Goal: Task Accomplishment & Management: Complete application form

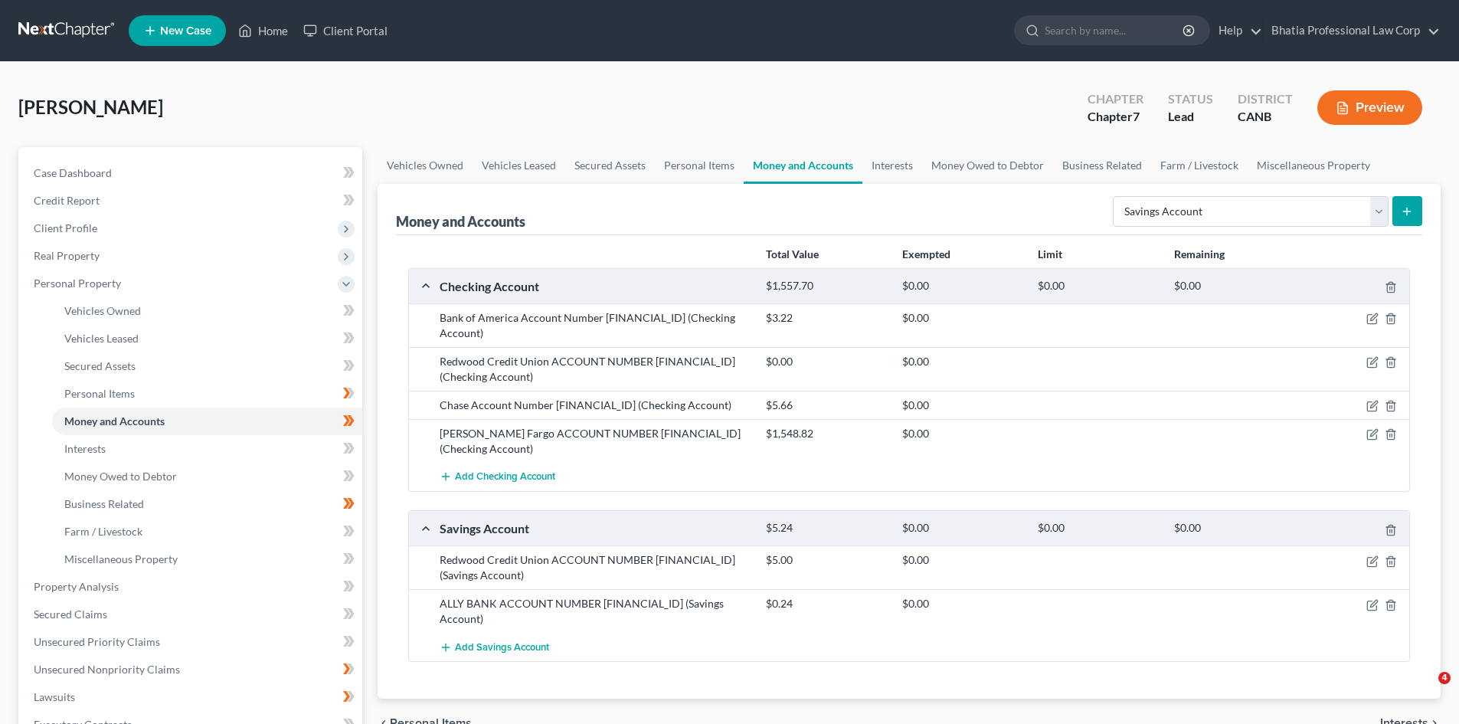
select select "savings"
click at [502, 469] on button "Add Checking Account" at bounding box center [497, 476] width 116 height 28
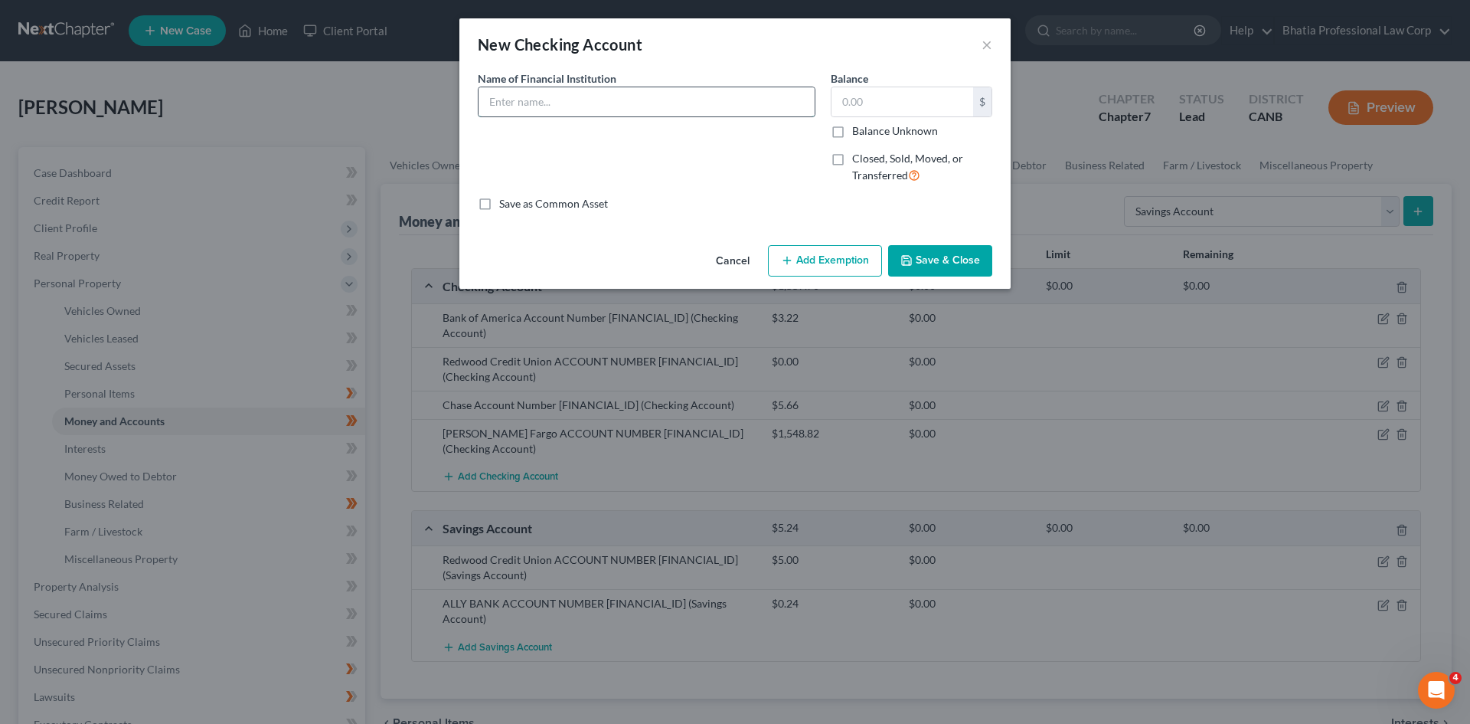
click at [503, 100] on input "text" at bounding box center [647, 101] width 336 height 29
click at [555, 104] on input "text" at bounding box center [647, 101] width 336 height 29
paste input "DCU"
click at [610, 99] on input "DCU Accouunt Number" at bounding box center [647, 101] width 336 height 29
paste input "6750926"
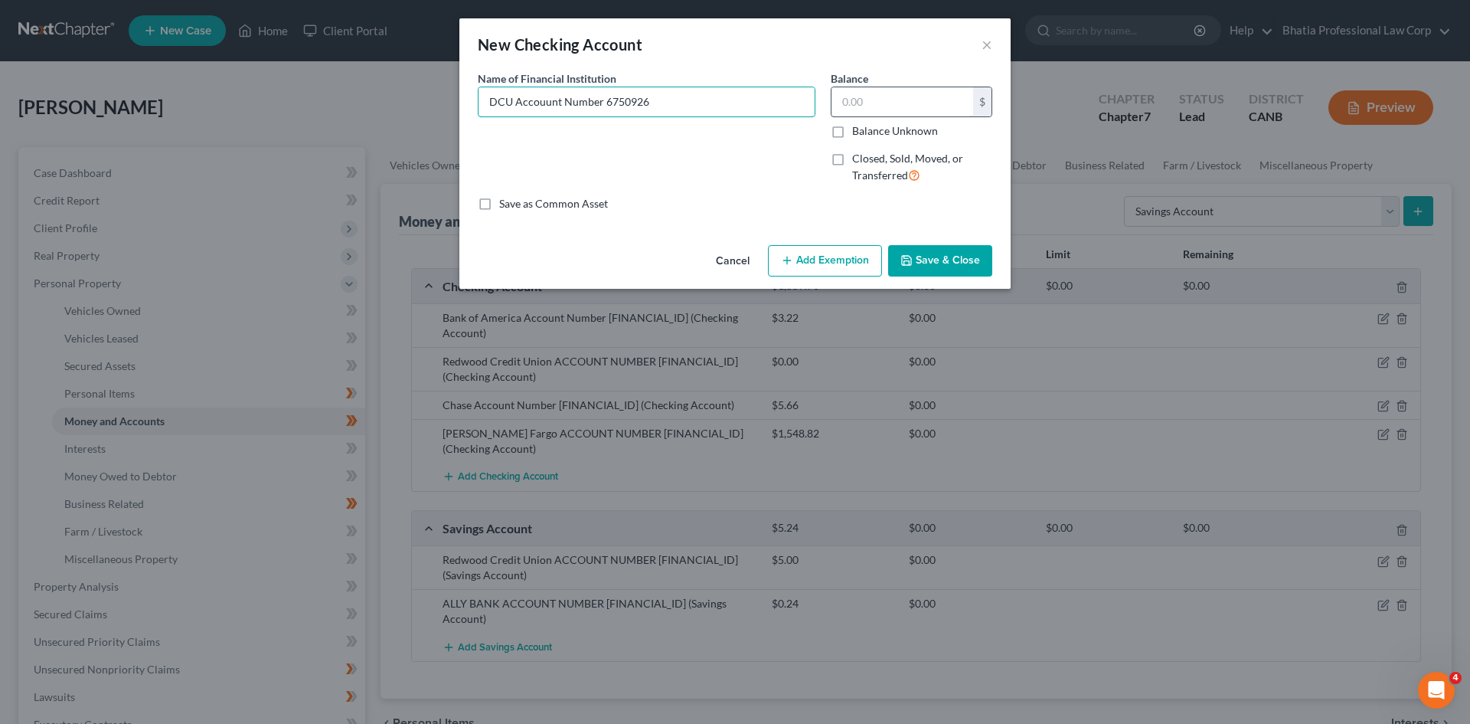
type input "DCU Accouunt Number 6750926"
click at [897, 109] on input "text" at bounding box center [902, 101] width 142 height 29
type input "0"
click at [953, 265] on button "Save & Close" at bounding box center [940, 261] width 104 height 32
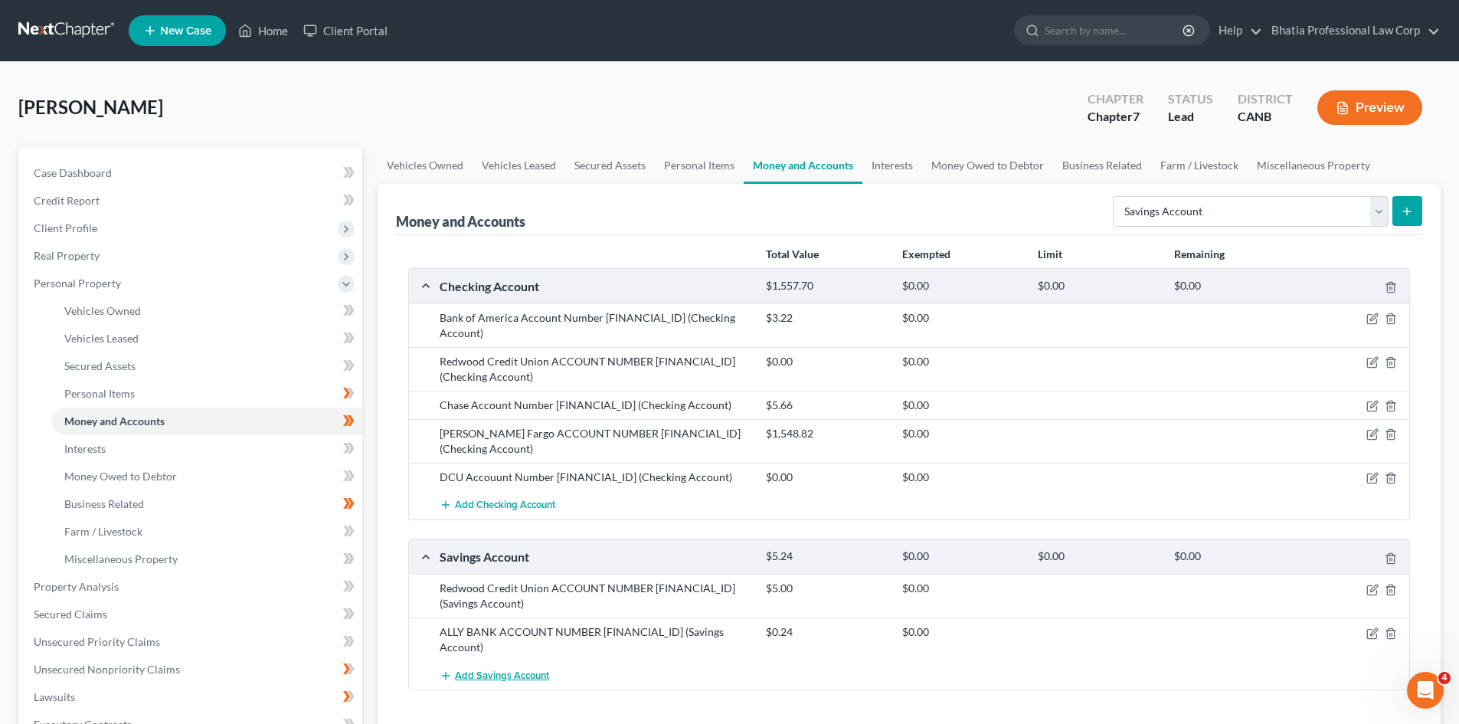
click at [483, 669] on span "Add Savings Account" at bounding box center [502, 675] width 94 height 12
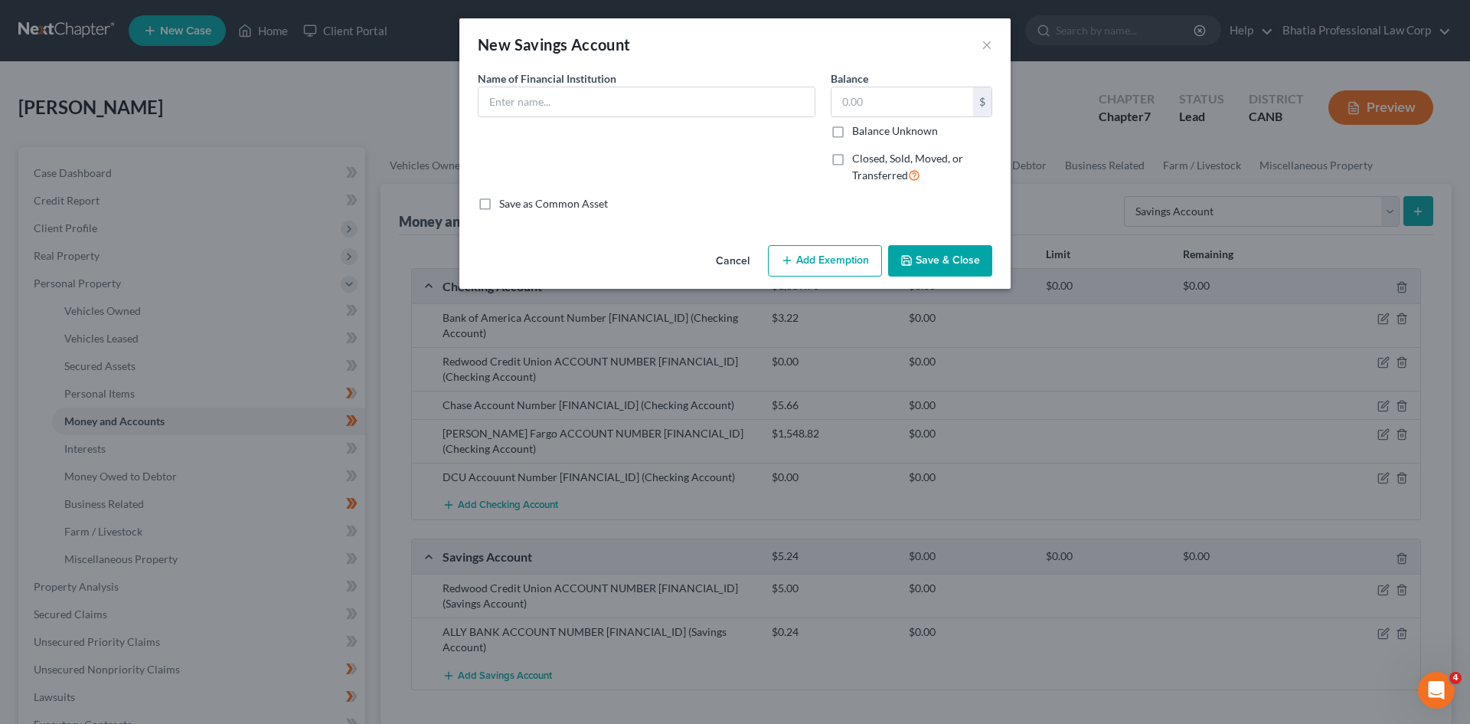
click at [722, 257] on button "Cancel" at bounding box center [733, 262] width 58 height 31
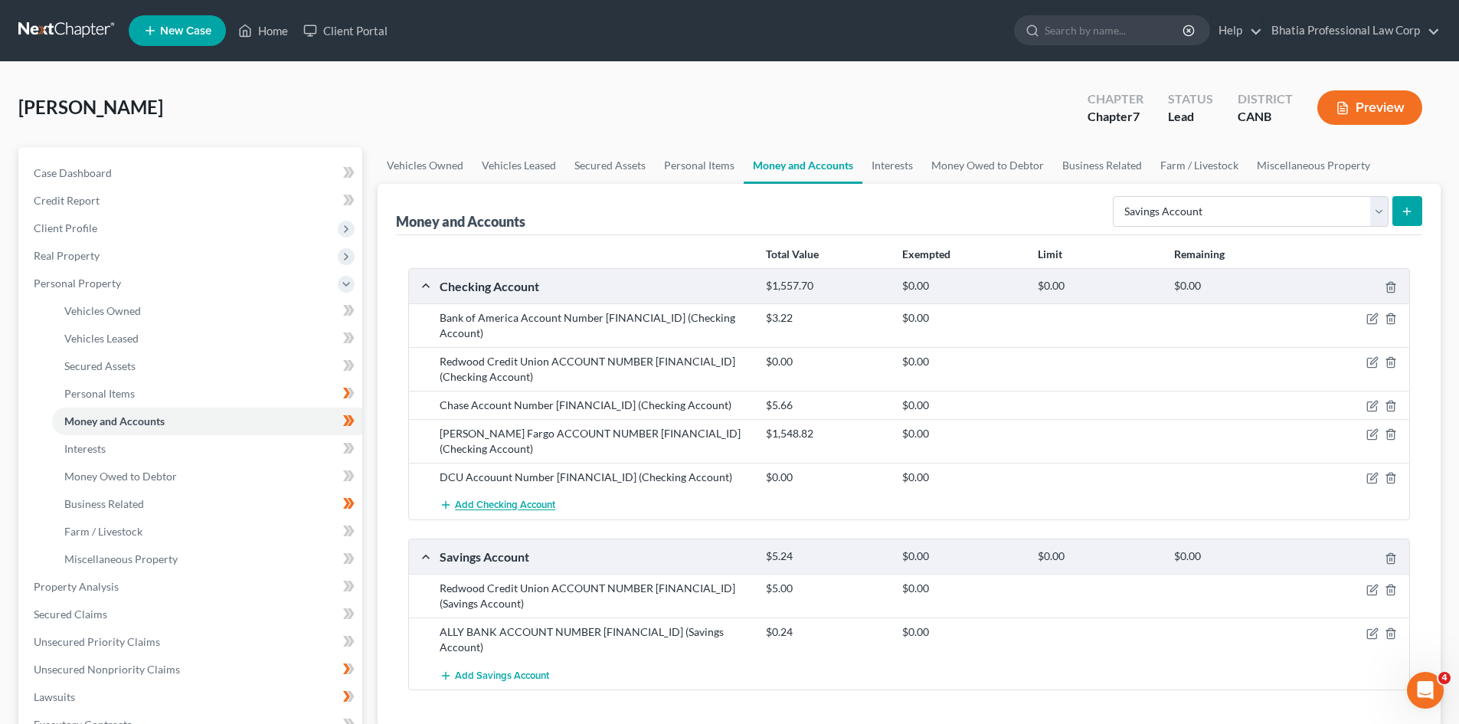
click at [540, 512] on button "Add Checking Account" at bounding box center [497, 505] width 116 height 28
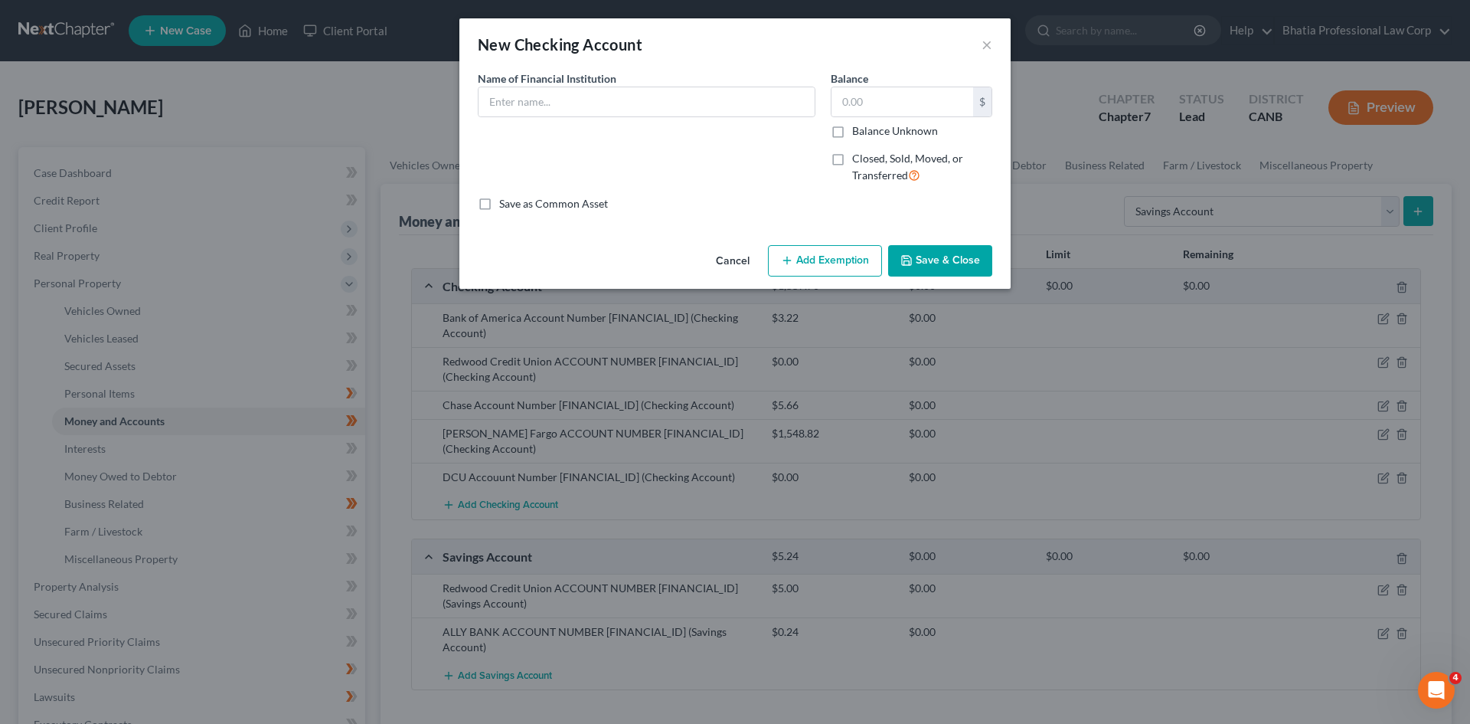
click at [743, 256] on button "Cancel" at bounding box center [733, 262] width 58 height 31
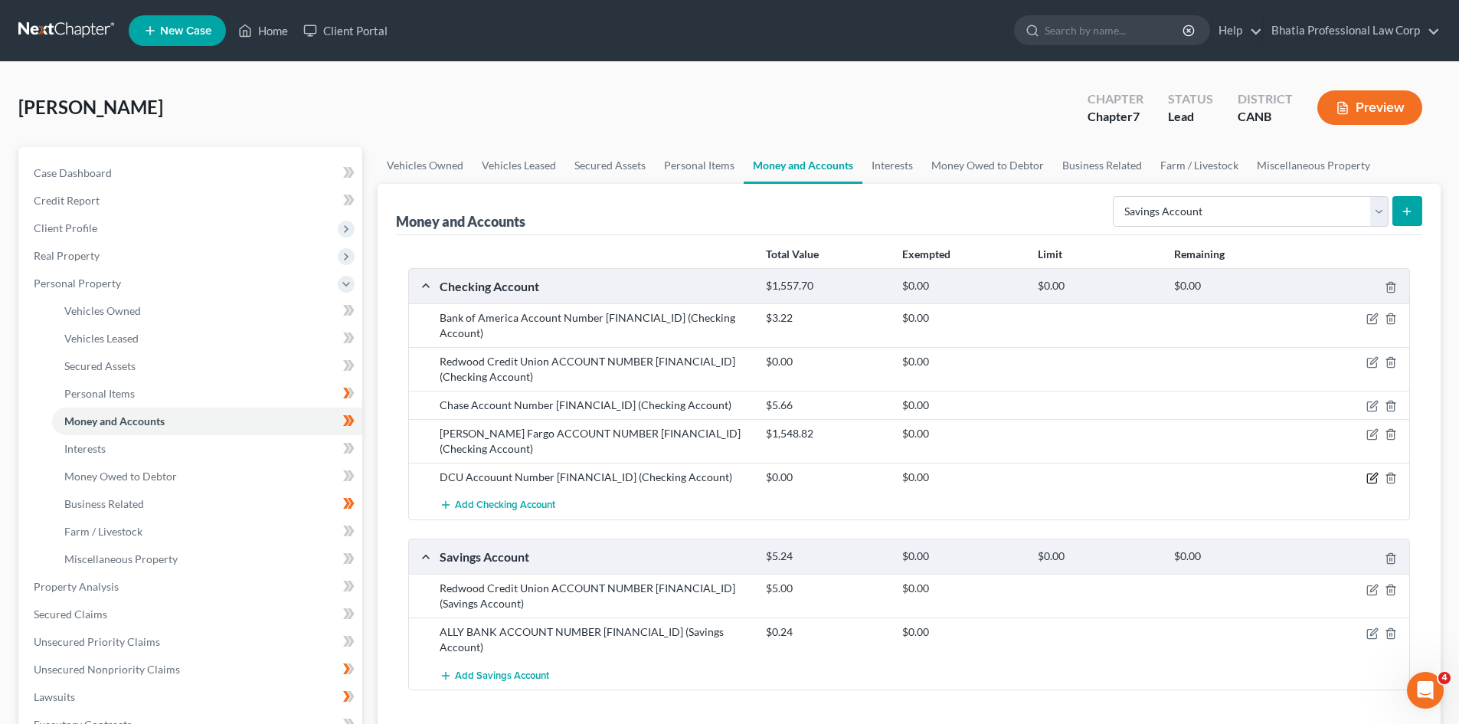
click at [1376, 477] on icon "button" at bounding box center [1372, 478] width 12 height 12
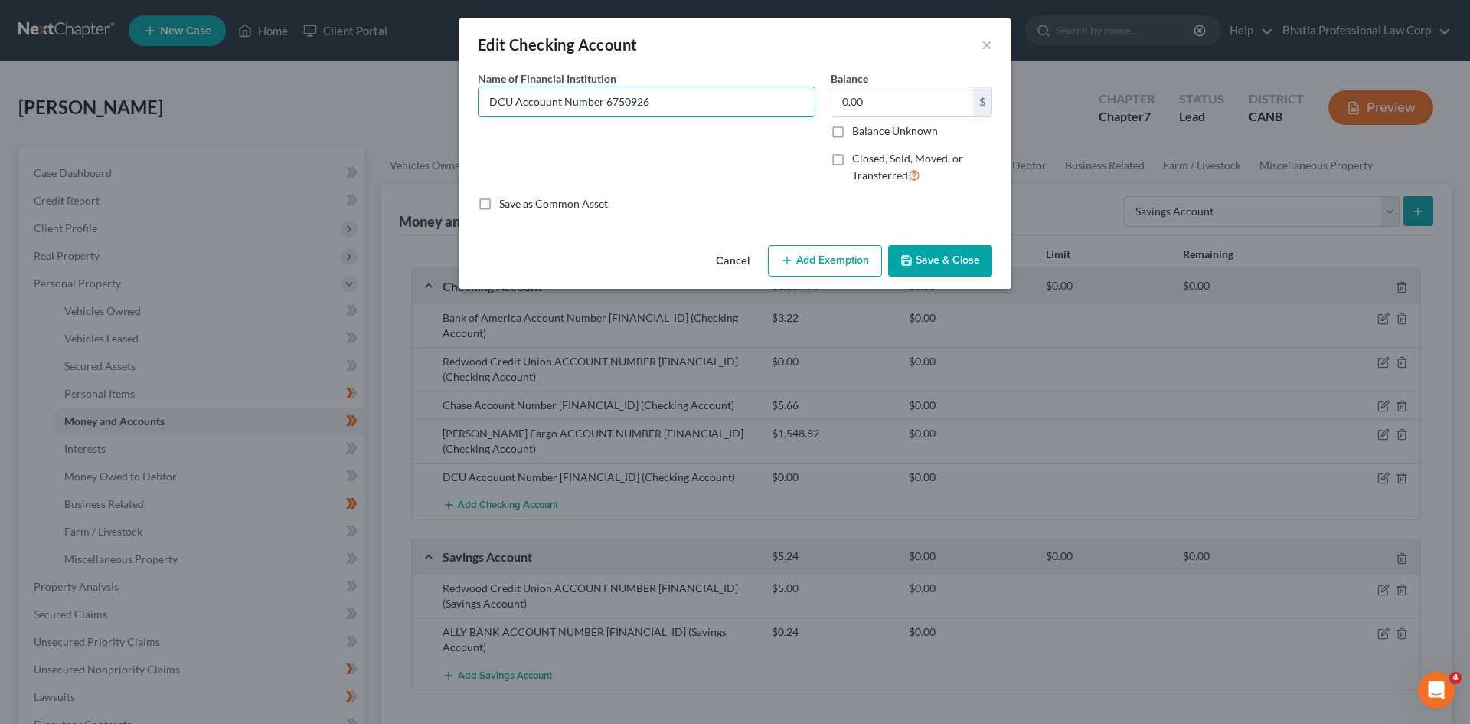
drag, startPoint x: 653, startPoint y: 99, endPoint x: 397, endPoint y: 100, distance: 256.5
click at [397, 100] on div "Edit Checking Account × An exemption set must first be selected from the Filing…" at bounding box center [735, 362] width 1470 height 724
click at [743, 258] on button "Cancel" at bounding box center [733, 262] width 58 height 31
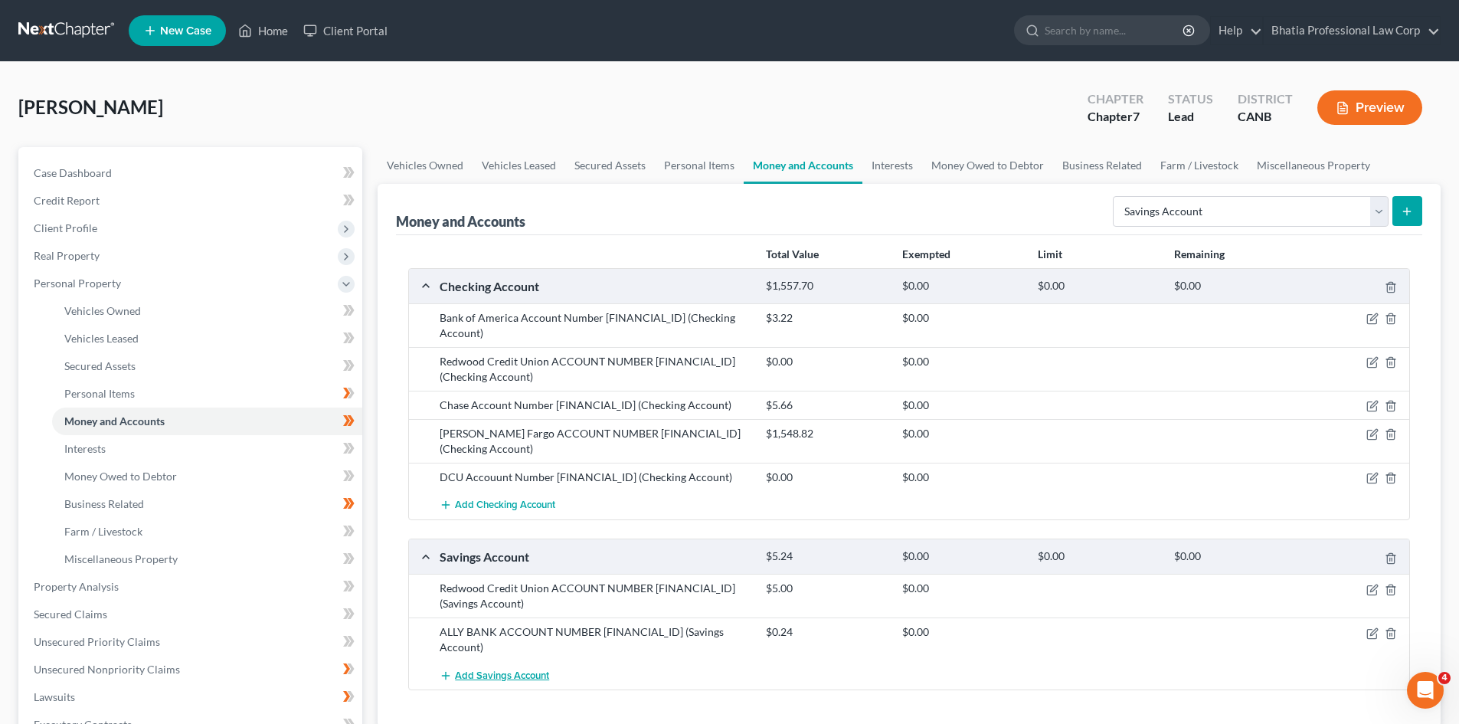
click at [523, 669] on span "Add Savings Account" at bounding box center [502, 675] width 94 height 12
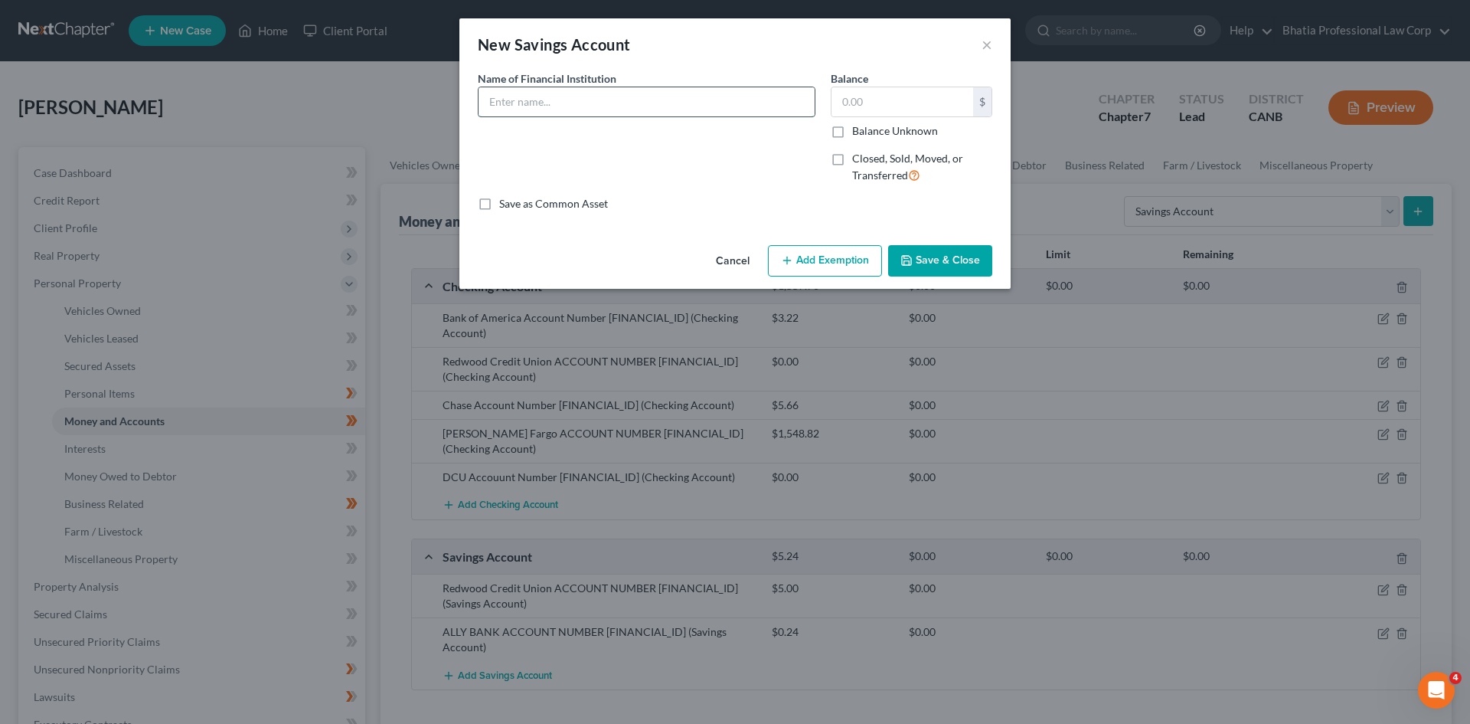
click at [579, 106] on input "text" at bounding box center [647, 101] width 336 height 29
paste input "DCU Accouunt Number 6750926"
type input "DCU Accouunt Number 6750926"
click at [851, 100] on input "text" at bounding box center [902, 101] width 142 height 29
type input "5.14"
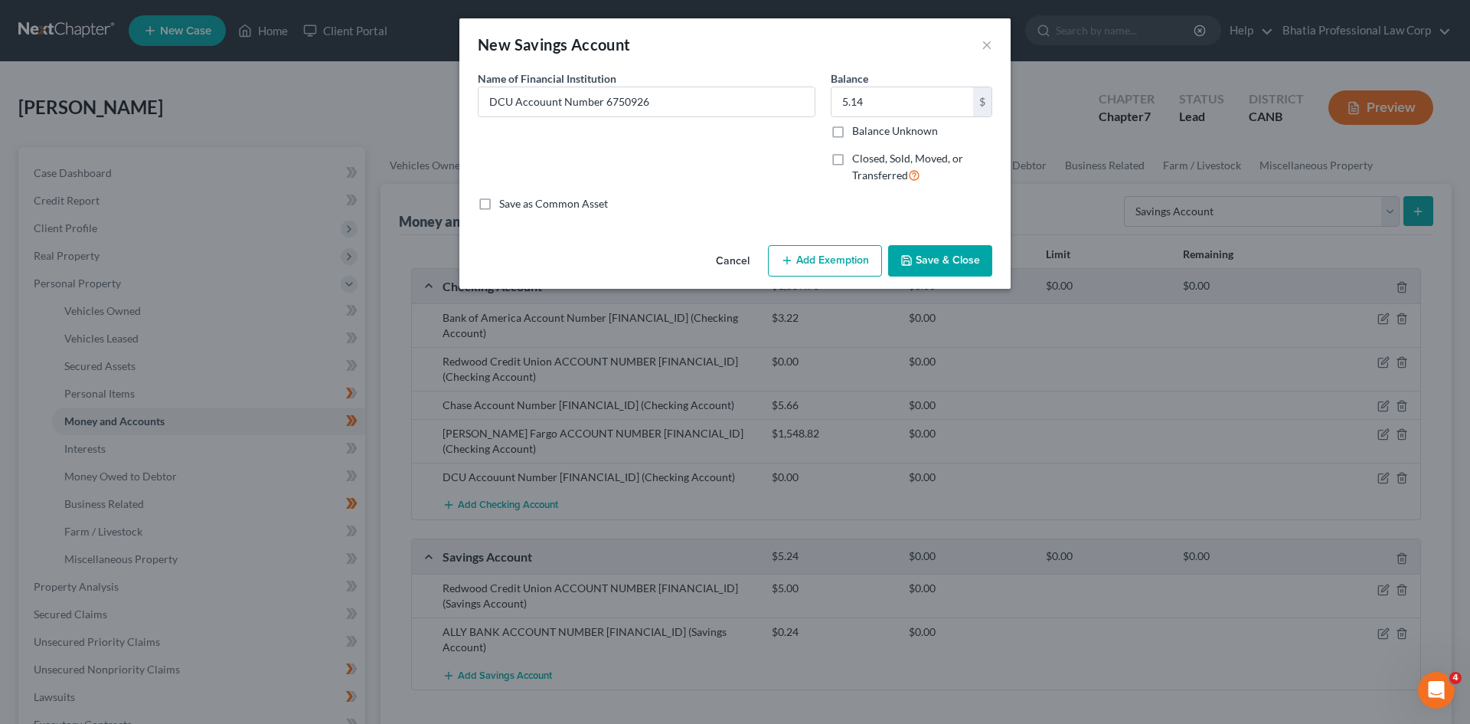
click at [955, 260] on button "Save & Close" at bounding box center [940, 261] width 104 height 32
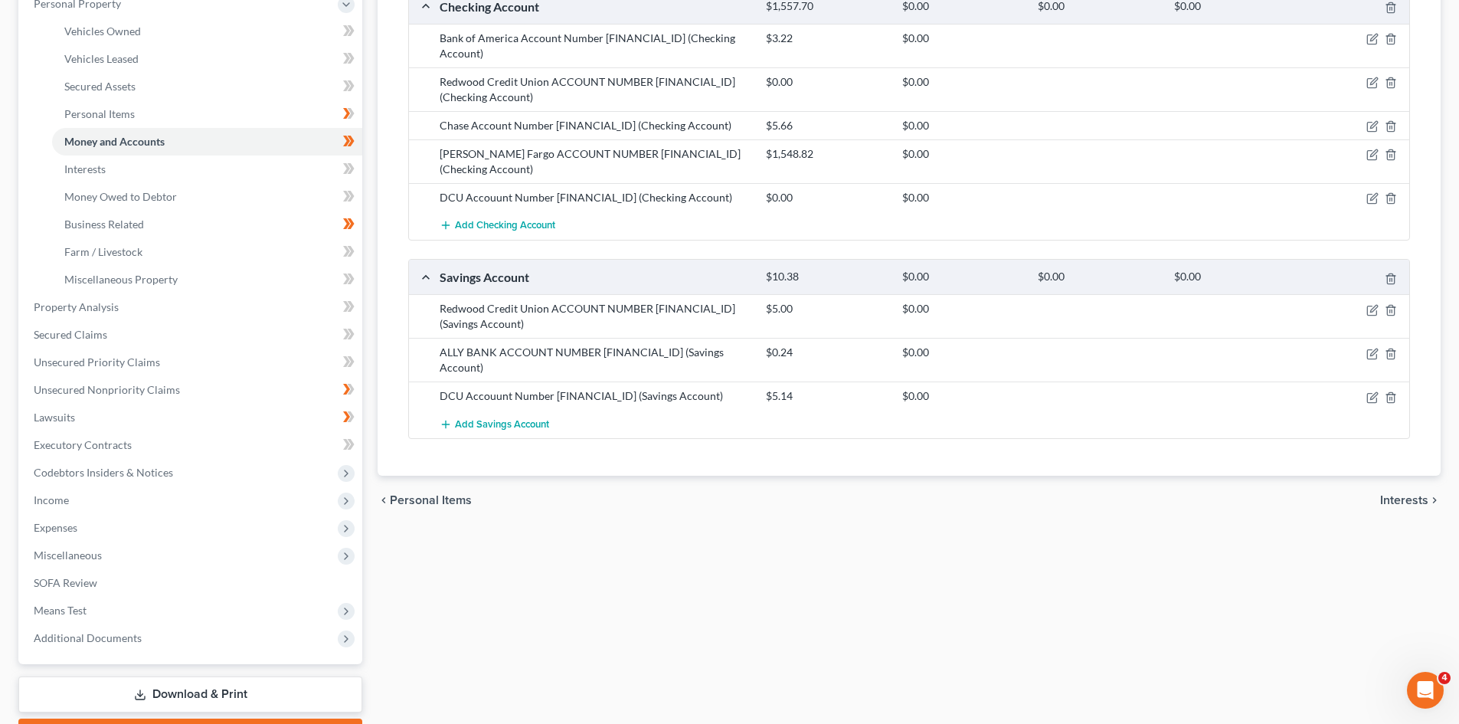
scroll to position [366, 0]
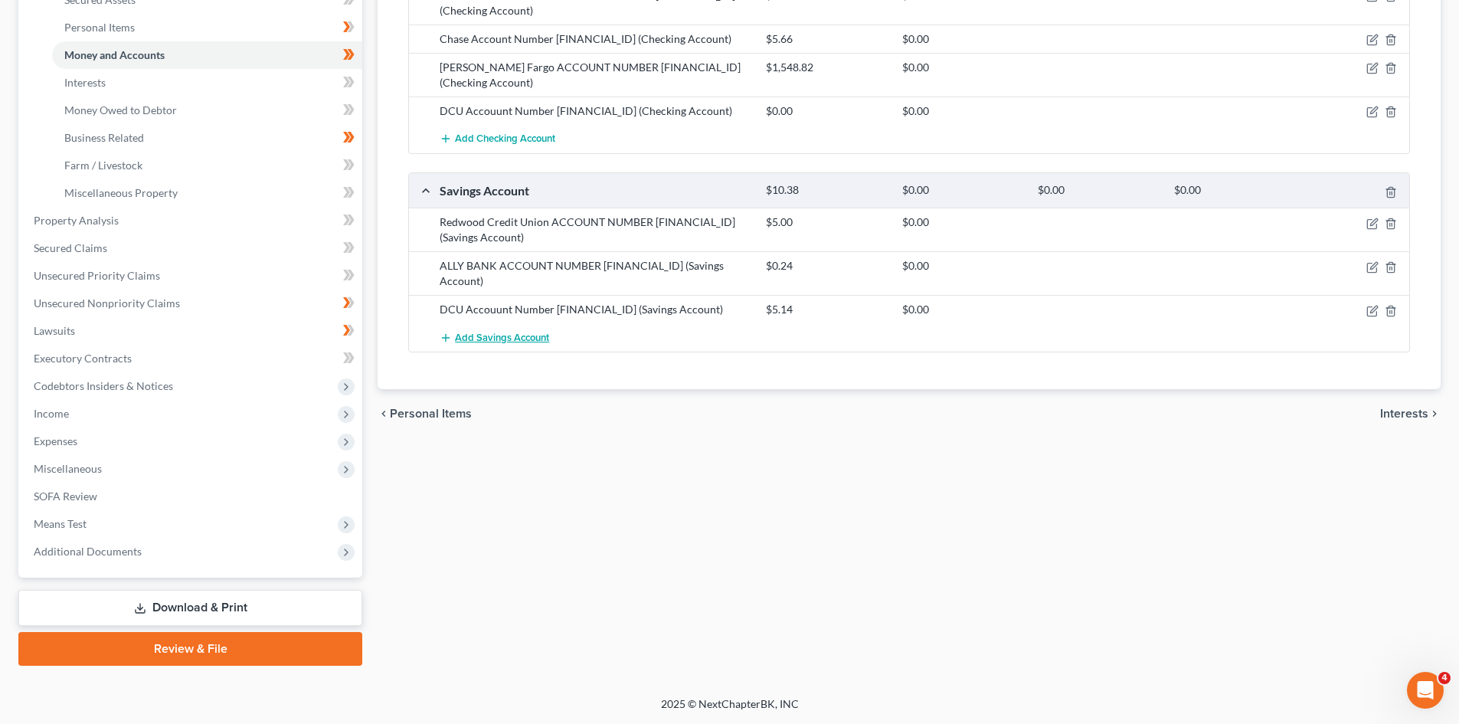
click at [544, 332] on span "Add Savings Account" at bounding box center [502, 338] width 94 height 12
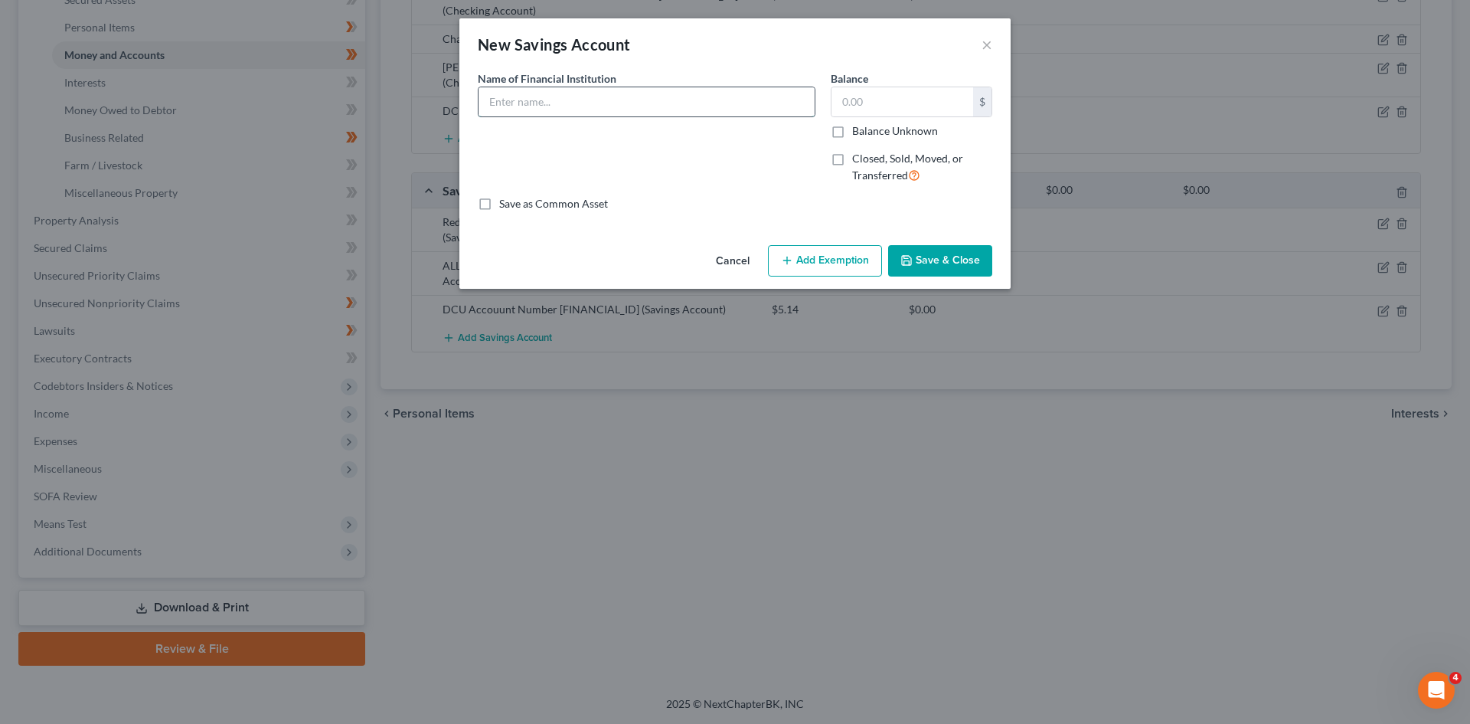
click at [516, 115] on input "text" at bounding box center [647, 101] width 336 height 29
paste input "8313578837"
type input "CAPITAL ONE ACCOUNT NUMBER [FINANCIAL_ID]"
click at [890, 106] on input "text" at bounding box center [902, 101] width 142 height 29
type input "0.53"
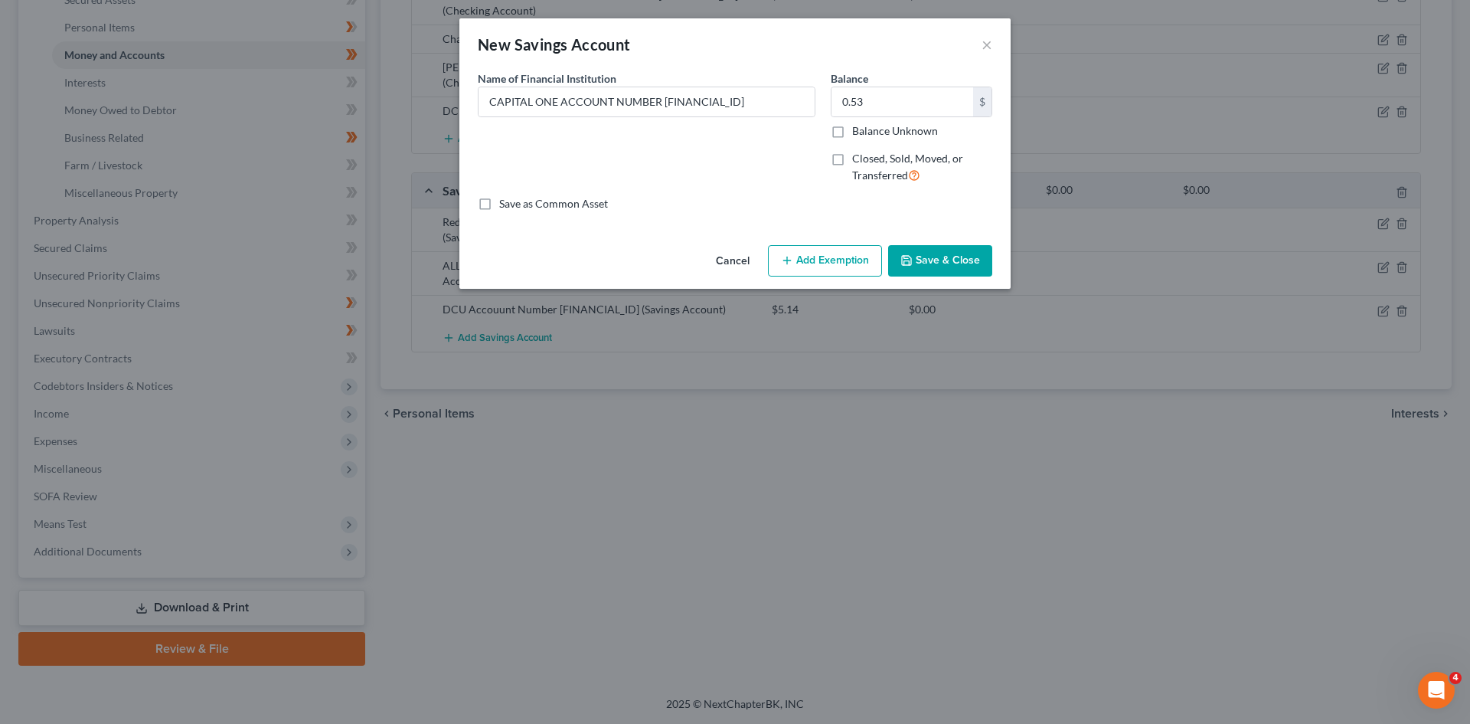
click at [966, 263] on button "Save & Close" at bounding box center [940, 261] width 104 height 32
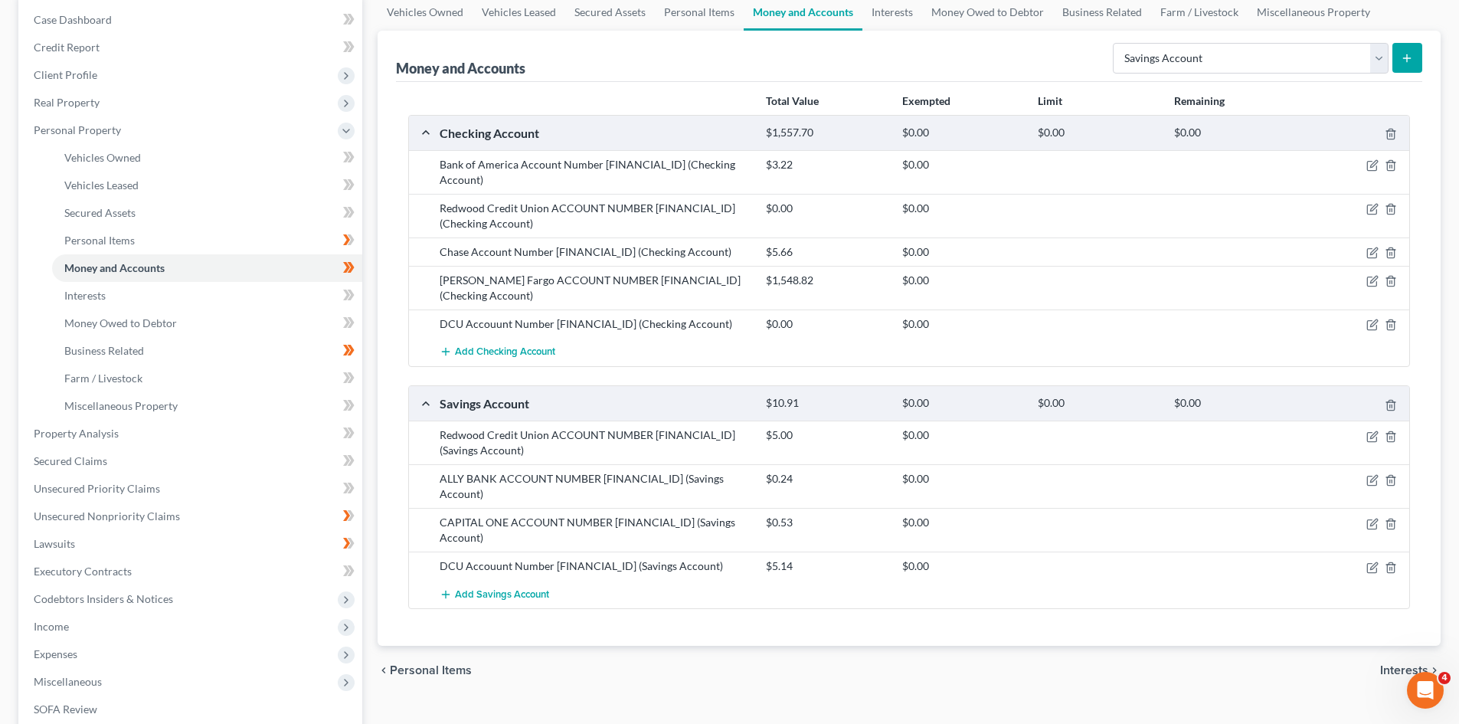
scroll to position [0, 0]
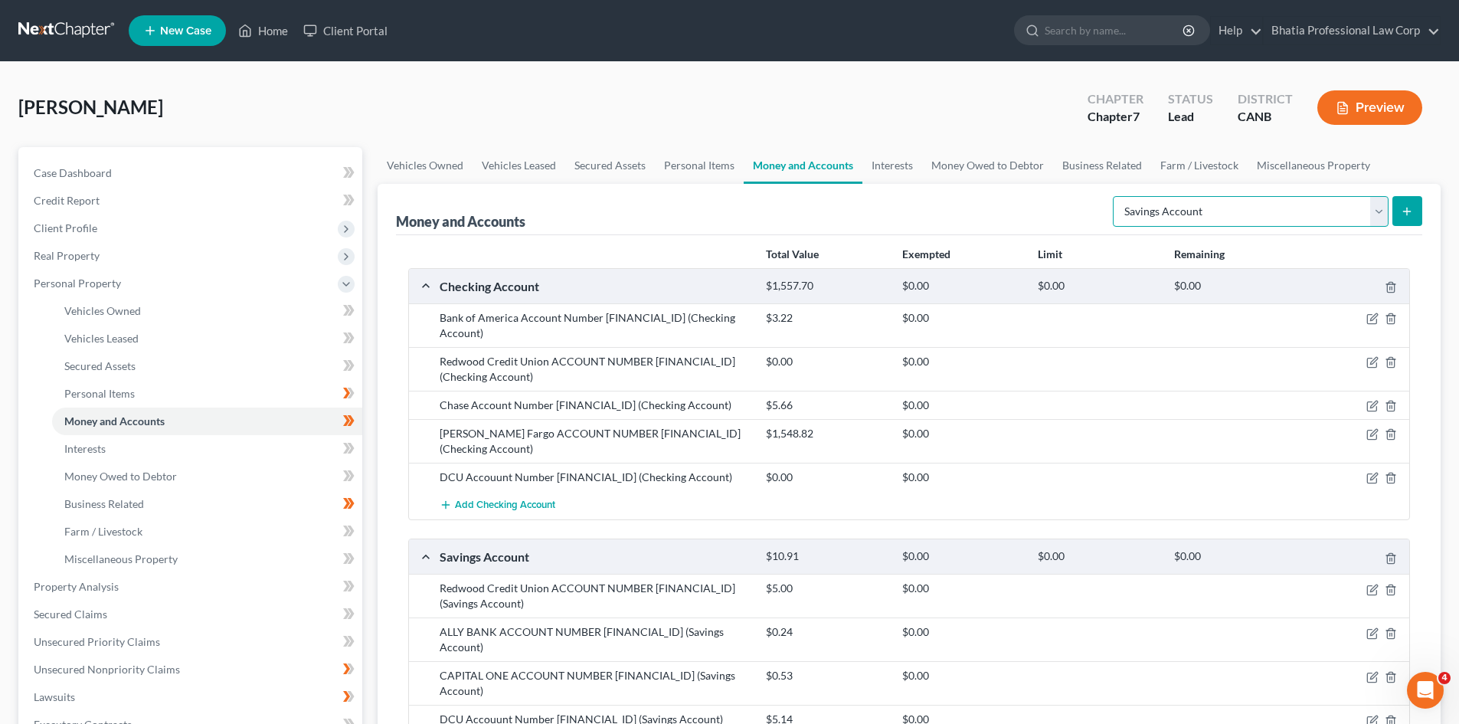
click at [1381, 207] on select "Select Account Type Brokerage Cash on Hand Certificates of Deposit Checking Acc…" at bounding box center [1250, 211] width 276 height 31
click at [1406, 184] on div "Money and Accounts Select Account Type Brokerage Cash on Hand Certificates of D…" at bounding box center [909, 209] width 1026 height 51
click at [1373, 210] on select "Select Account Type Brokerage Cash on Hand Certificates of Deposit Checking Acc…" at bounding box center [1250, 211] width 276 height 31
select select "brokerage"
click at [1116, 196] on select "Select Account Type Brokerage Cash on Hand Certificates of Deposit Checking Acc…" at bounding box center [1250, 211] width 276 height 31
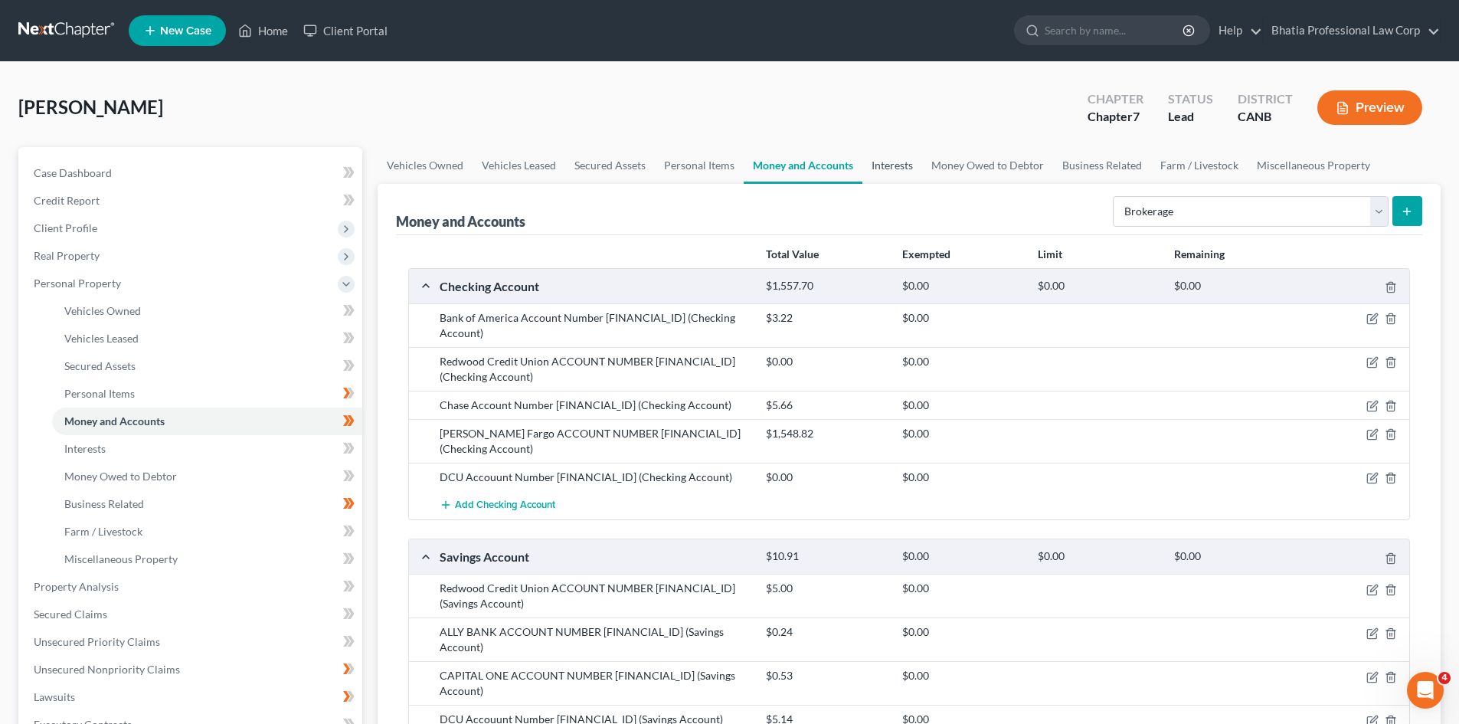
click at [884, 163] on link "Interests" at bounding box center [892, 165] width 60 height 37
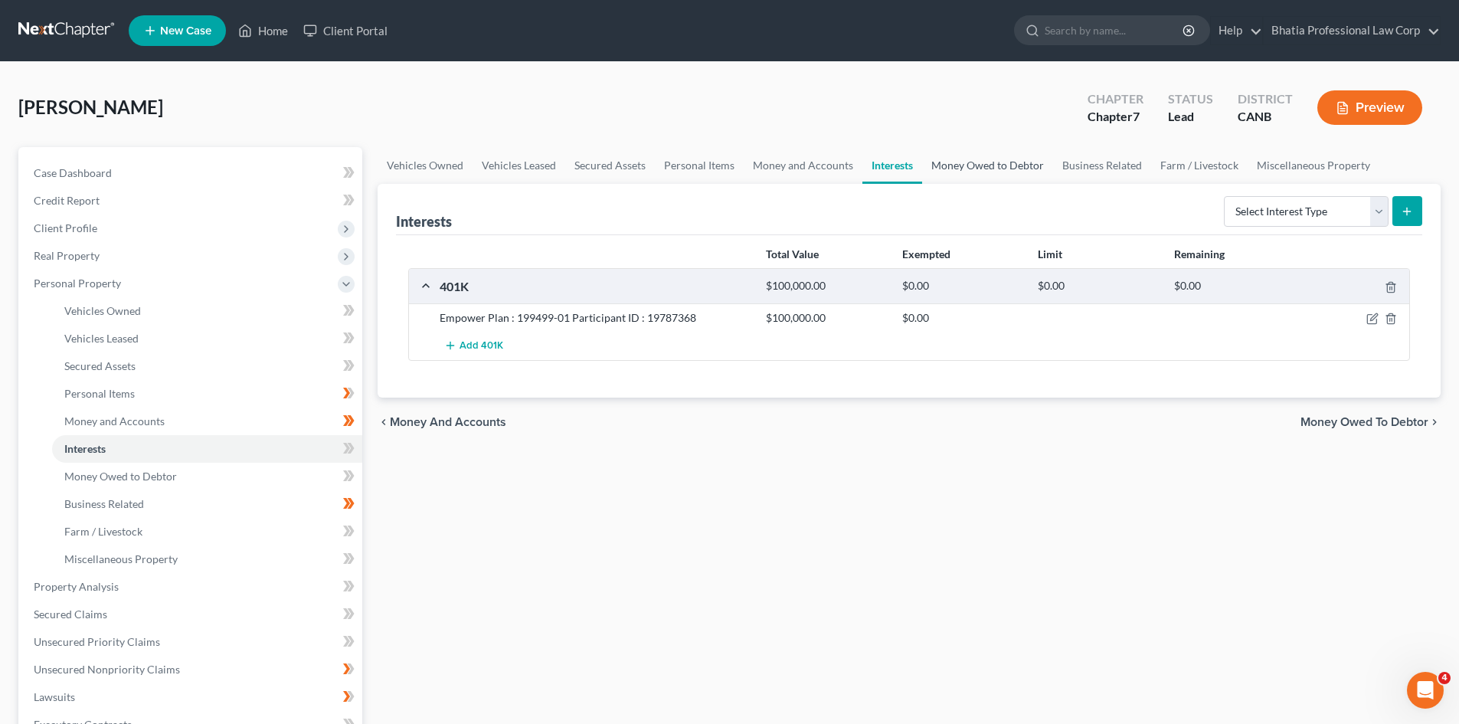
click at [942, 165] on link "Money Owed to Debtor" at bounding box center [987, 165] width 131 height 37
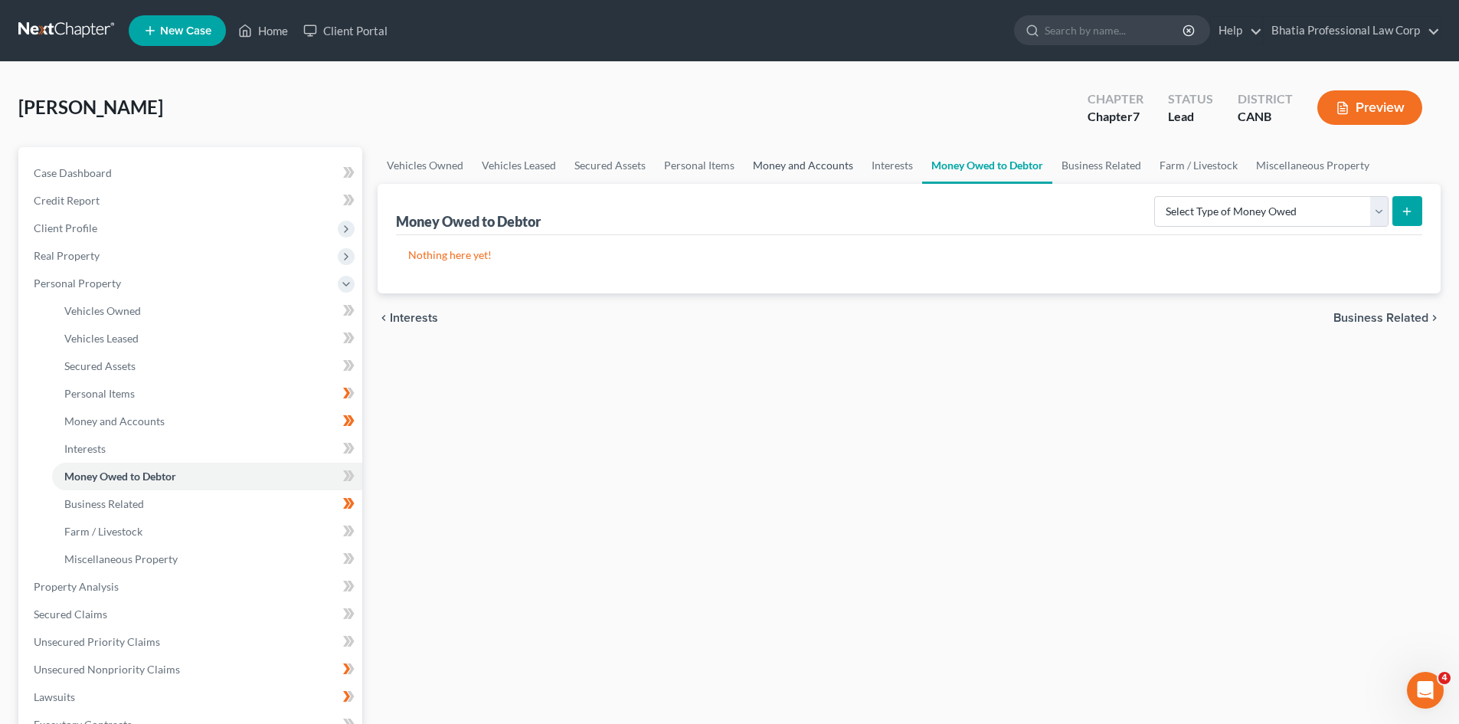
click at [785, 161] on link "Money and Accounts" at bounding box center [802, 165] width 119 height 37
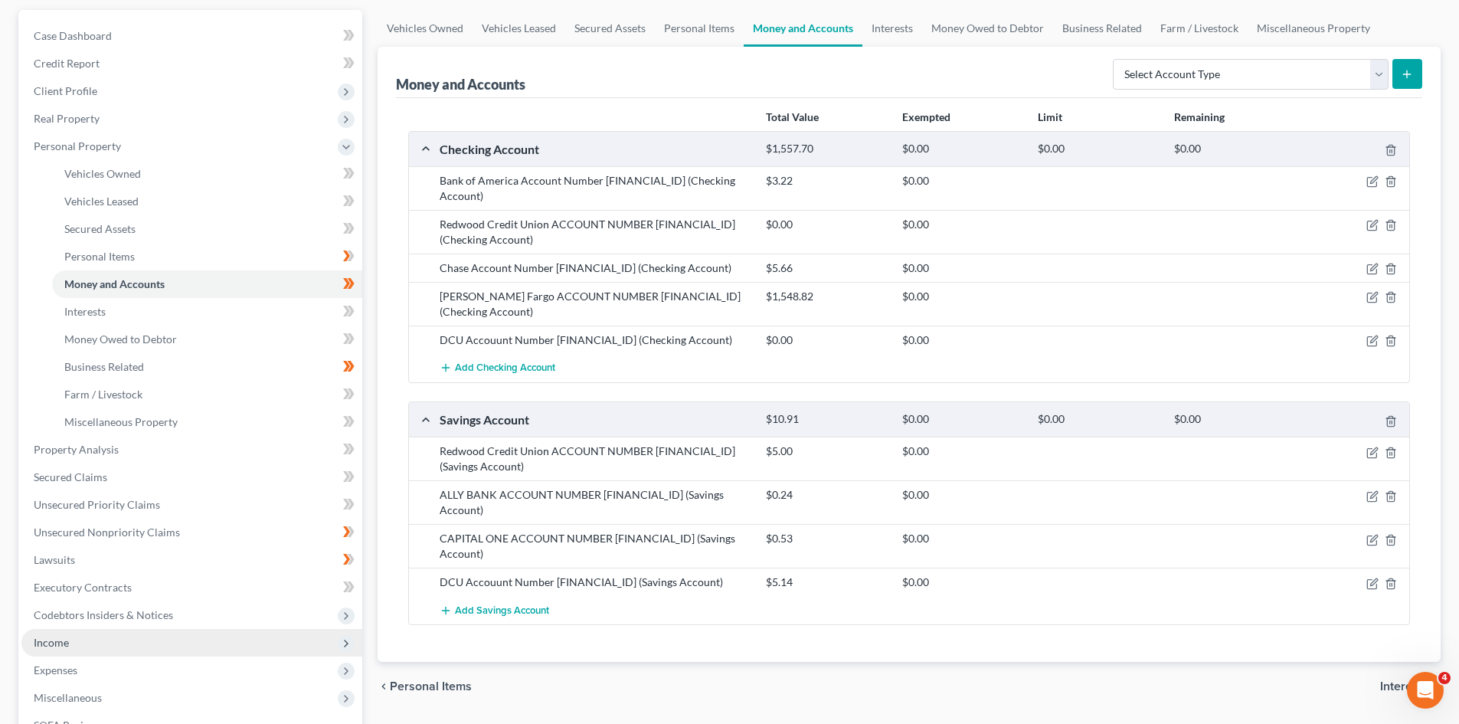
scroll to position [136, 0]
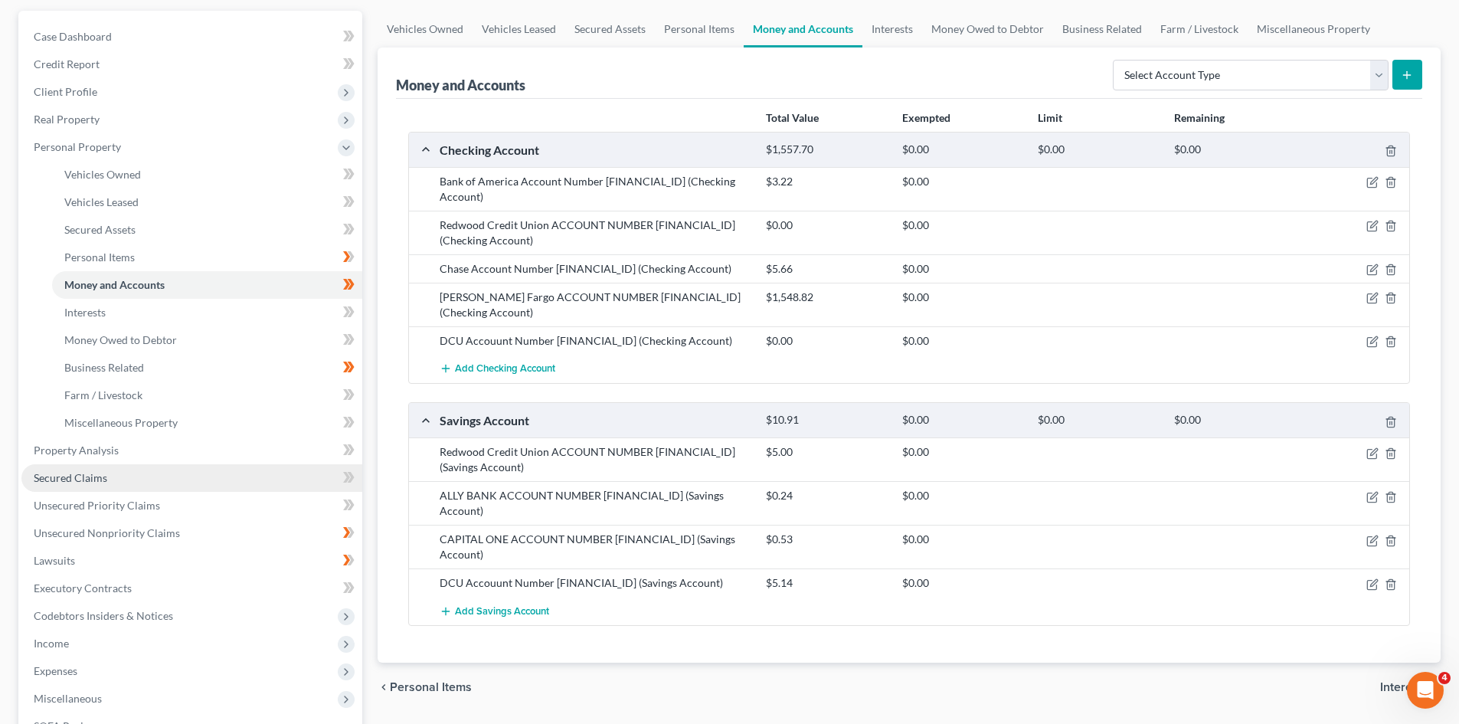
click at [93, 467] on link "Secured Claims" at bounding box center [191, 478] width 341 height 28
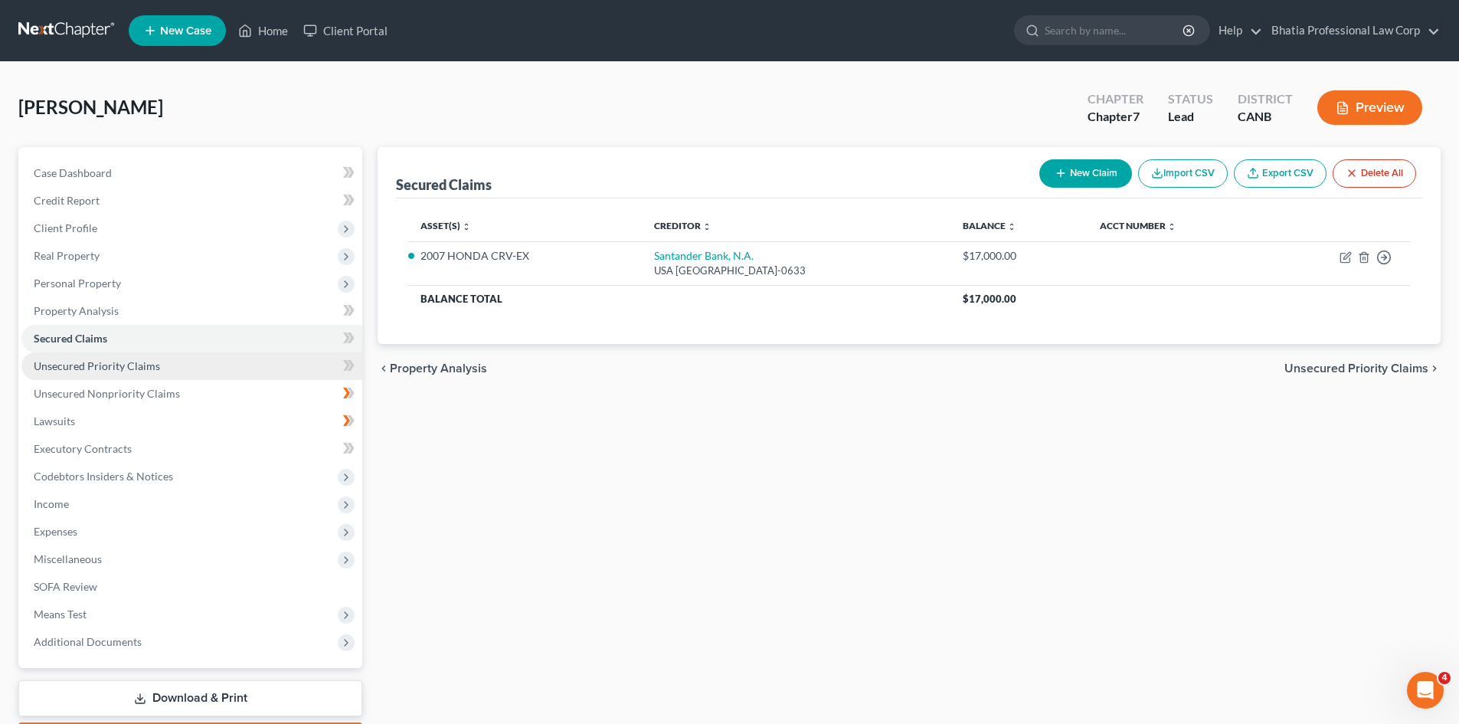
click at [272, 368] on link "Unsecured Priority Claims" at bounding box center [191, 366] width 341 height 28
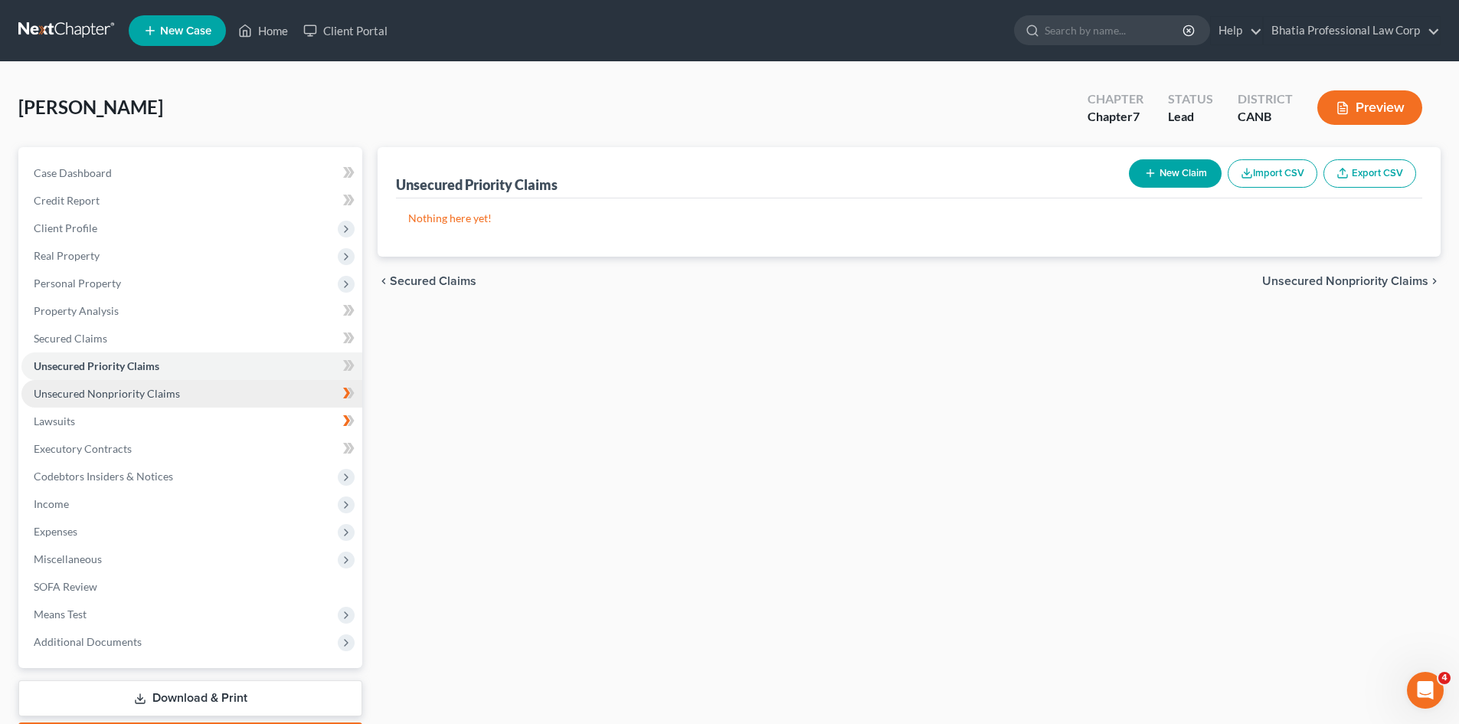
click at [160, 387] on span "Unsecured Nonpriority Claims" at bounding box center [107, 393] width 146 height 13
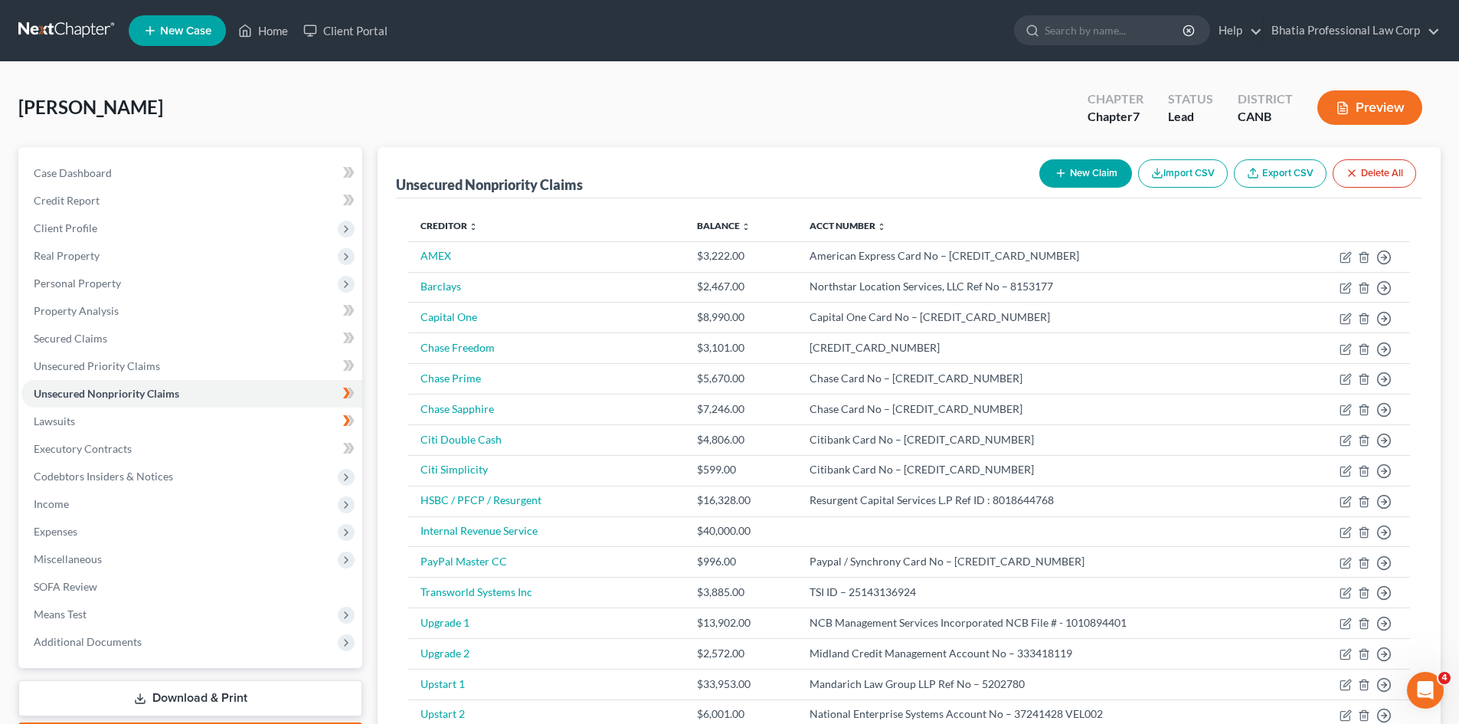
drag, startPoint x: 1058, startPoint y: 179, endPoint x: 1067, endPoint y: 172, distance: 12.0
click at [1067, 172] on button "New Claim" at bounding box center [1085, 173] width 93 height 28
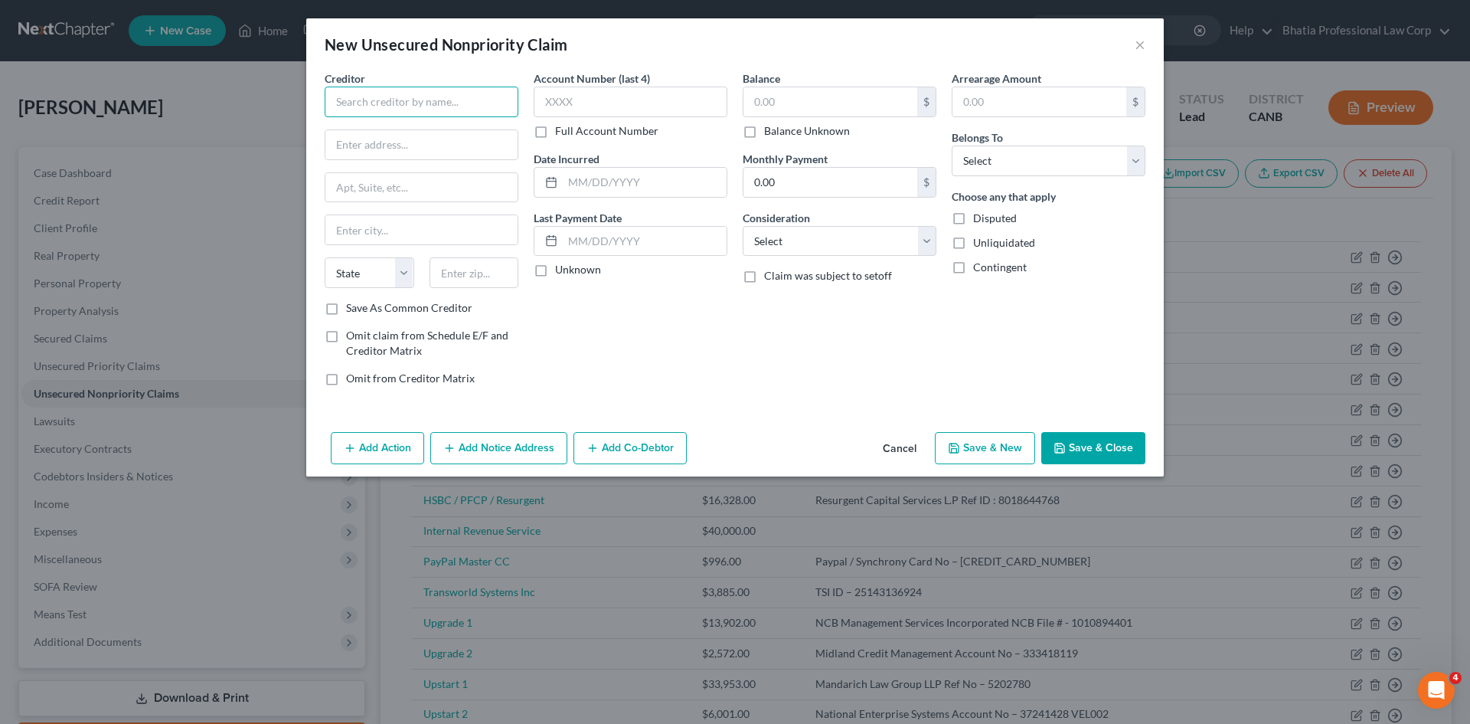
click at [368, 113] on input "text" at bounding box center [422, 102] width 194 height 31
paste input "American Express"
type input "American Express"
click at [608, 106] on input "text" at bounding box center [631, 102] width 194 height 31
type input "3222"
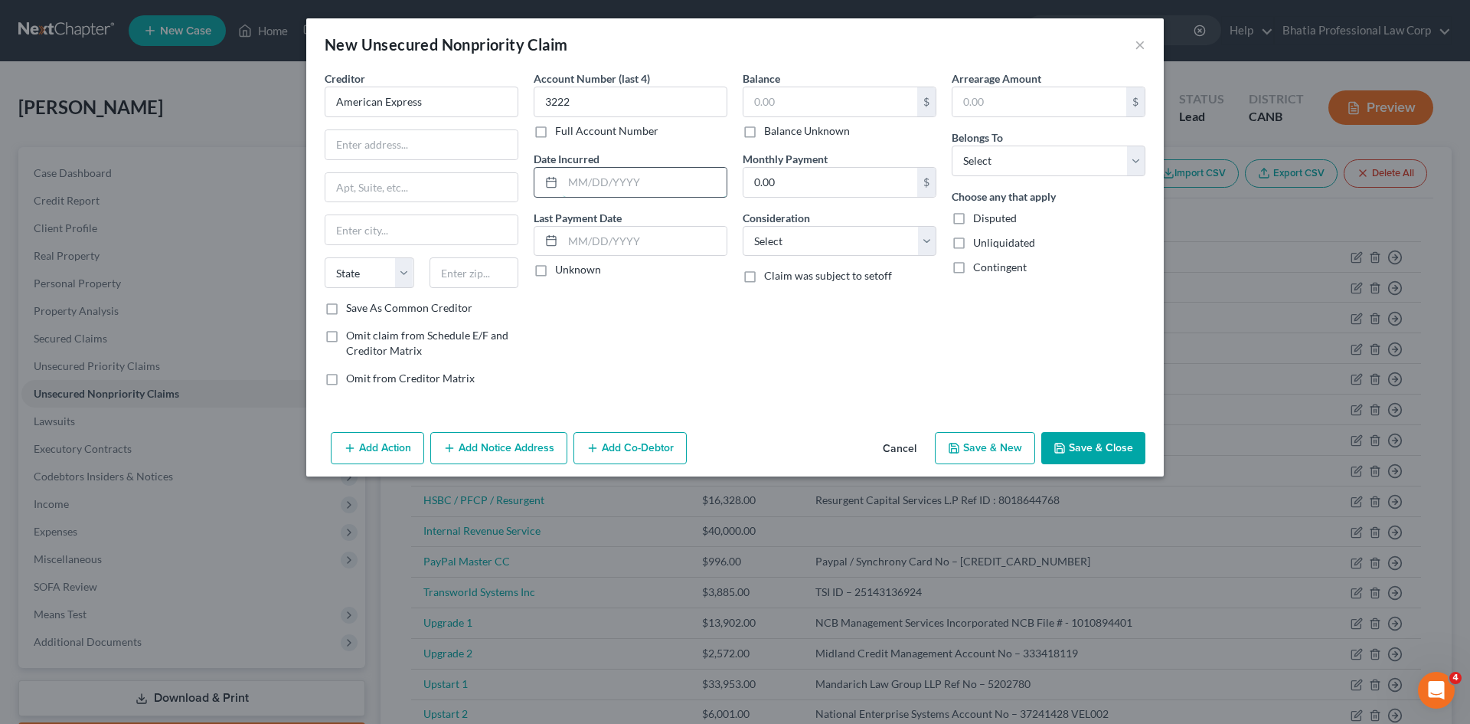
click at [576, 170] on input "text" at bounding box center [645, 182] width 164 height 29
click at [793, 94] on input "text" at bounding box center [830, 101] width 174 height 29
type input "3,222"
click at [1106, 319] on div "Arrearage Amount $ Belongs To * Select Debtor 1 Only Debtor 2 Only Debtor 1 And…" at bounding box center [1048, 234] width 209 height 328
click at [362, 140] on input "text" at bounding box center [421, 144] width 192 height 29
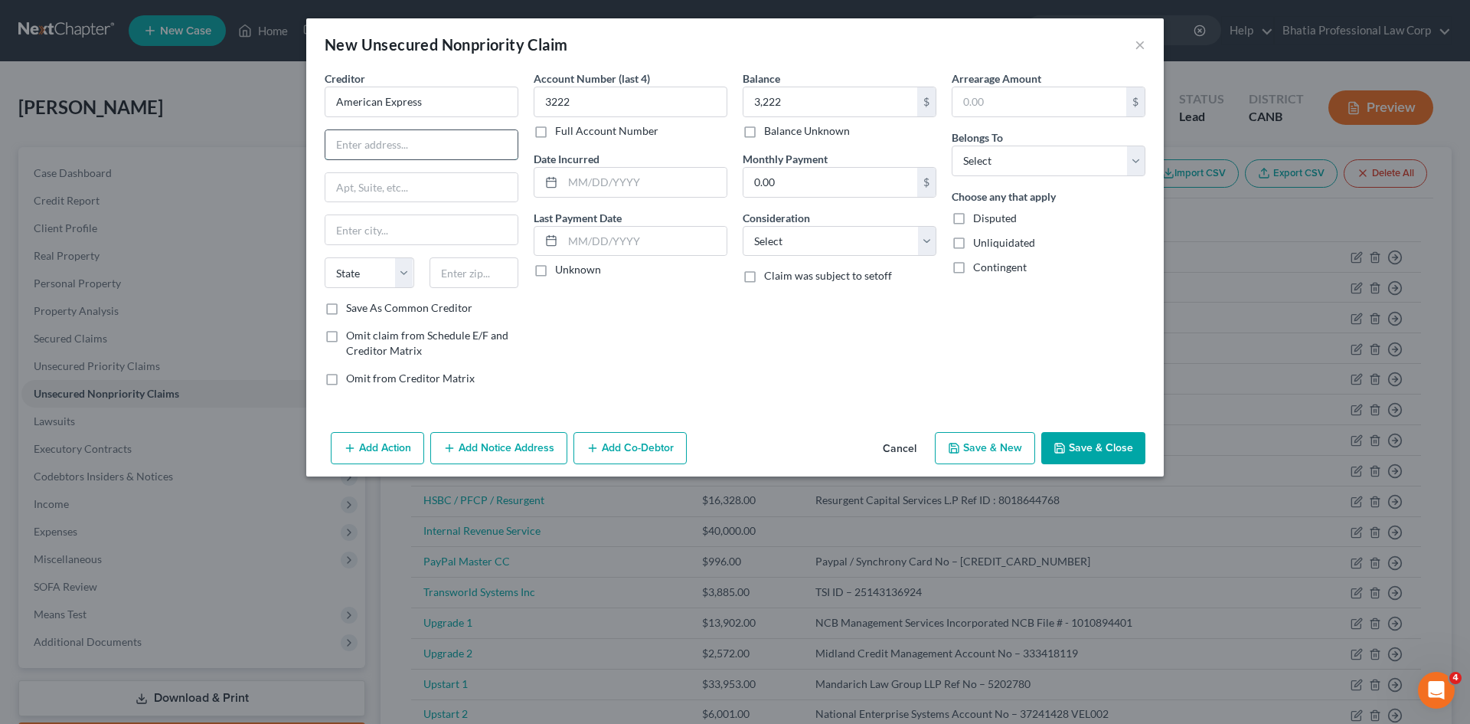
paste input "PO BOX 60189"
type input "PO BOX 60189"
click at [413, 234] on input "text" at bounding box center [421, 229] width 192 height 29
paste input "CITY OF INDUSTRY"
type input "CITY OF INDUSTRY"
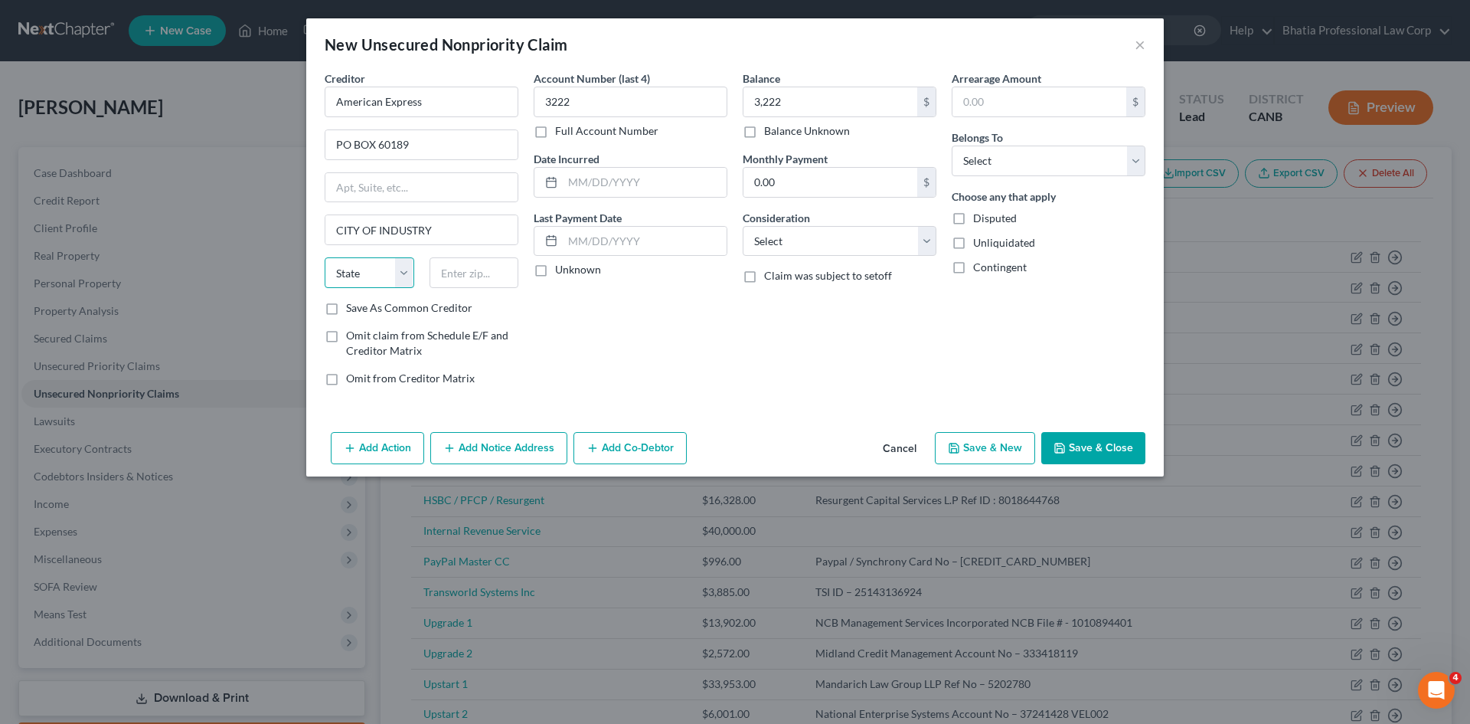
click at [410, 273] on select "State [US_STATE] AK AR AZ CA CO CT DE DC [GEOGRAPHIC_DATA] [GEOGRAPHIC_DATA] GU…" at bounding box center [370, 272] width 90 height 31
select select "4"
click at [325, 257] on select "State [US_STATE] AK AR AZ CA CO CT DE DC [GEOGRAPHIC_DATA] [GEOGRAPHIC_DATA] GU…" at bounding box center [370, 272] width 90 height 31
drag, startPoint x: 603, startPoint y: 101, endPoint x: 501, endPoint y: 109, distance: 102.1
click at [501, 109] on div "Creditor * American Express PO BOX 60189 CITY OF INDUSTRY State [US_STATE] AK A…" at bounding box center [735, 234] width 836 height 328
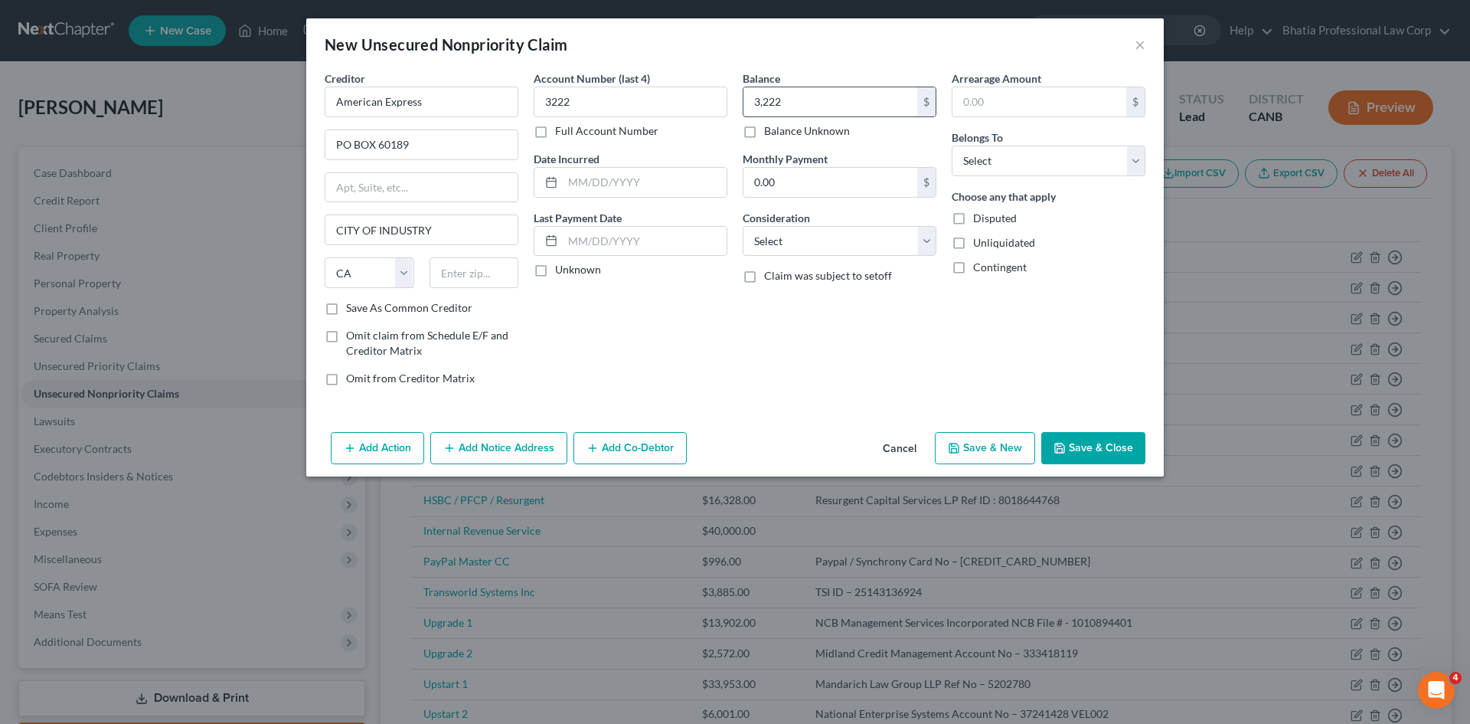
click at [782, 100] on input "3,222" at bounding box center [830, 101] width 174 height 29
click at [456, 276] on input "text" at bounding box center [475, 272] width 90 height 31
paste input "91716-0189"
type input "91716-0189"
click at [805, 332] on div "Balance 3,222.00 $ Balance Unknown Balance Undetermined 3,222 $ Balance Unknown…" at bounding box center [839, 234] width 209 height 328
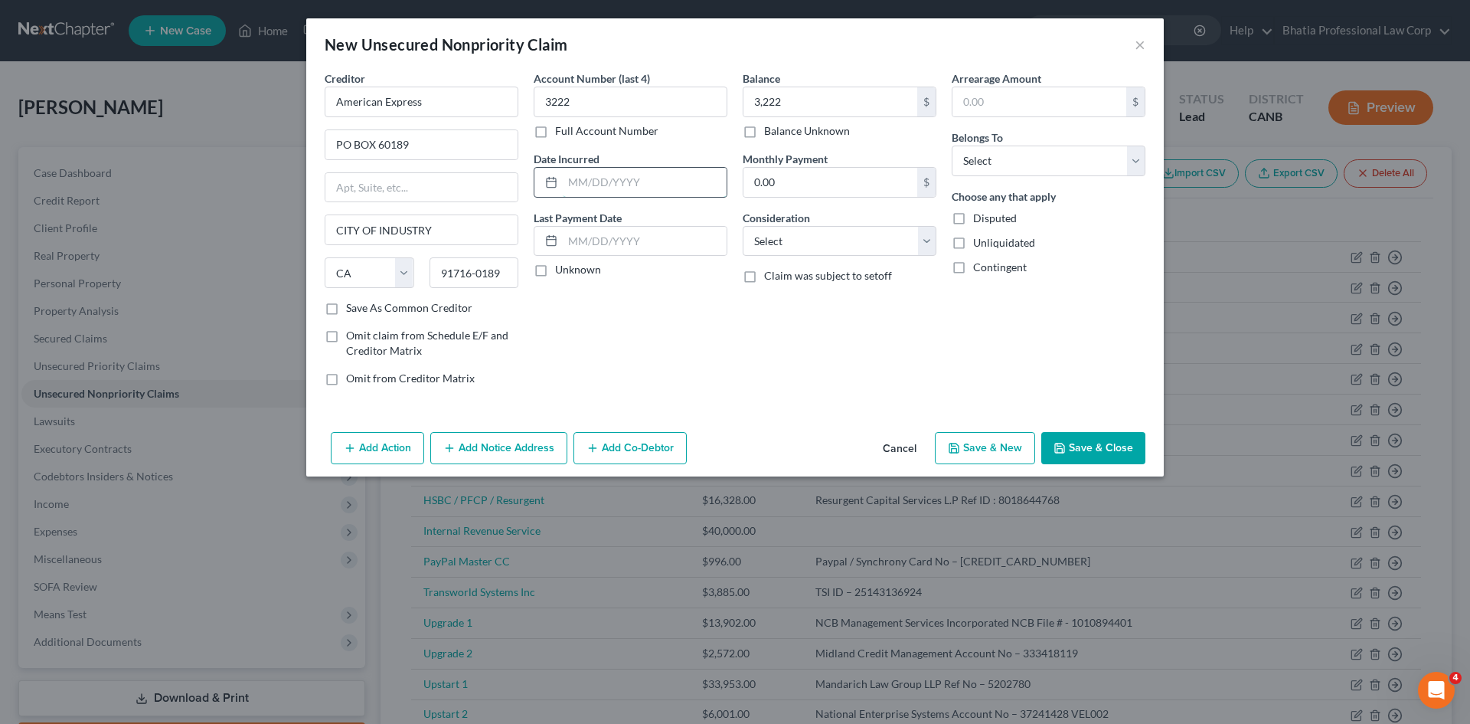
click at [572, 181] on input "text" at bounding box center [645, 182] width 164 height 29
type input "[DATE]"
click at [555, 273] on label "Unknown" at bounding box center [578, 269] width 46 height 15
click at [561, 272] on input "Unknown" at bounding box center [566, 267] width 10 height 10
checkbox input "true"
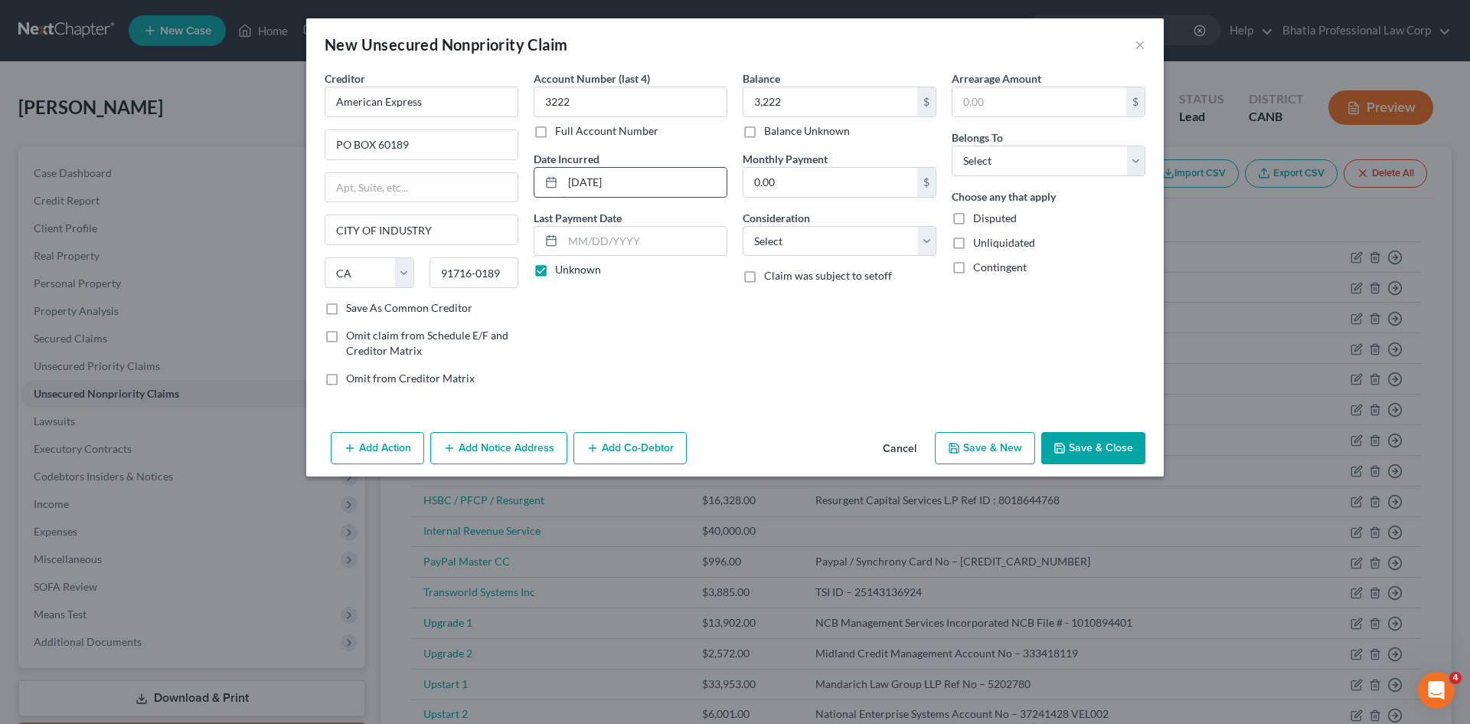
drag, startPoint x: 629, startPoint y: 182, endPoint x: 565, endPoint y: 187, distance: 64.5
click at [565, 187] on input "[DATE]" at bounding box center [645, 182] width 164 height 29
type input "[DATE]"
click at [711, 326] on div "Account Number (last 4) 3222 Full Account Number Date Incurred [DATE] Last Paym…" at bounding box center [630, 234] width 209 height 328
type input "3,264"
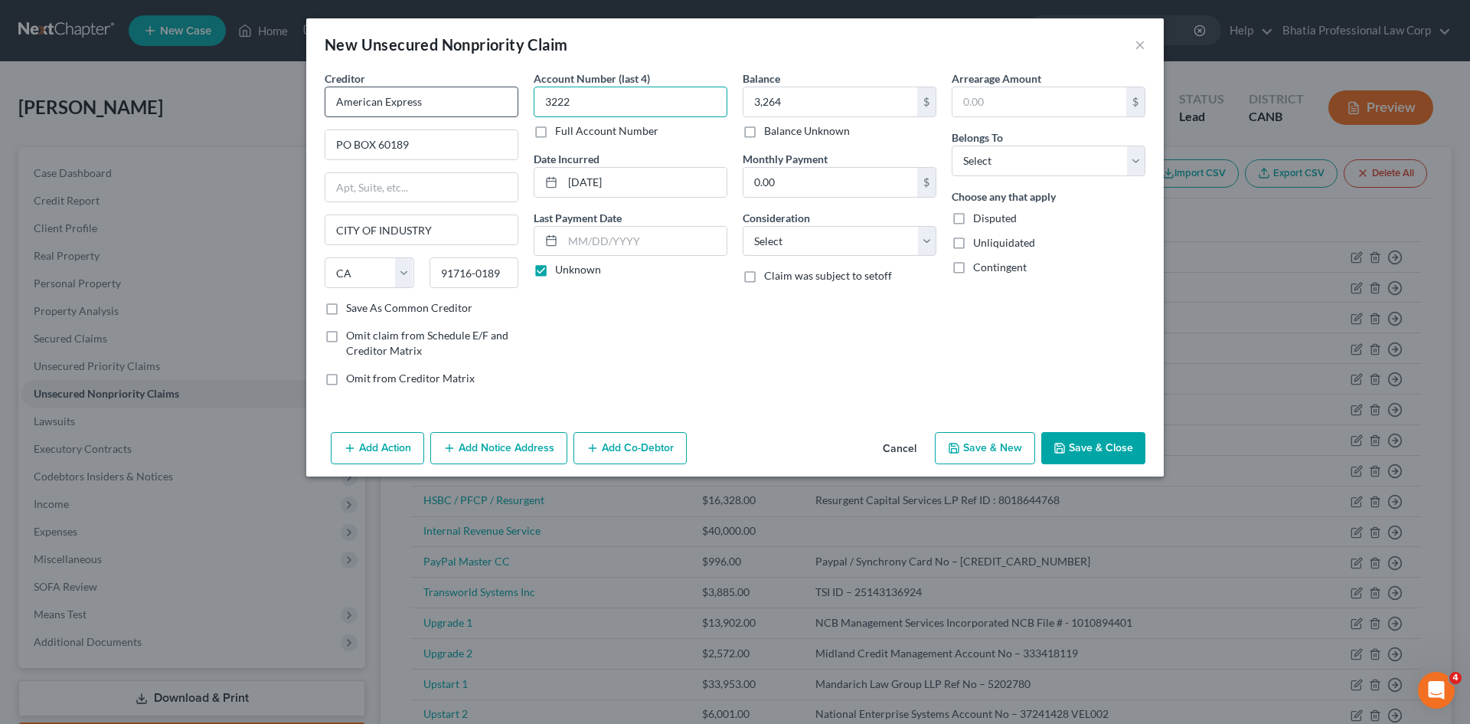
drag, startPoint x: 579, startPoint y: 97, endPoint x: 473, endPoint y: 113, distance: 106.8
click at [473, 113] on div "Creditor * American Express PO BOX 60189 CITY OF INDUSTRY State [US_STATE] AK A…" at bounding box center [735, 234] width 836 height 328
type input "1"
type input "1008"
click at [1139, 154] on select "Select Debtor 1 Only Debtor 2 Only Debtor 1 And Debtor 2 Only At Least One Of T…" at bounding box center [1049, 160] width 194 height 31
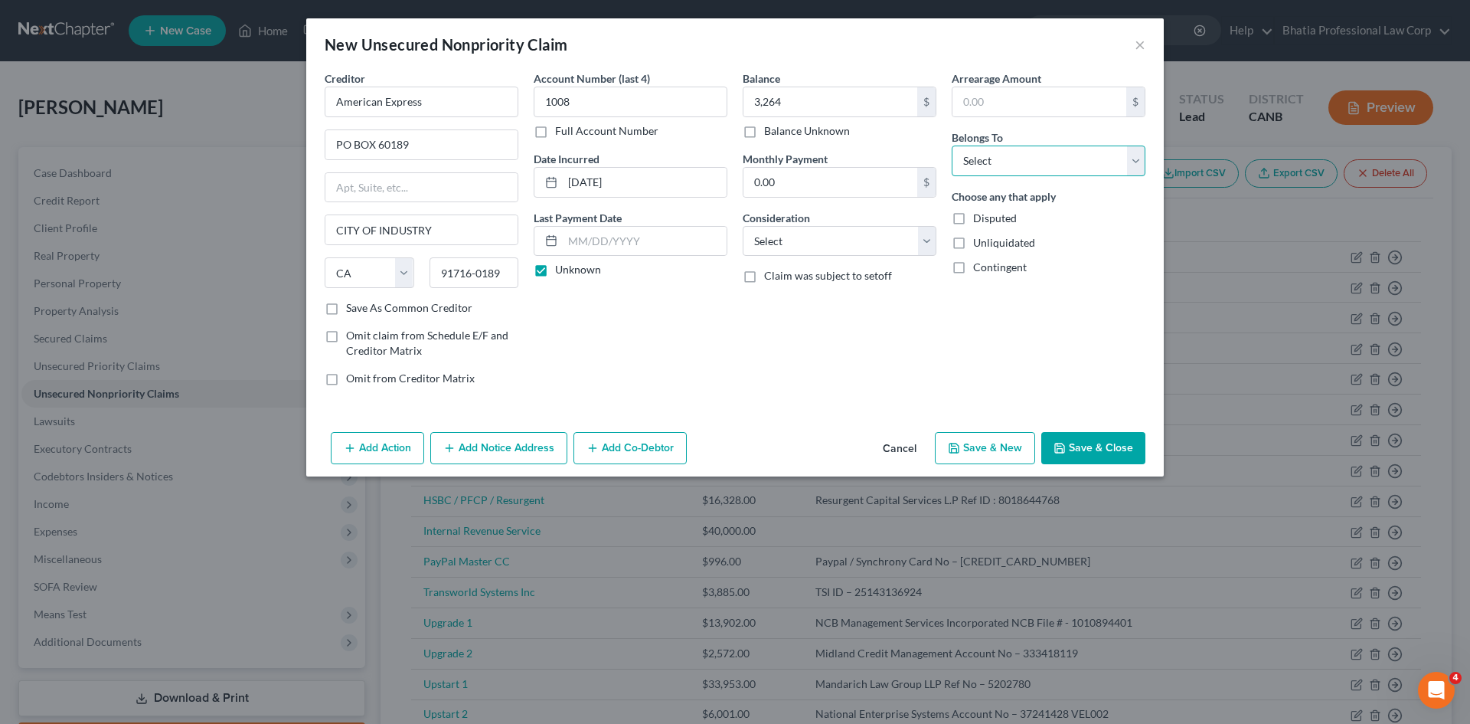
select select "0"
click at [952, 145] on select "Select Debtor 1 Only Debtor 2 Only Debtor 1 And Debtor 2 Only At Least One Of T…" at bounding box center [1049, 160] width 194 height 31
click at [973, 218] on label "Disputed" at bounding box center [995, 218] width 44 height 15
click at [979, 218] on input "Disputed" at bounding box center [984, 216] width 10 height 10
click at [973, 218] on label "Disputed" at bounding box center [995, 218] width 44 height 15
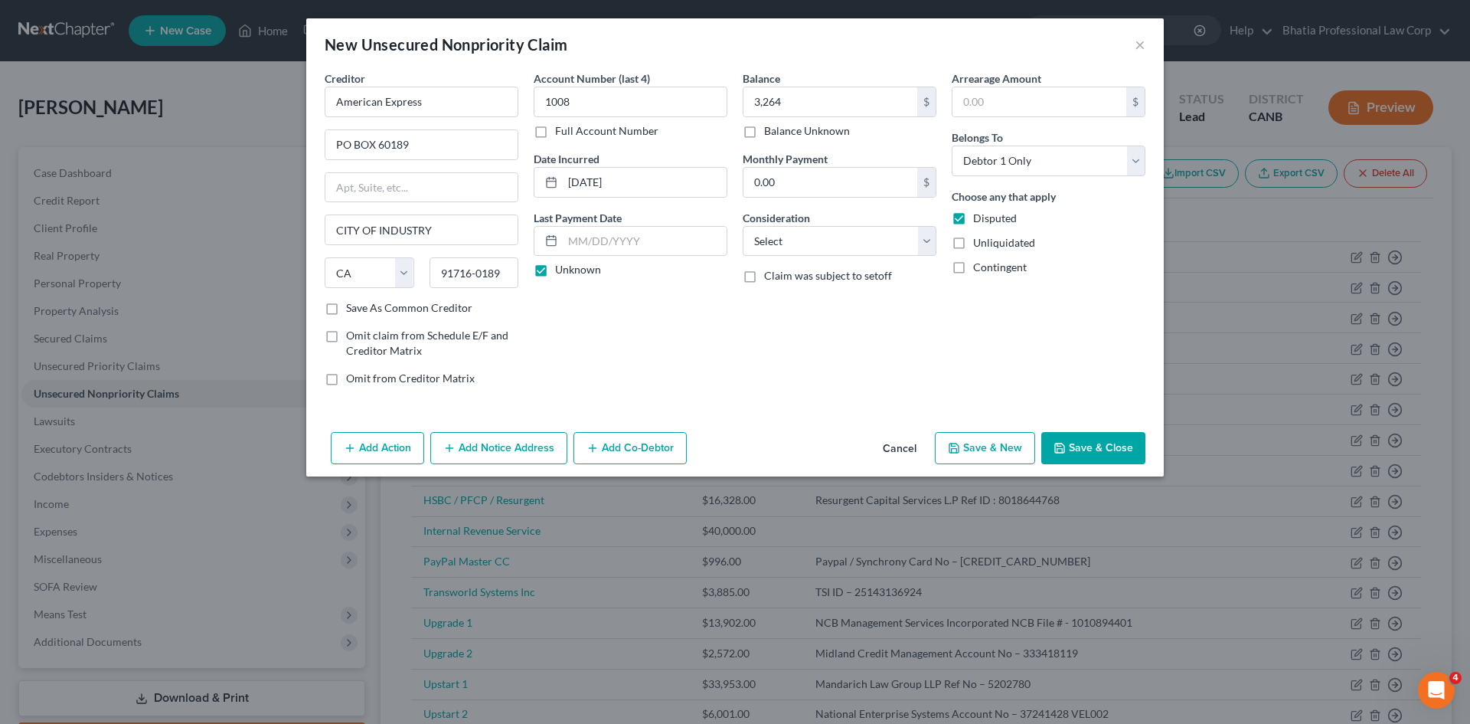
click at [979, 218] on input "Disputed" at bounding box center [984, 216] width 10 height 10
checkbox input "false"
click at [926, 243] on select "Select Cable / Satellite Services Collection Agency Credit Card Debt Debt Couns…" at bounding box center [840, 241] width 194 height 31
click at [1127, 318] on div "Arrearage Amount $ Belongs To * Select Debtor 1 Only Debtor 2 Only Debtor 1 And…" at bounding box center [1048, 234] width 209 height 328
click at [1115, 450] on button "Save & Close" at bounding box center [1093, 448] width 104 height 32
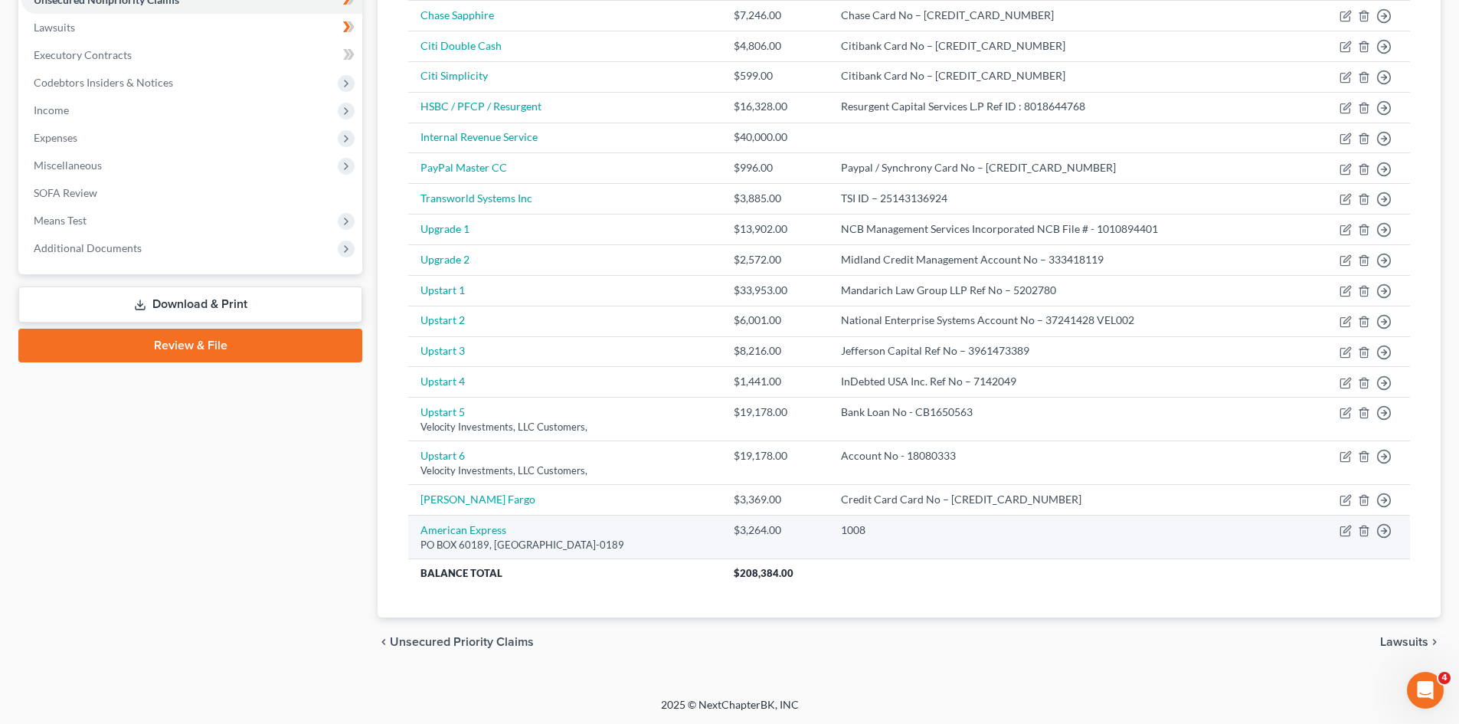
scroll to position [394, 0]
click at [1362, 529] on icon "button" at bounding box center [1363, 530] width 12 height 12
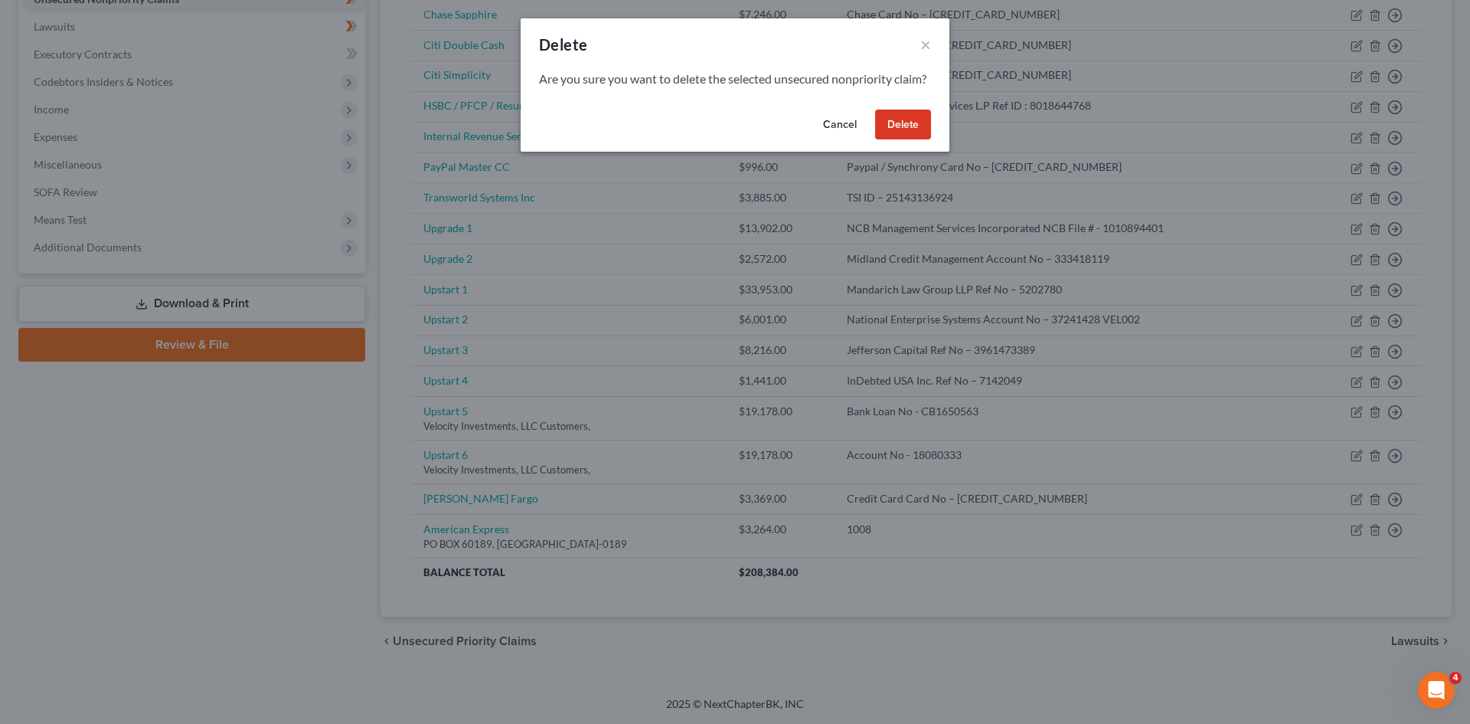
click at [842, 140] on button "Cancel" at bounding box center [840, 124] width 58 height 31
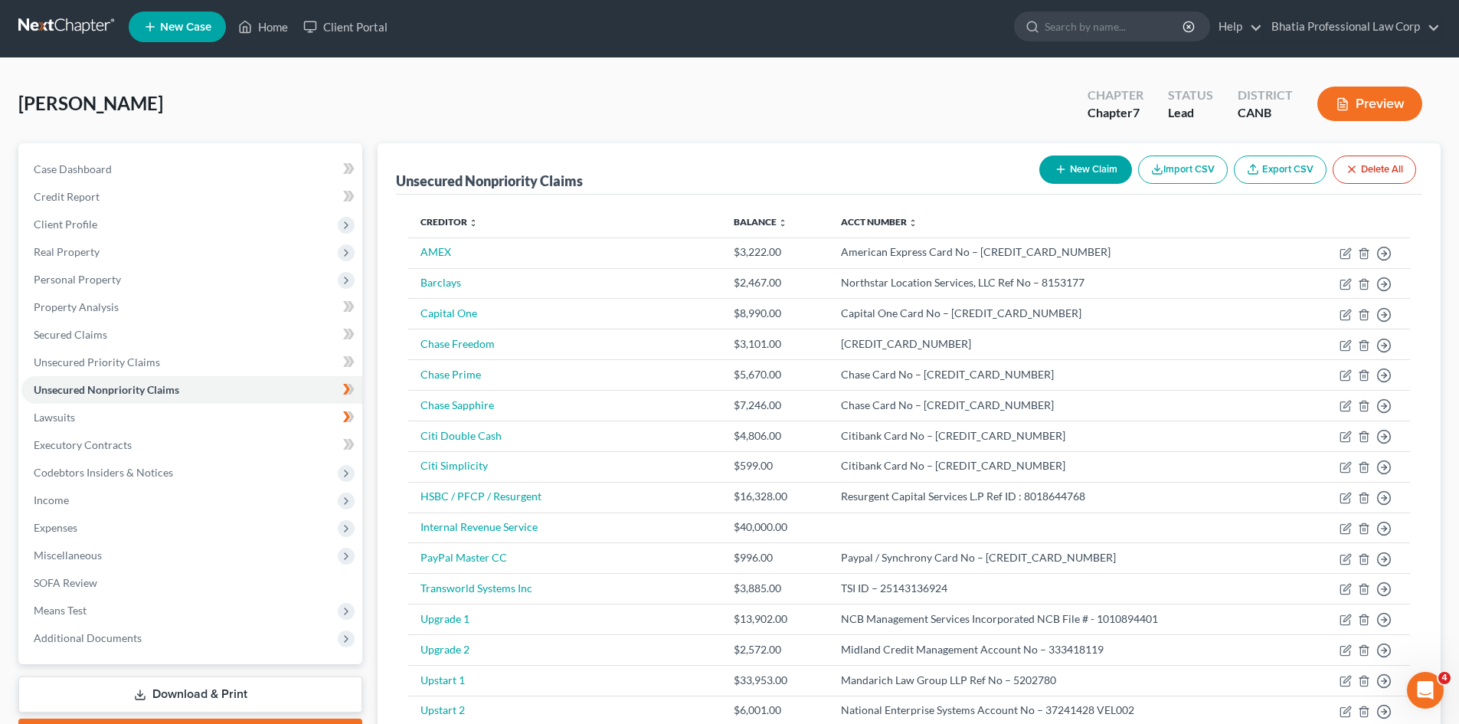
scroll to position [0, 0]
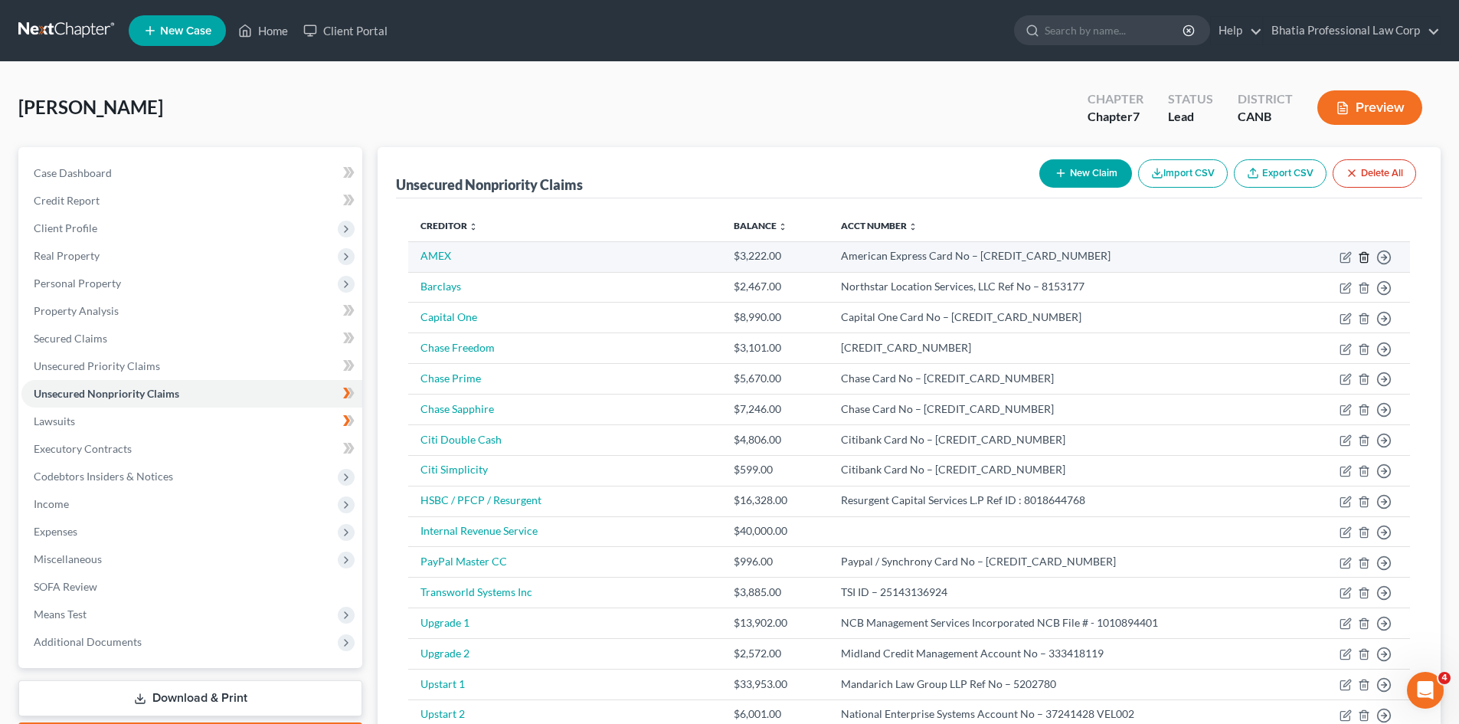
click at [1363, 254] on polyline "button" at bounding box center [1363, 254] width 9 height 0
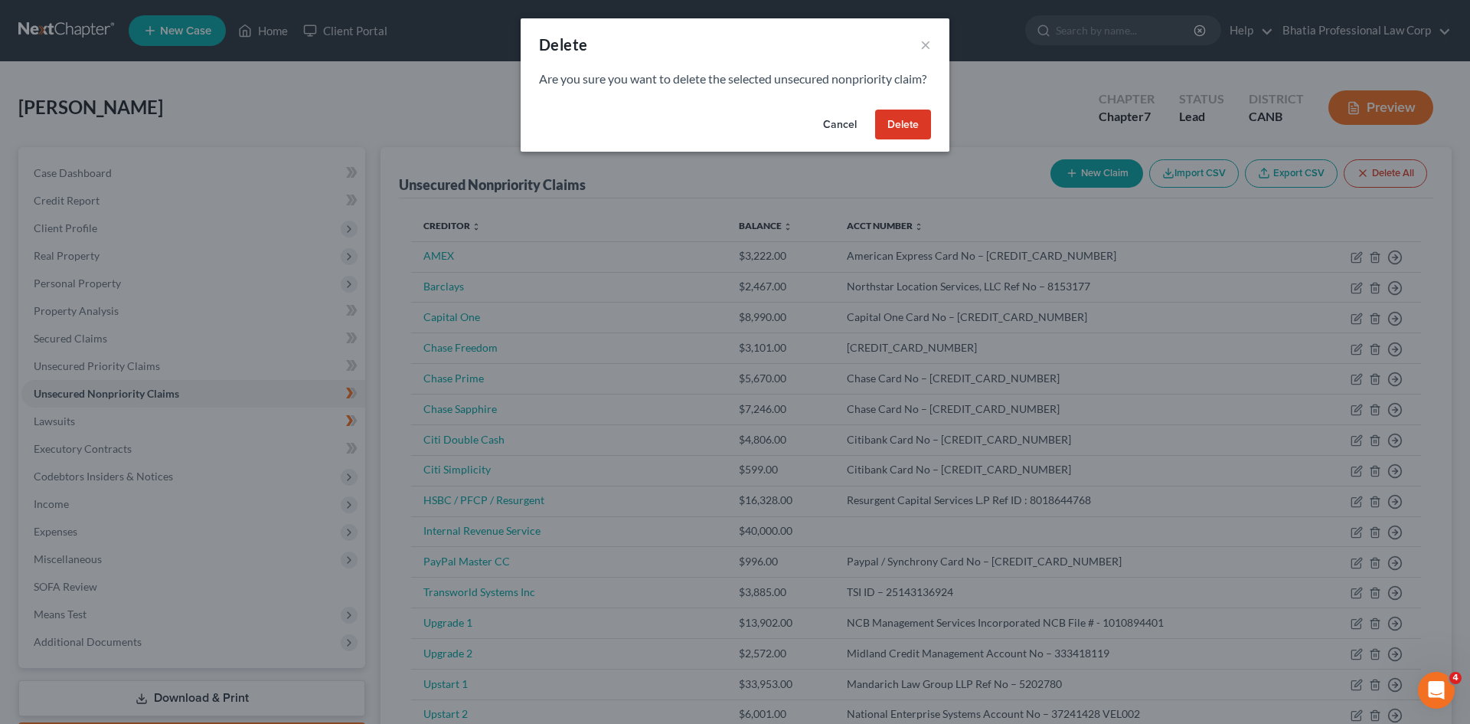
click at [931, 43] on div "Delete ×" at bounding box center [735, 44] width 429 height 52
click at [926, 43] on button "×" at bounding box center [925, 44] width 11 height 18
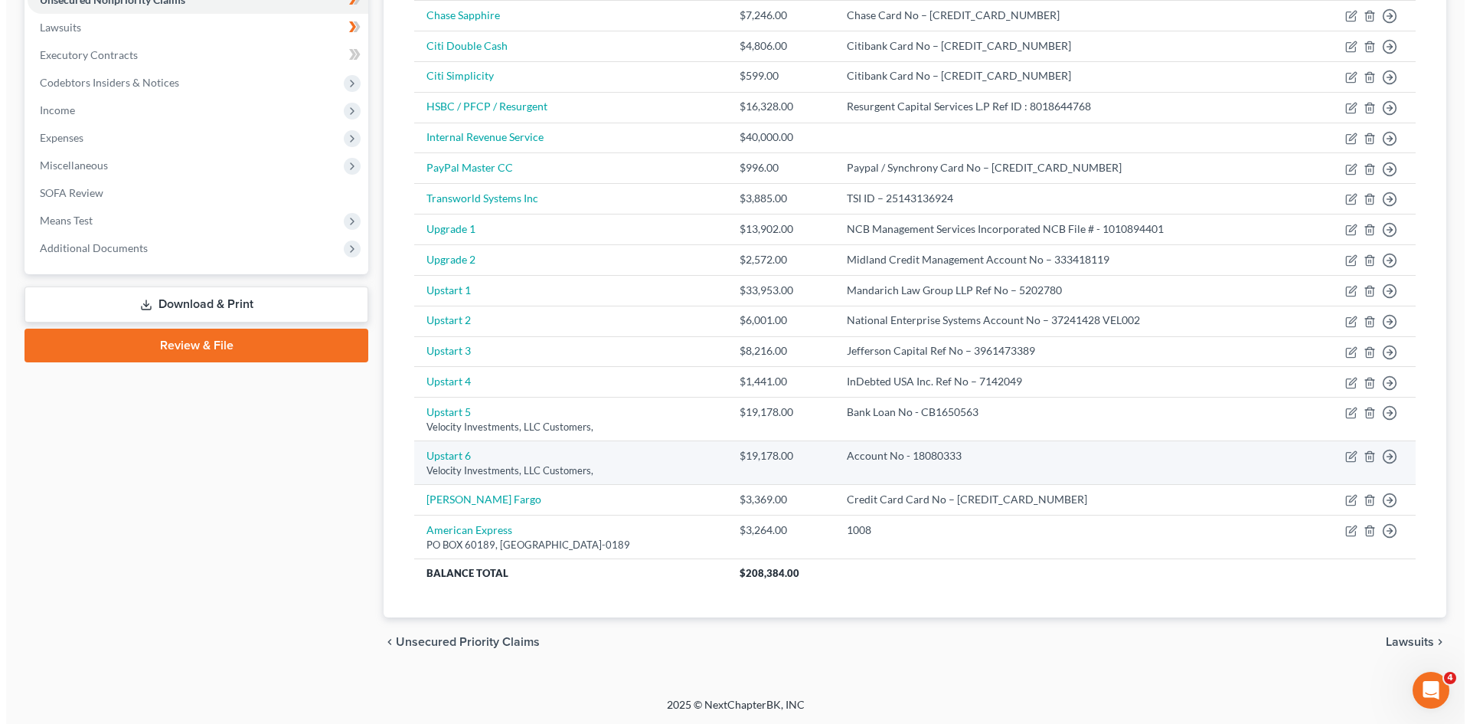
scroll to position [394, 0]
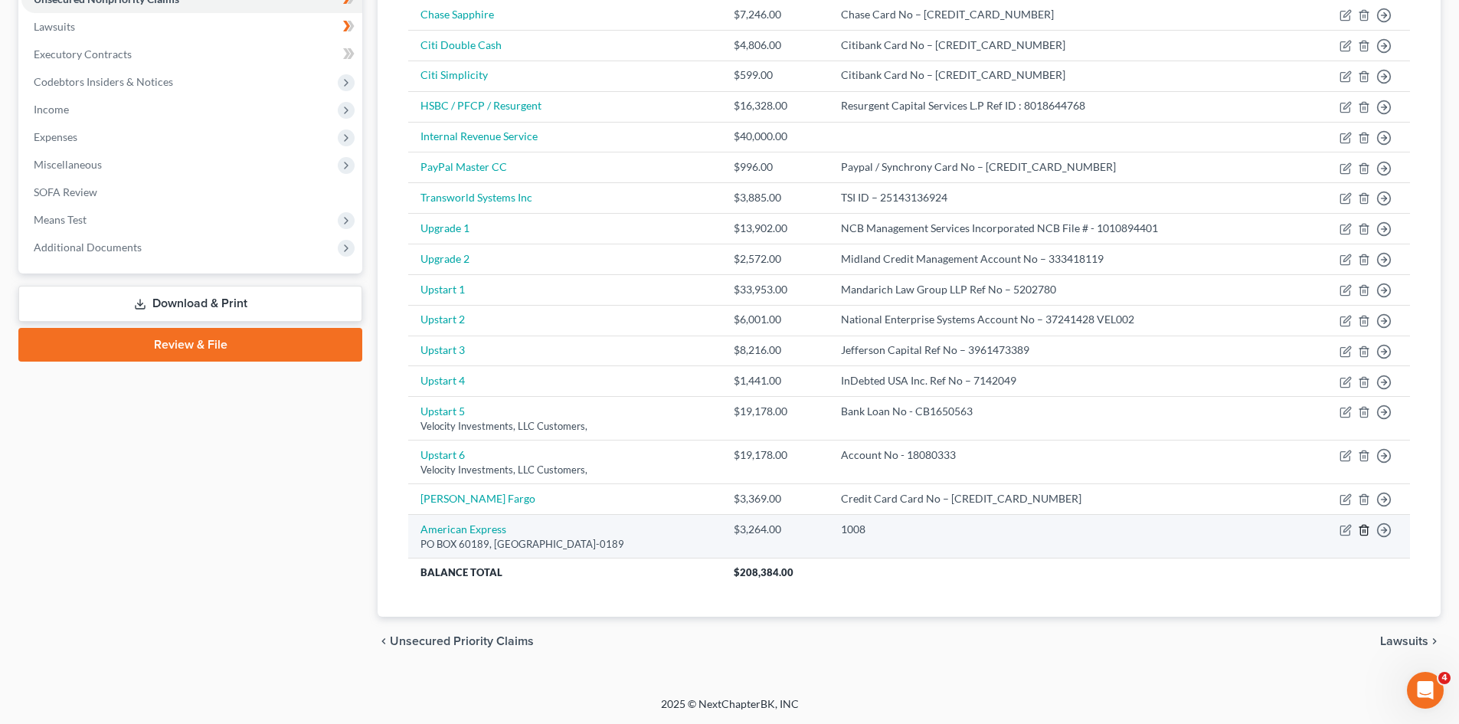
click at [1360, 528] on icon "button" at bounding box center [1363, 530] width 7 height 10
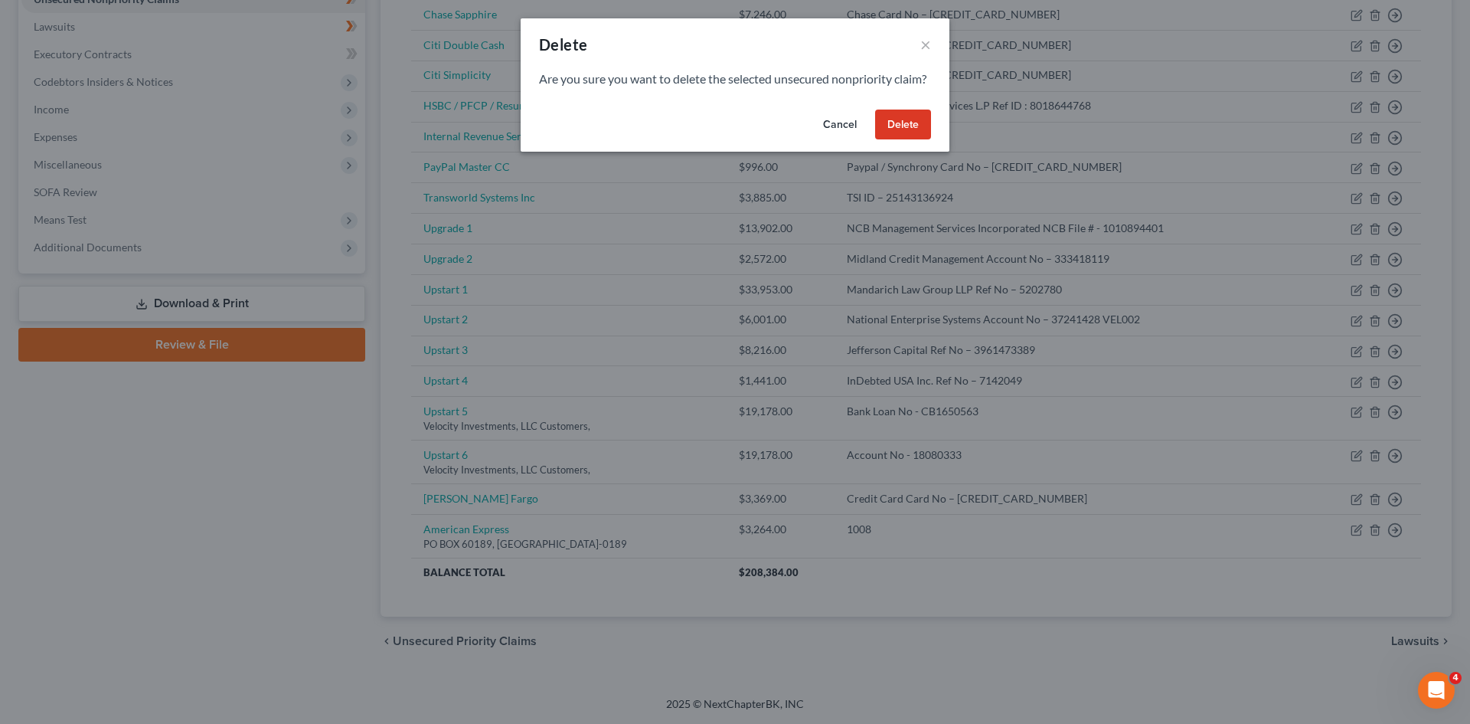
click at [910, 139] on button "Delete" at bounding box center [903, 124] width 56 height 31
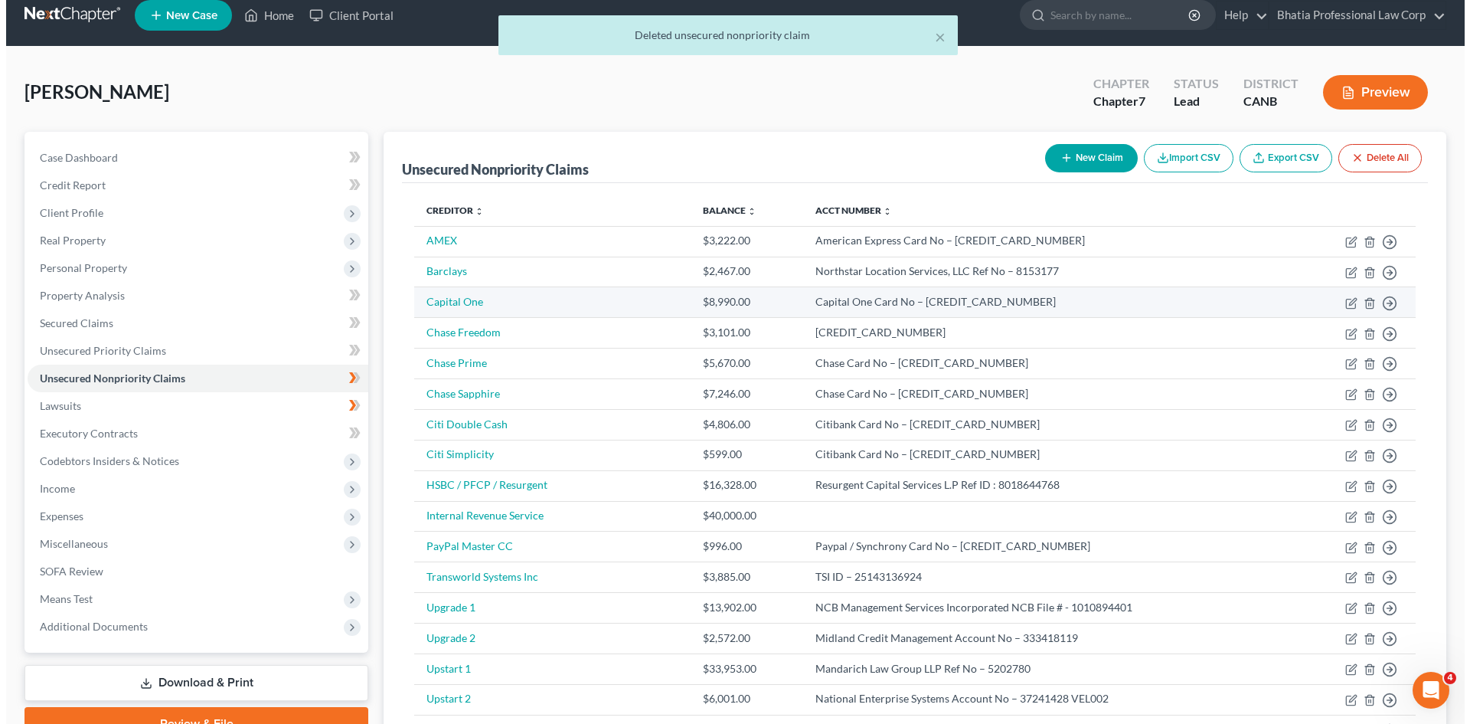
scroll to position [0, 0]
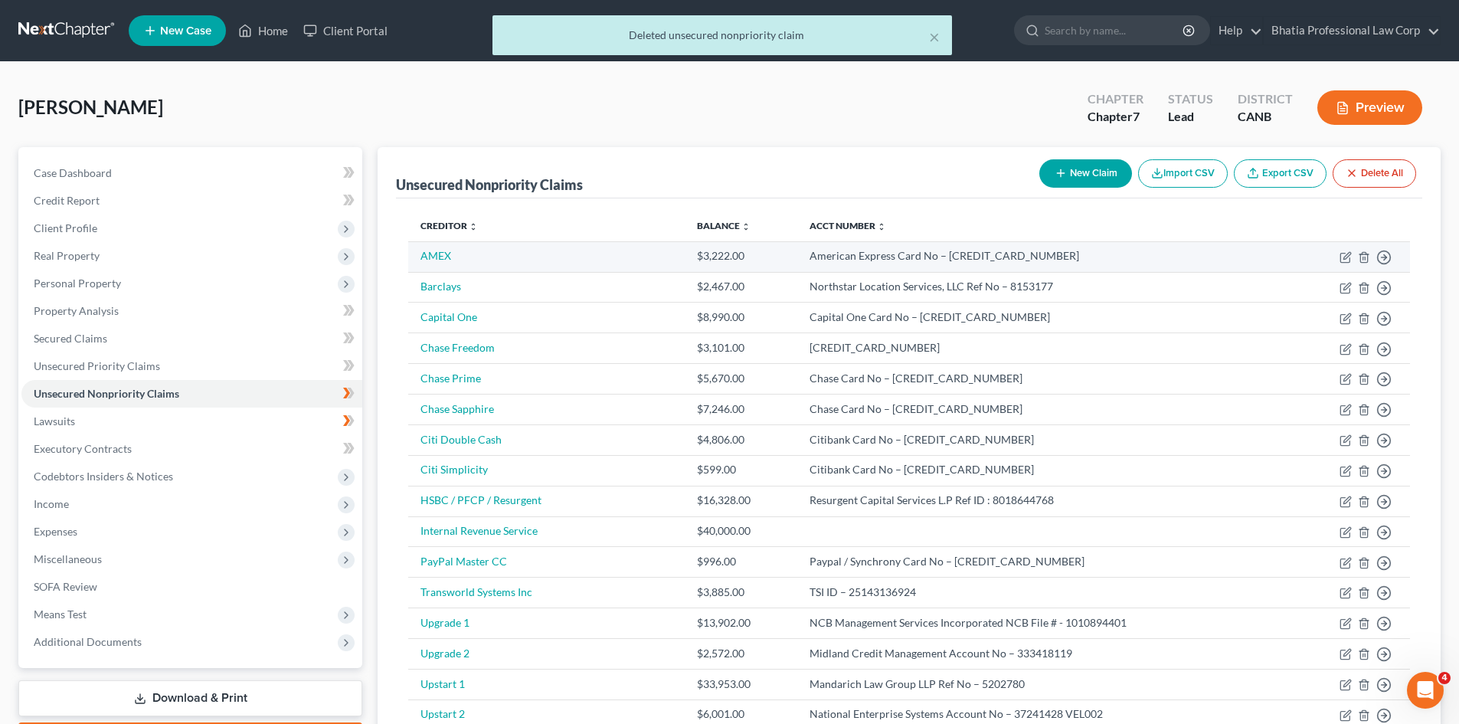
click at [960, 256] on div "American Express Card No – [CREDIT_CARD_NUMBER]" at bounding box center [1043, 255] width 469 height 15
click at [1343, 254] on icon "button" at bounding box center [1345, 257] width 12 height 12
select select "0"
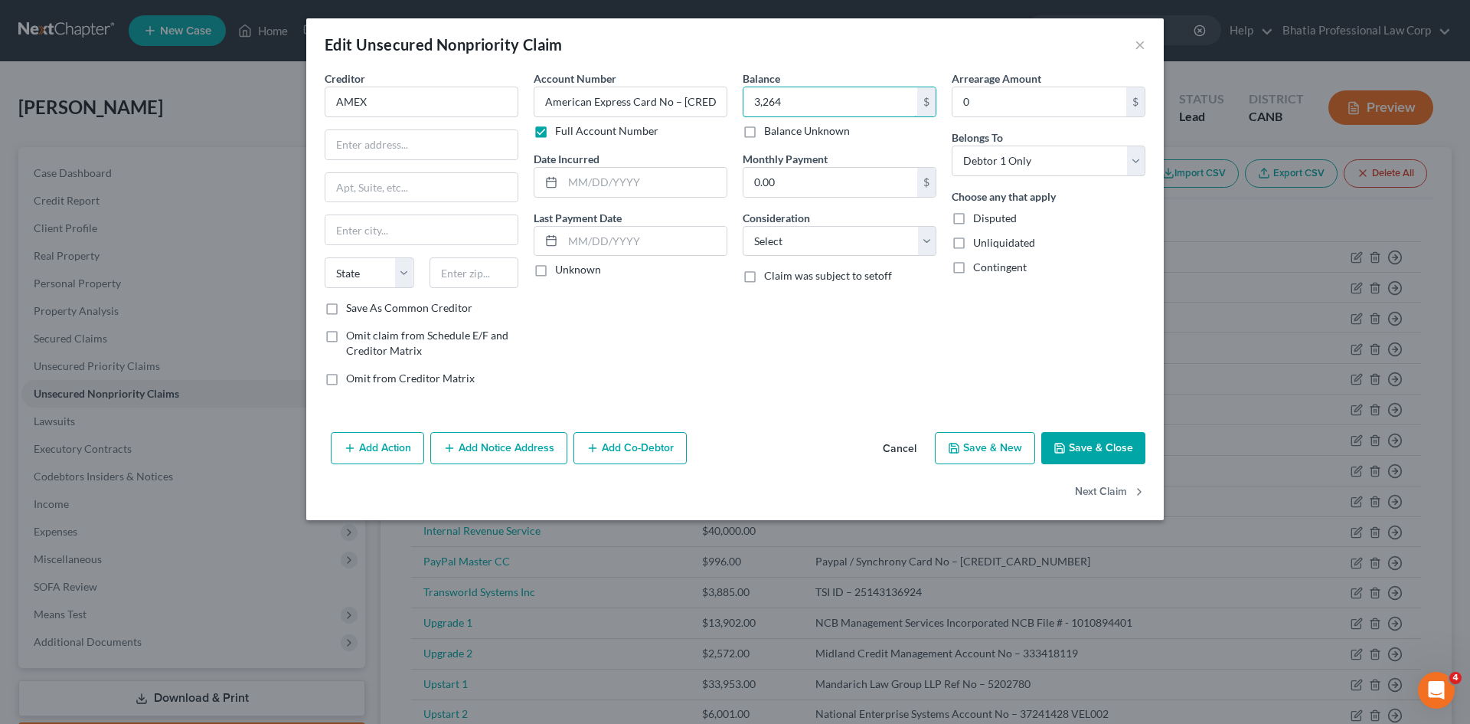
type input "3,264"
click at [381, 151] on input "text" at bounding box center [421, 144] width 192 height 29
paste input "PO BOX 60189"
type input "PO BOX 60189"
click at [424, 227] on input "text" at bounding box center [421, 229] width 192 height 29
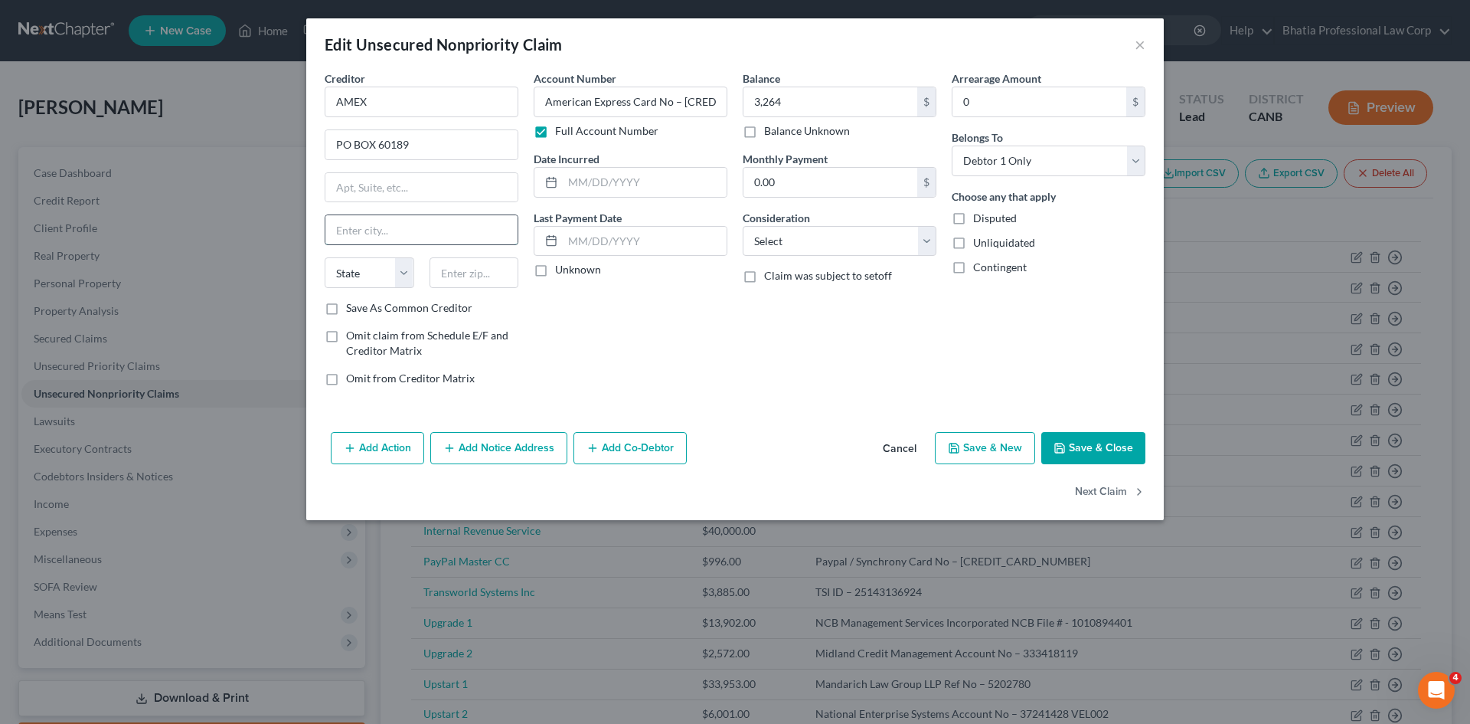
paste input "CITY OF INDUSTRY"
type input "CITY OF INDUSTRY"
click at [410, 281] on select "State [US_STATE] AK AR AZ CA CO CT DE DC [GEOGRAPHIC_DATA] [GEOGRAPHIC_DATA] GU…" at bounding box center [370, 272] width 90 height 31
select select "4"
click at [325, 257] on select "State [US_STATE] AK AR AZ CA CO CT DE DC [GEOGRAPHIC_DATA] [GEOGRAPHIC_DATA] GU…" at bounding box center [370, 272] width 90 height 31
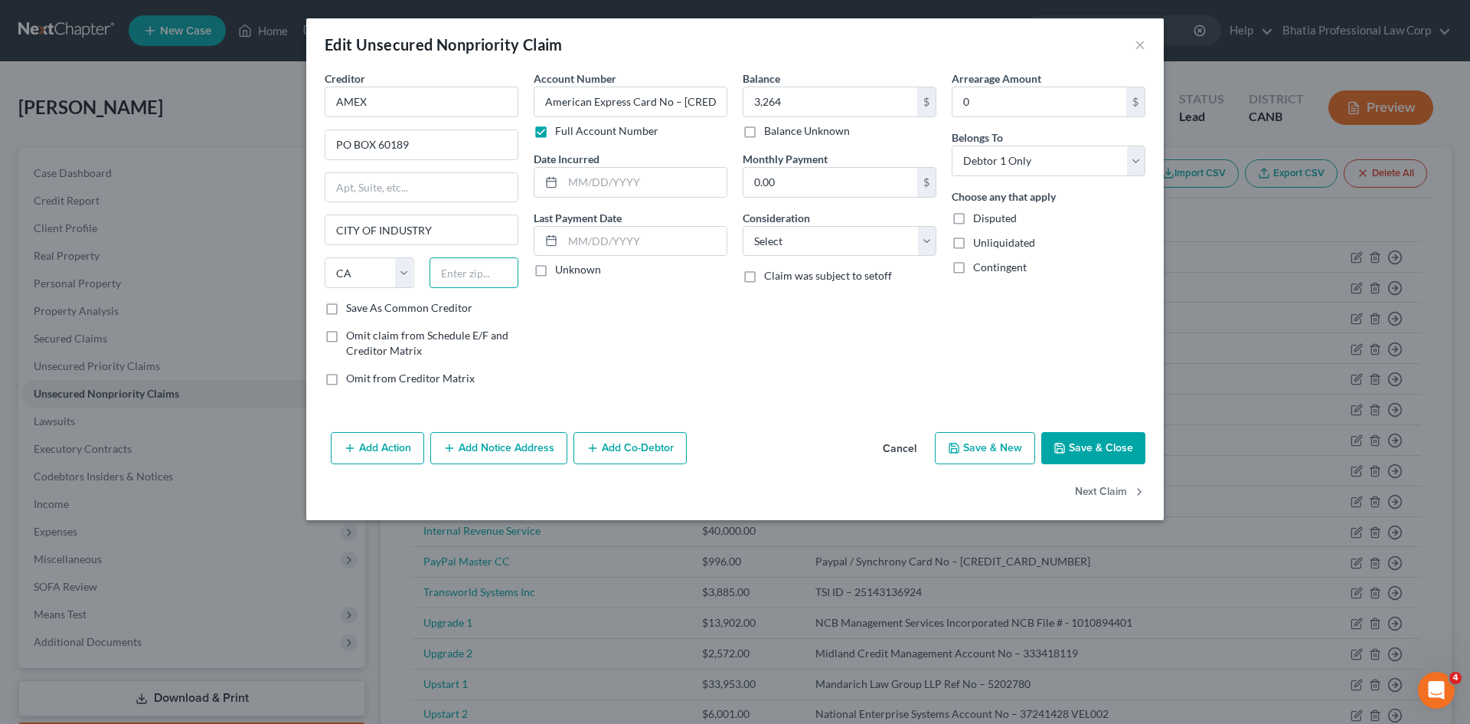
click at [492, 265] on input "text" at bounding box center [475, 272] width 90 height 31
paste input "91716-0189"
type input "91716-0189"
click at [790, 294] on div "Balance 3,264.00 $ Balance Unknown Balance Undetermined 3,264 $ Balance Unknown…" at bounding box center [839, 234] width 209 height 328
drag, startPoint x: 1084, startPoint y: 441, endPoint x: 590, endPoint y: 178, distance: 560.0
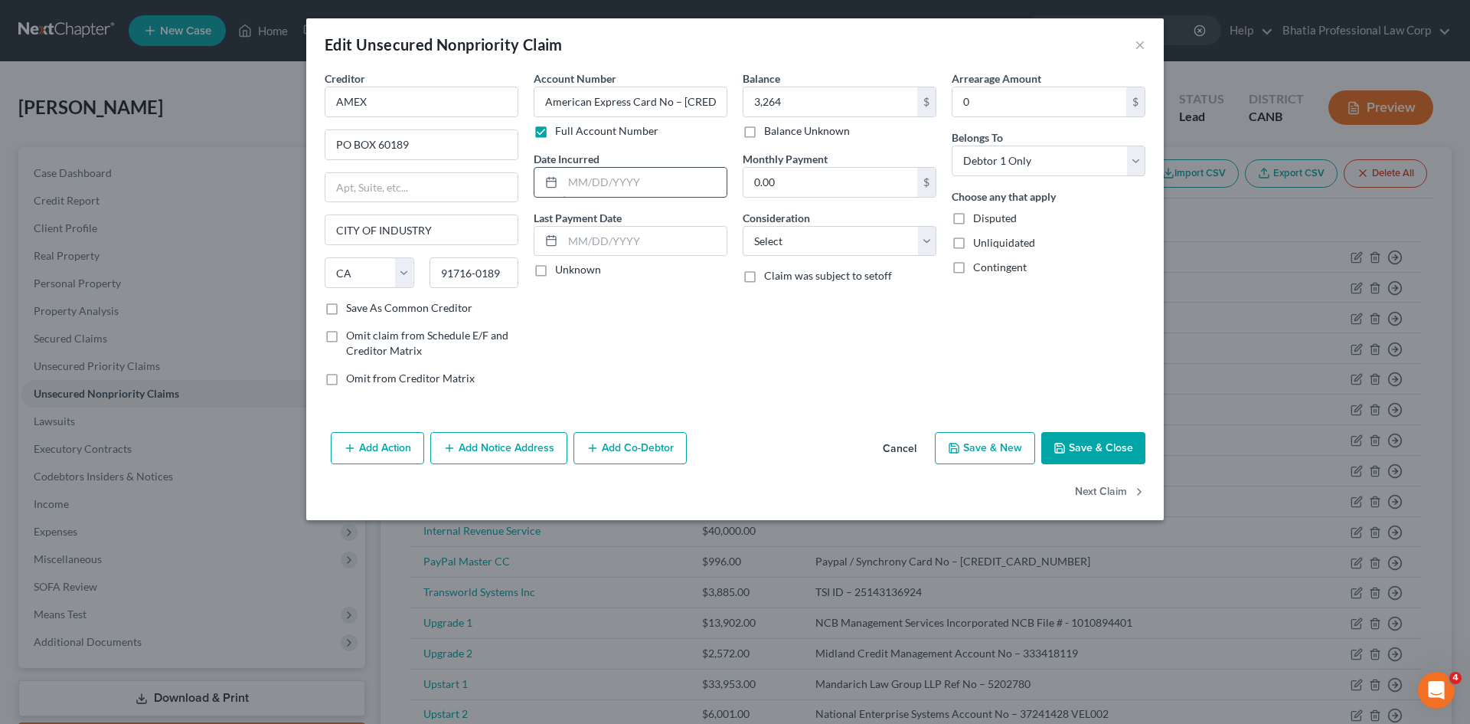
click at [591, 181] on div "Edit Unsecured Nonpriority Claim × Creditor * AMEX PO BOX 60189 CITY OF INDUSTR…" at bounding box center [735, 269] width 858 height 502
click at [566, 247] on input "text" at bounding box center [645, 241] width 164 height 29
click at [574, 180] on input "text" at bounding box center [645, 182] width 164 height 29
type input "[DATE]"
click at [688, 354] on div "Account Number American Express Card No – [CREDIT_CARD_NUMBER] Full Account Num…" at bounding box center [630, 234] width 209 height 328
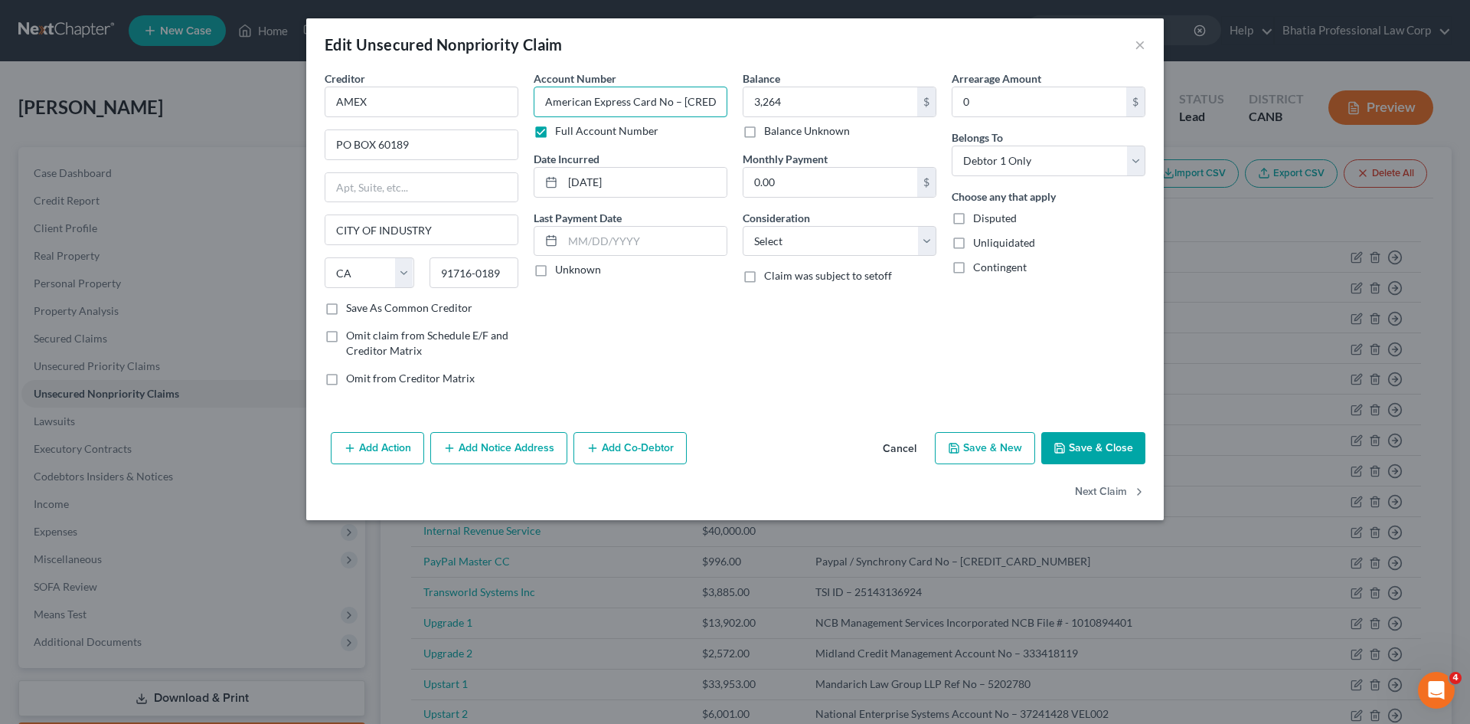
click at [681, 97] on input "American Express Card No – [CREDIT_CARD_NUMBER]" at bounding box center [631, 102] width 194 height 31
drag, startPoint x: 684, startPoint y: 97, endPoint x: 714, endPoint y: 104, distance: 31.4
click at [714, 104] on input "American Express Card No – [CREDIT_CARD_NUMBER]" at bounding box center [631, 102] width 194 height 31
click at [764, 361] on div "Balance 3,264.00 $ Balance Unknown Balance Undetermined 3,264 $ Balance Unknown…" at bounding box center [839, 234] width 209 height 328
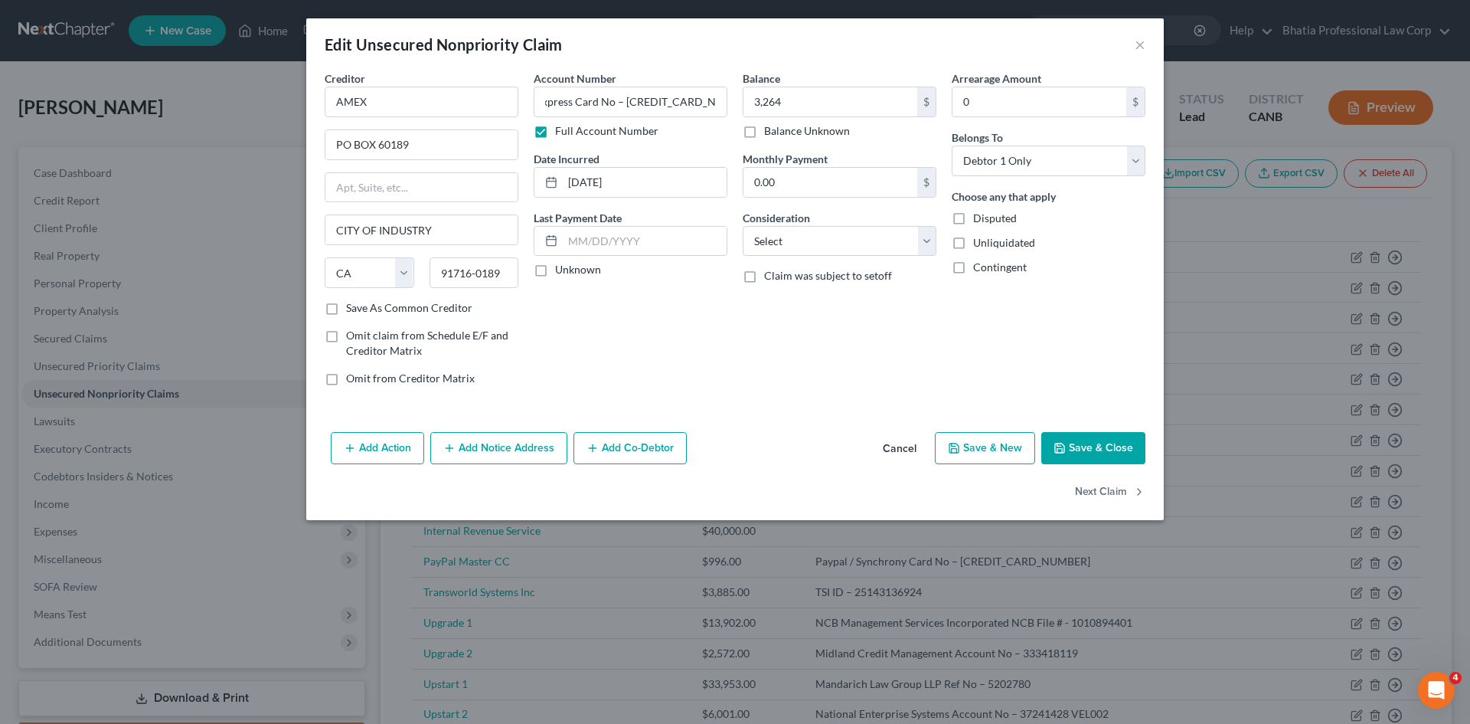
scroll to position [0, 0]
click at [828, 103] on input "3,264" at bounding box center [830, 101] width 174 height 29
type input "3,263.58"
click at [1084, 445] on button "Save & Close" at bounding box center [1093, 448] width 104 height 32
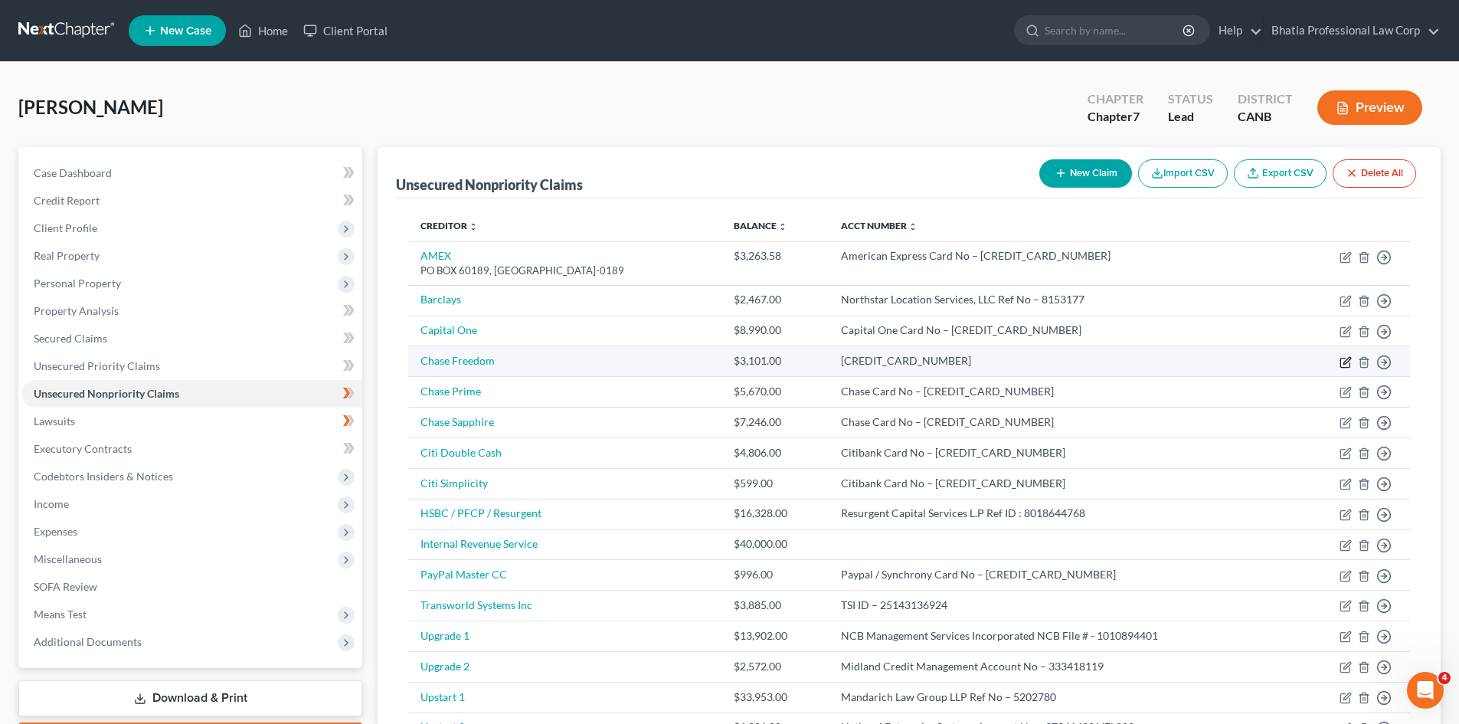
click at [1343, 361] on icon "button" at bounding box center [1345, 362] width 12 height 12
select select "0"
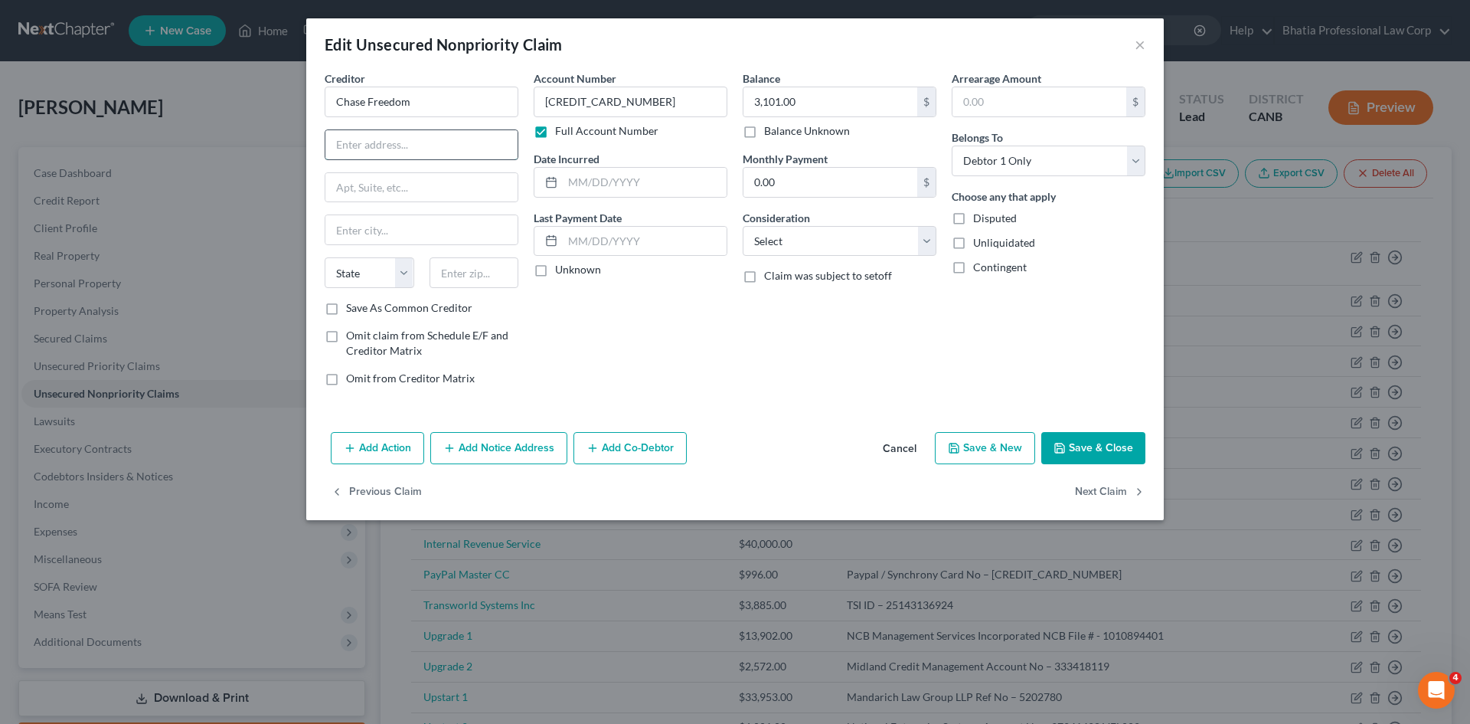
click at [368, 143] on input "text" at bounding box center [421, 144] width 192 height 29
paste input "P.O. BOX 15123"
type input "P.O. BOX 15123"
click at [626, 333] on div "Account Number [CREDIT_CARD_NUMBER] Full Account Number Date Incurred Last Paym…" at bounding box center [630, 234] width 209 height 328
click at [358, 230] on input "text" at bounding box center [421, 229] width 192 height 29
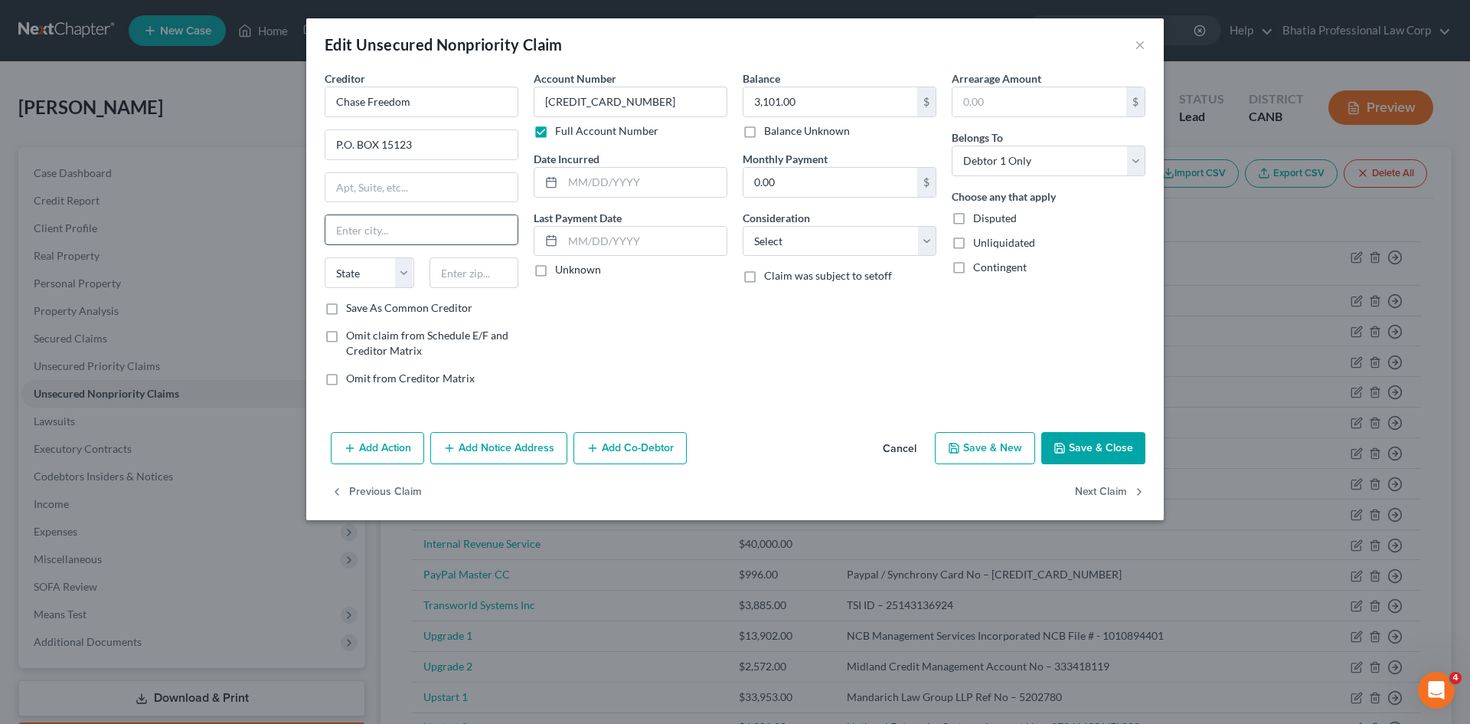
paste input "[GEOGRAPHIC_DATA],"
click at [403, 273] on select "State [US_STATE] AK AR AZ CA CO CT DE DC [GEOGRAPHIC_DATA] [GEOGRAPHIC_DATA] GU…" at bounding box center [370, 272] width 90 height 31
click at [423, 228] on input "[GEOGRAPHIC_DATA]," at bounding box center [421, 229] width 192 height 29
type input "[GEOGRAPHIC_DATA]"
click at [405, 264] on select "State [US_STATE] AK AR AZ CA CO CT DE DC [GEOGRAPHIC_DATA] [GEOGRAPHIC_DATA] GU…" at bounding box center [370, 272] width 90 height 31
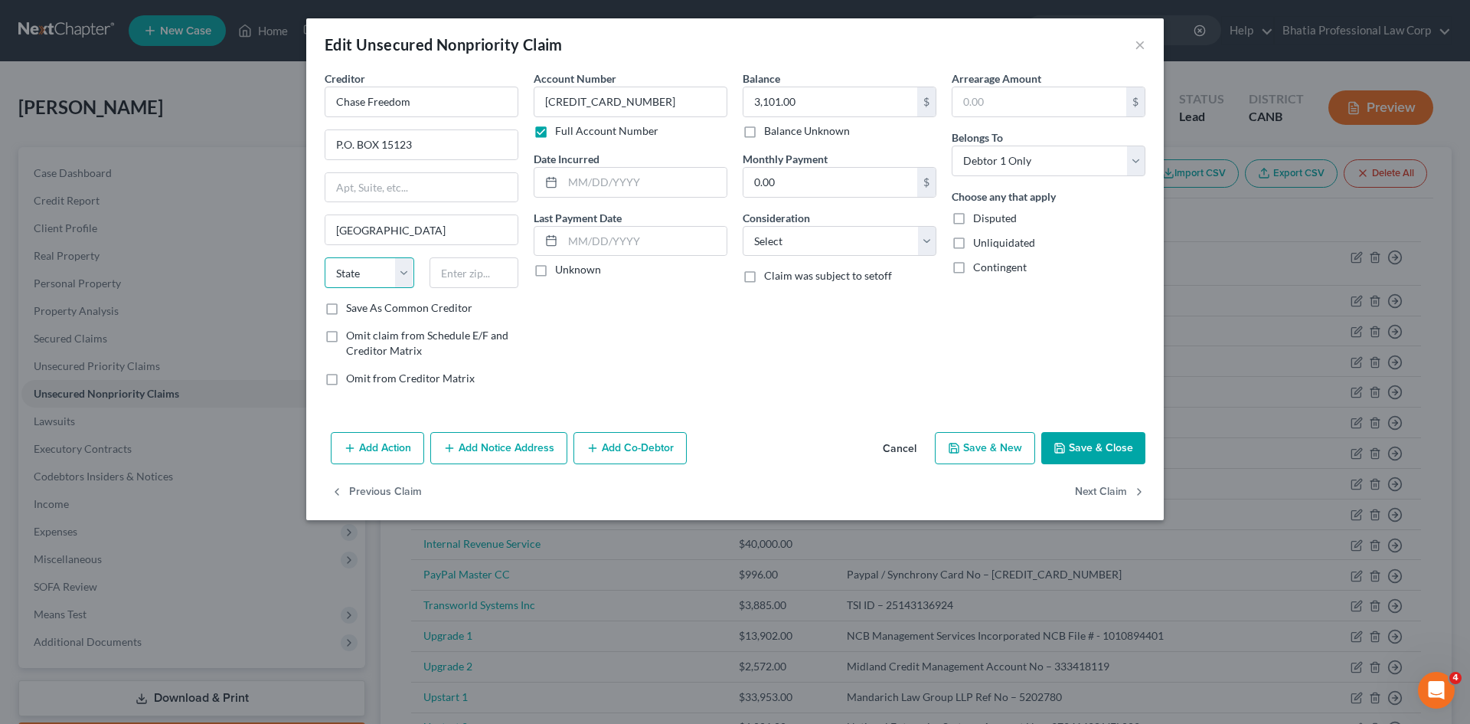
select select "7"
click at [325, 257] on select "State [US_STATE] AK AR AZ CA CO CT DE DC [GEOGRAPHIC_DATA] [GEOGRAPHIC_DATA] GU…" at bounding box center [370, 272] width 90 height 31
click at [492, 272] on input "text" at bounding box center [475, 272] width 90 height 31
paste input "19850-5123"
type input "19850-5123"
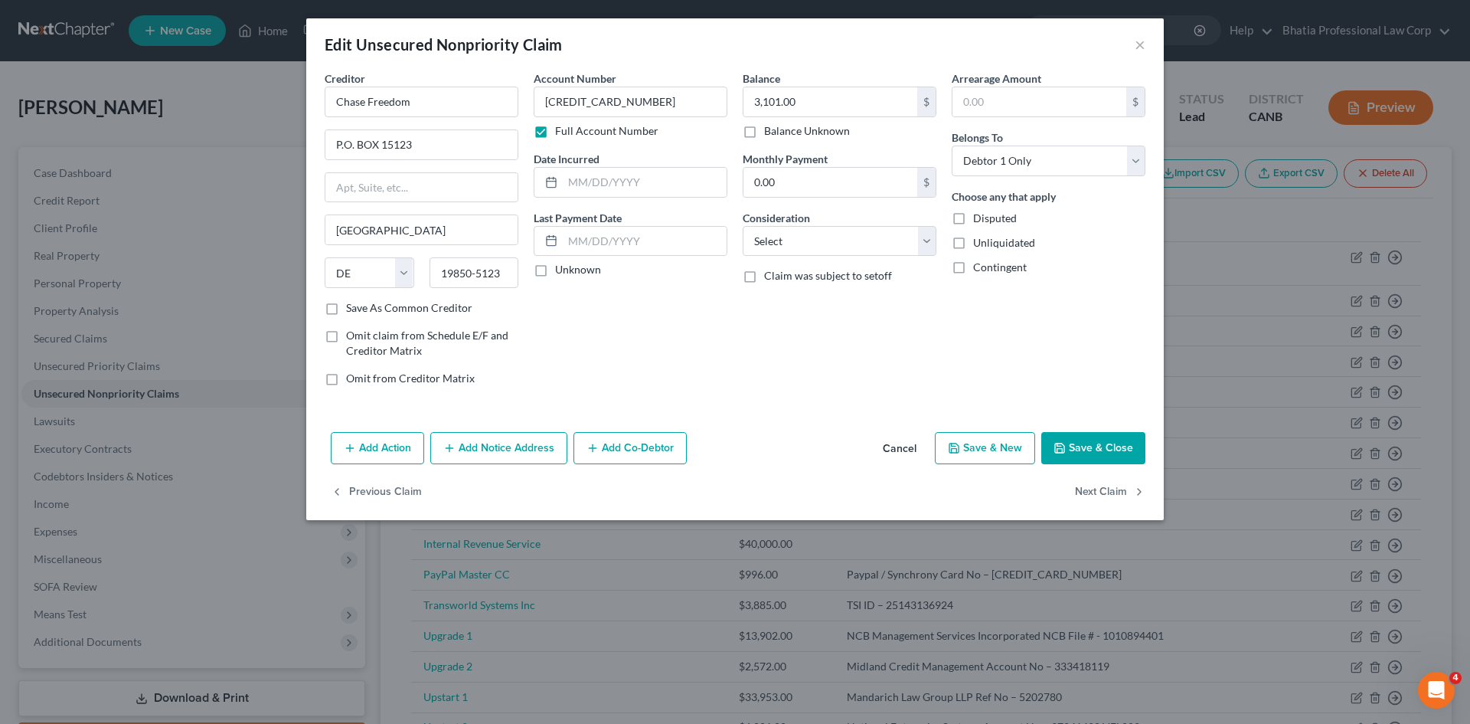
click at [766, 322] on div "Balance 3,101.00 $ Balance Unknown Balance Undetermined 3,101.00 $ Balance Unkn…" at bounding box center [839, 234] width 209 height 328
click at [821, 99] on input "3,101.00" at bounding box center [830, 101] width 174 height 29
click at [789, 103] on input "3,101.00" at bounding box center [830, 101] width 174 height 29
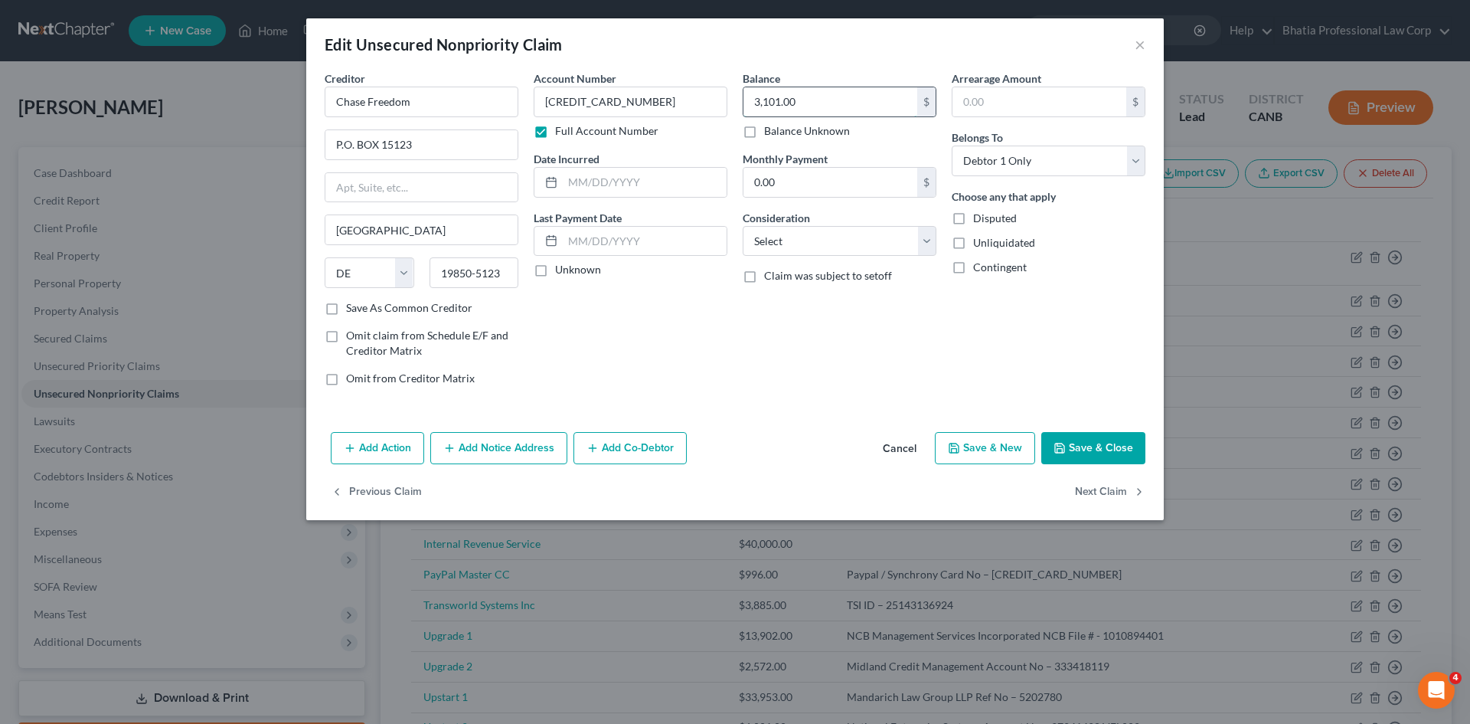
click at [794, 100] on input "3,101.00" at bounding box center [830, 101] width 174 height 29
type input "3,101.48"
click at [1123, 446] on button "Save & Close" at bounding box center [1093, 448] width 104 height 32
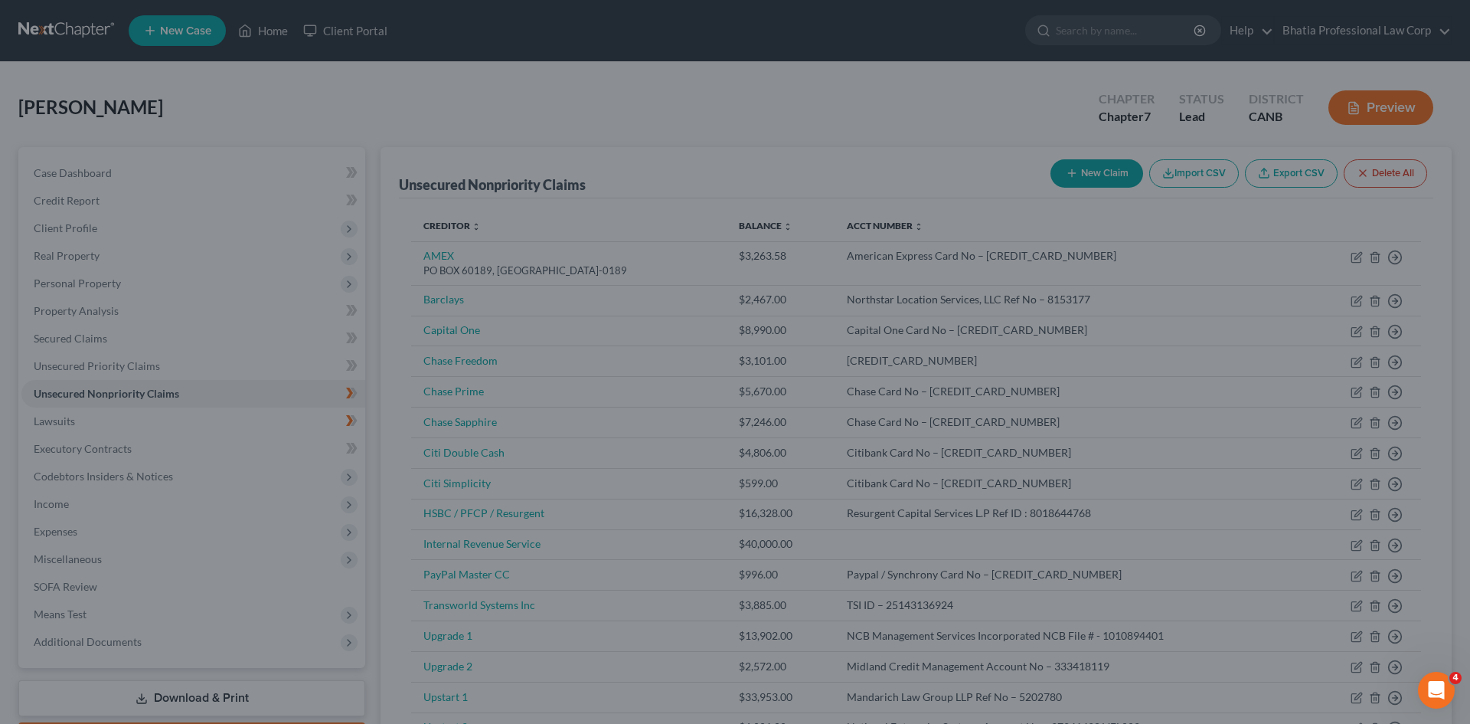
type input "0"
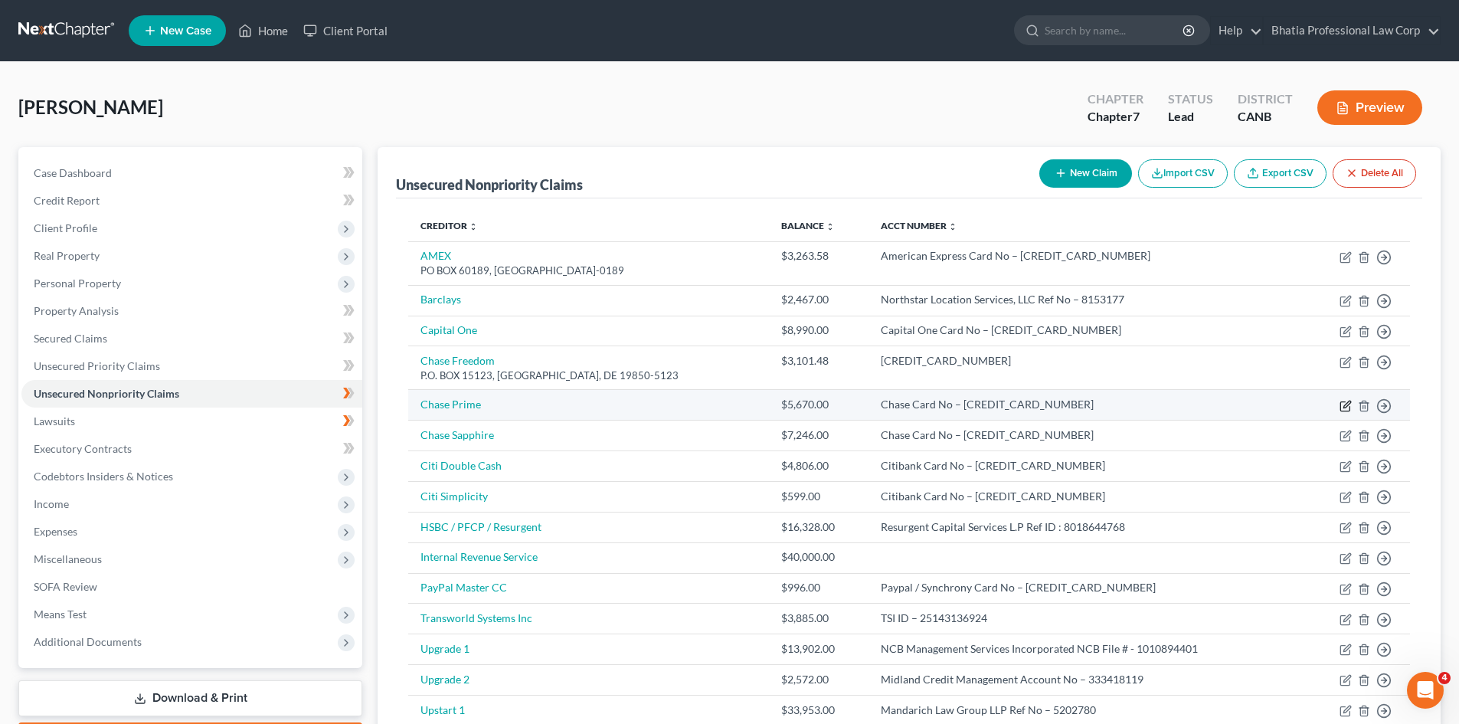
click at [1346, 404] on icon "button" at bounding box center [1345, 406] width 12 height 12
select select "0"
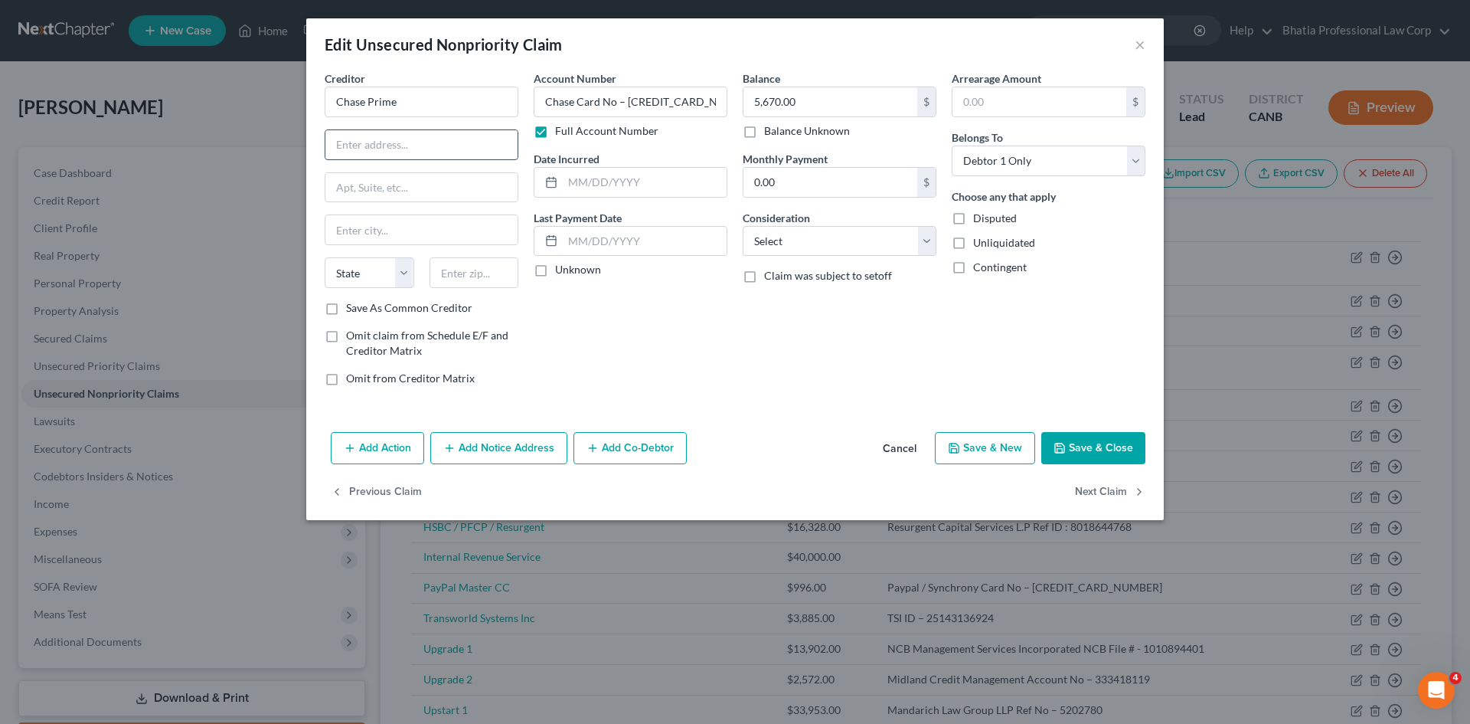
click at [390, 137] on input "text" at bounding box center [421, 144] width 192 height 29
paste input "P.O. BOX 15123"
type input "P.O. BOX 15123"
click at [694, 100] on input "Chase Card No – [CREDIT_CARD_NUMBER]" at bounding box center [631, 102] width 194 height 31
click at [714, 104] on input "Chase Card No – [CREDIT_CARD_NUMBER]" at bounding box center [631, 102] width 194 height 31
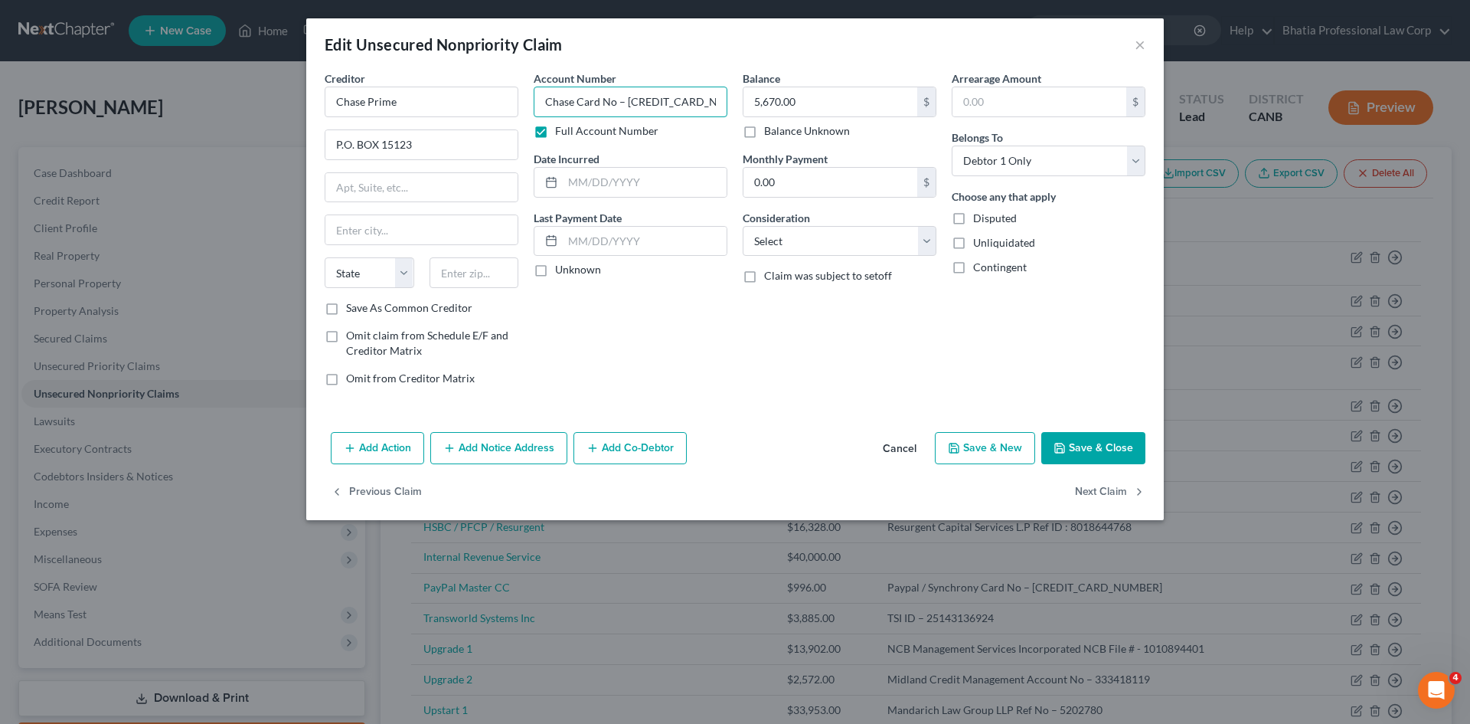
click at [591, 103] on input "Chase Card No – [CREDIT_CARD_NUMBER]" at bounding box center [631, 102] width 194 height 31
click at [548, 102] on input "Chase Card No – [CREDIT_CARD_NUMBER]" at bounding box center [631, 102] width 194 height 31
drag, startPoint x: 548, startPoint y: 102, endPoint x: 763, endPoint y: 104, distance: 214.4
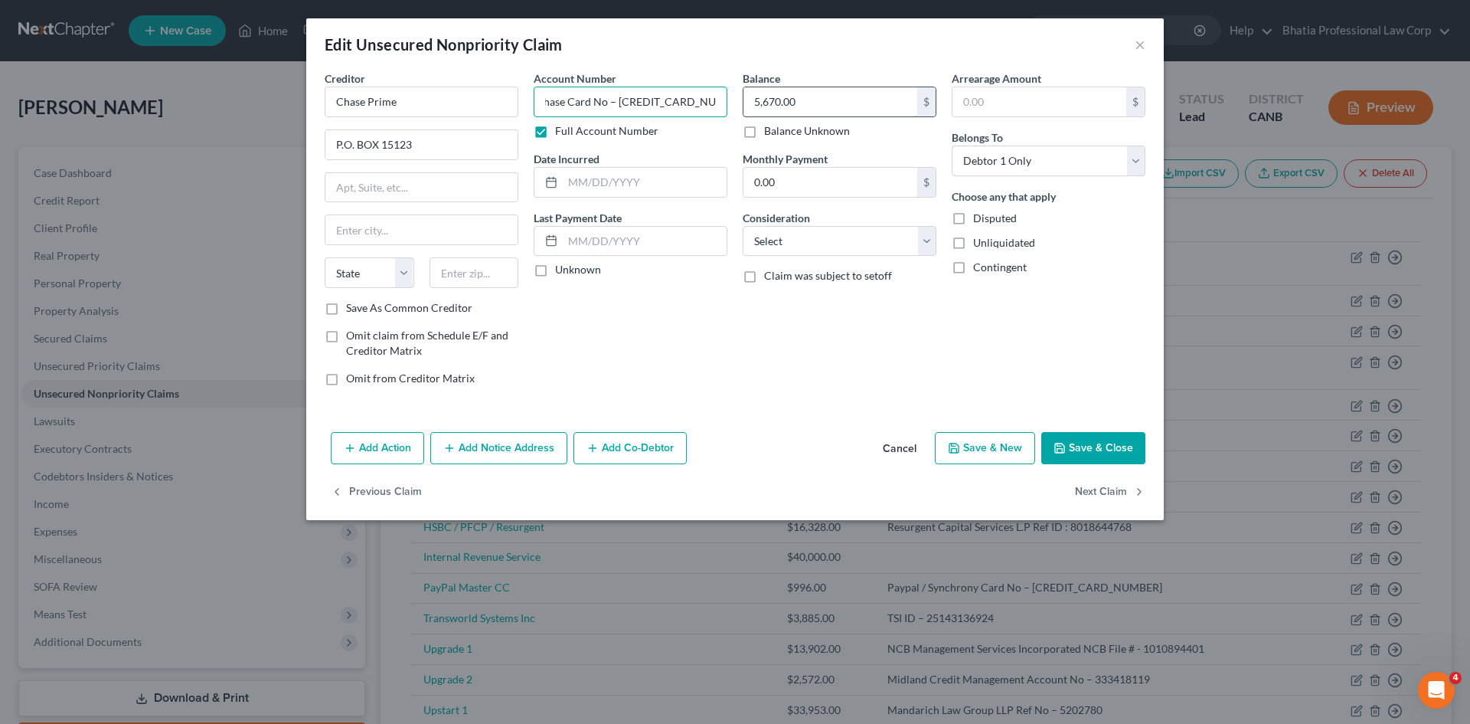
click at [763, 104] on div "Creditor * Chase Prime P.O. BOX 15123 State [US_STATE] AK AR AZ CA CO CT DE DC …" at bounding box center [735, 234] width 836 height 328
click at [651, 341] on div "Account Number Chase Card No – [CREDIT_CARD_NUMBER] Full Account Number Date In…" at bounding box center [630, 234] width 209 height 328
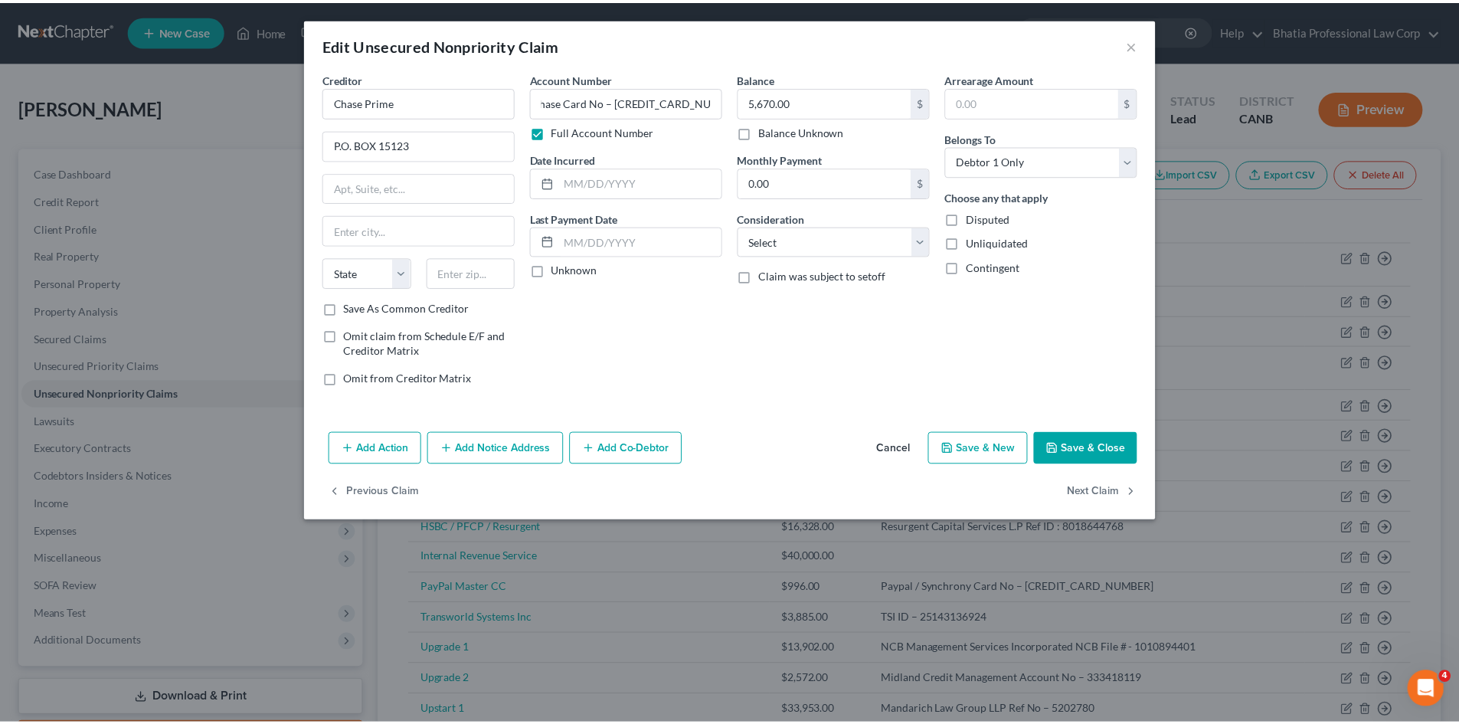
scroll to position [0, 0]
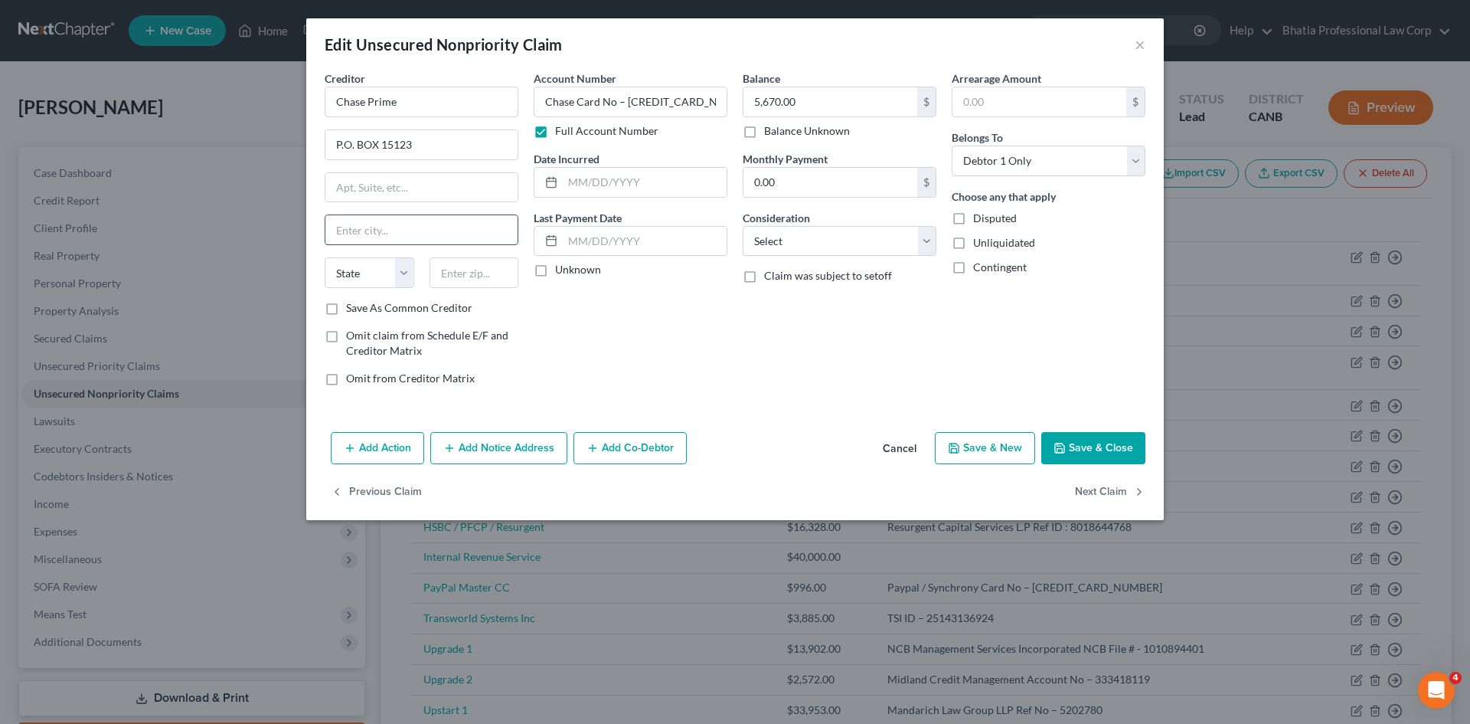
click at [406, 223] on input "text" at bounding box center [421, 229] width 192 height 29
click at [377, 223] on input "text" at bounding box center [421, 229] width 192 height 29
paste input "[GEOGRAPHIC_DATA]"
type input "[GEOGRAPHIC_DATA]"
click at [404, 270] on select "State [US_STATE] AK AR AZ CA CO CT DE DC [GEOGRAPHIC_DATA] [GEOGRAPHIC_DATA] GU…" at bounding box center [370, 272] width 90 height 31
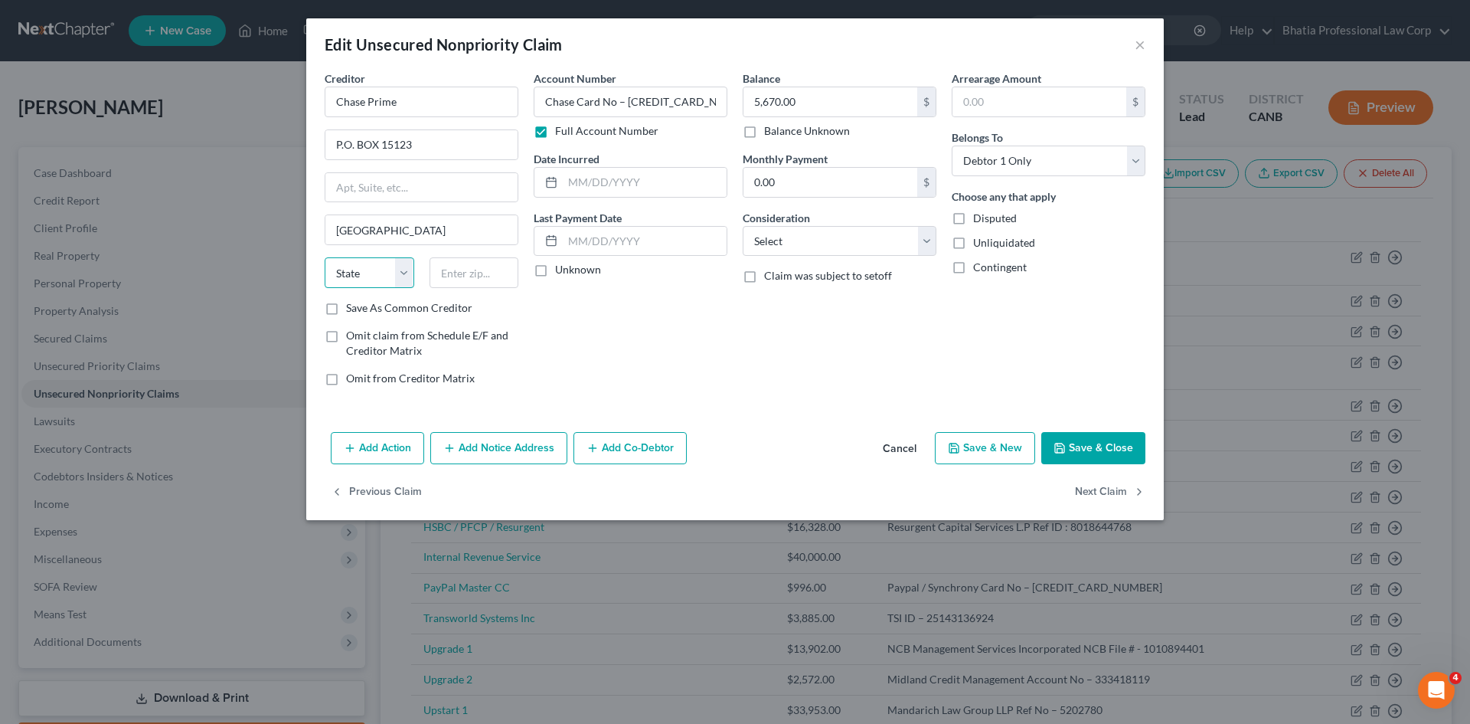
select select "7"
click at [325, 257] on select "State [US_STATE] AK AR AZ CA CO CT DE DC [GEOGRAPHIC_DATA] [GEOGRAPHIC_DATA] GU…" at bounding box center [370, 272] width 90 height 31
click at [473, 283] on input "text" at bounding box center [475, 272] width 90 height 31
paste input "19850-5123"
type input "19850-5123"
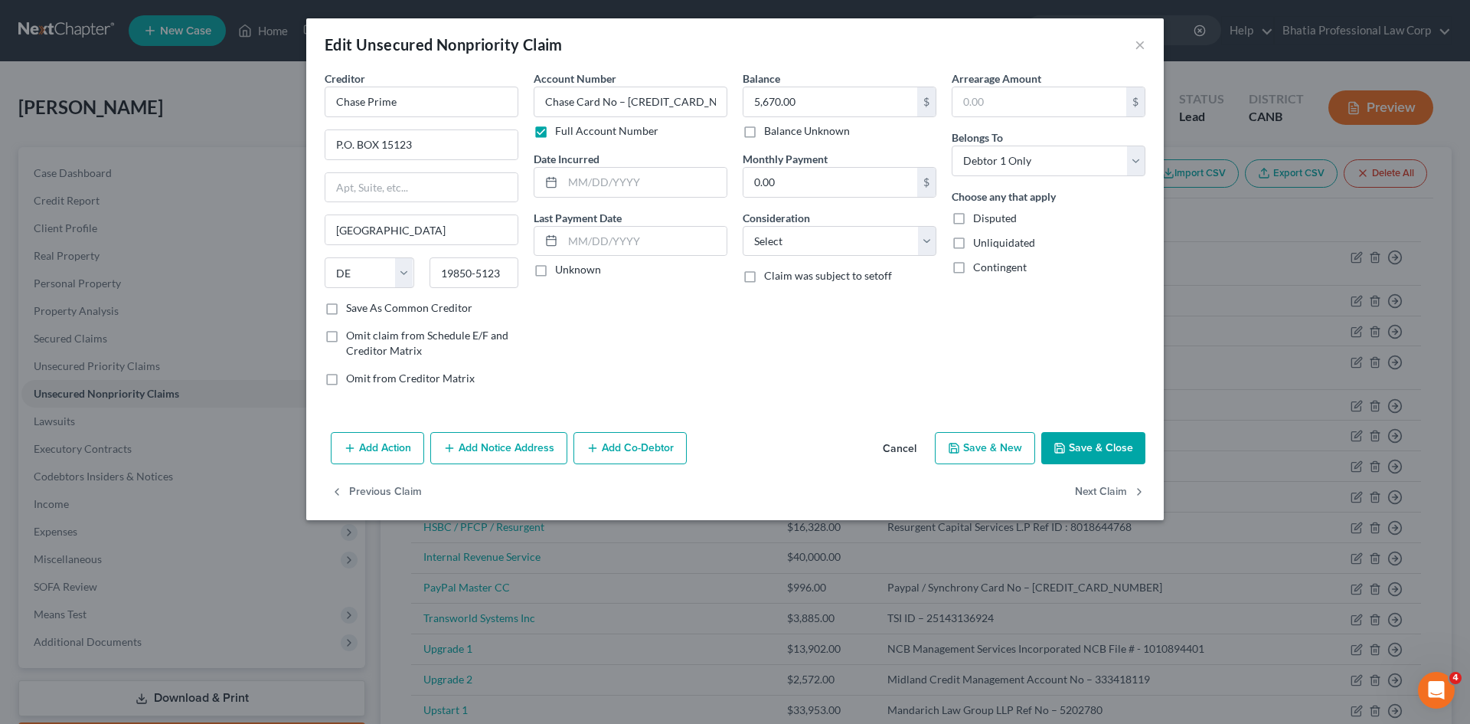
drag, startPoint x: 1102, startPoint y: 449, endPoint x: 2001, endPoint y: 325, distance: 908.3
click at [1458, 325] on html "Home New Case Client Portal Bhatia Professional Law Corp [EMAIL_ADDRESS][DOMAIN…" at bounding box center [735, 550] width 1470 height 1100
click at [555, 268] on label "Unknown" at bounding box center [578, 269] width 46 height 15
click at [561, 268] on input "Unknown" at bounding box center [566, 267] width 10 height 10
checkbox input "true"
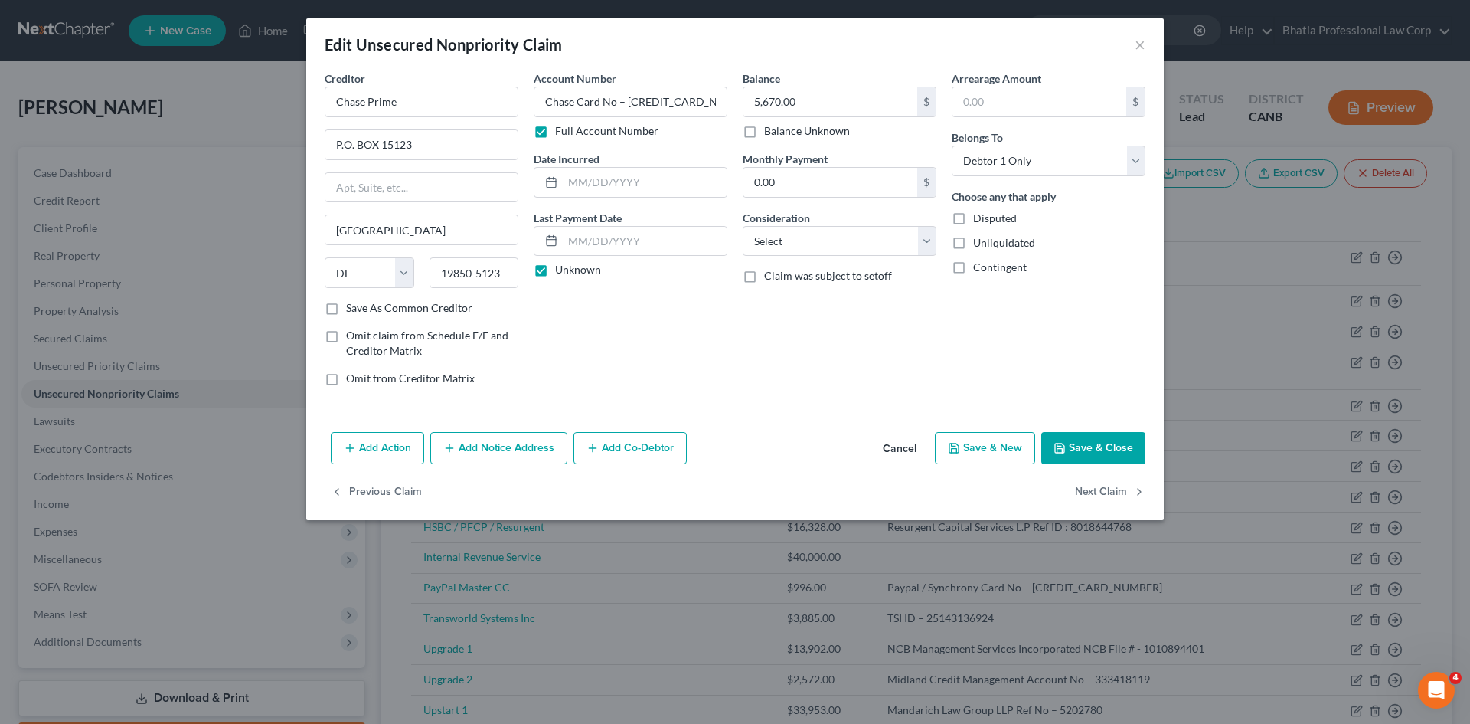
click at [1090, 439] on button "Save & Close" at bounding box center [1093, 448] width 104 height 32
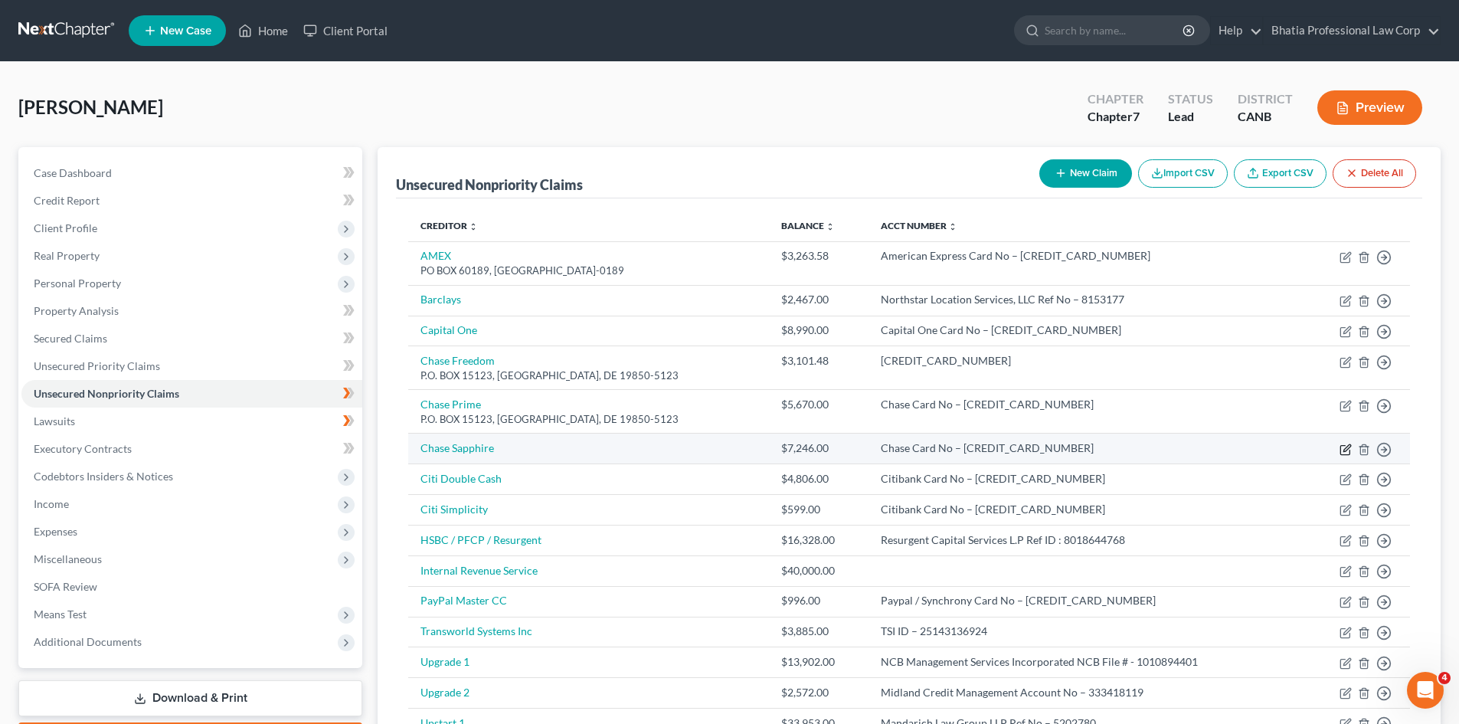
click at [1347, 446] on icon "button" at bounding box center [1346, 447] width 7 height 7
select select "0"
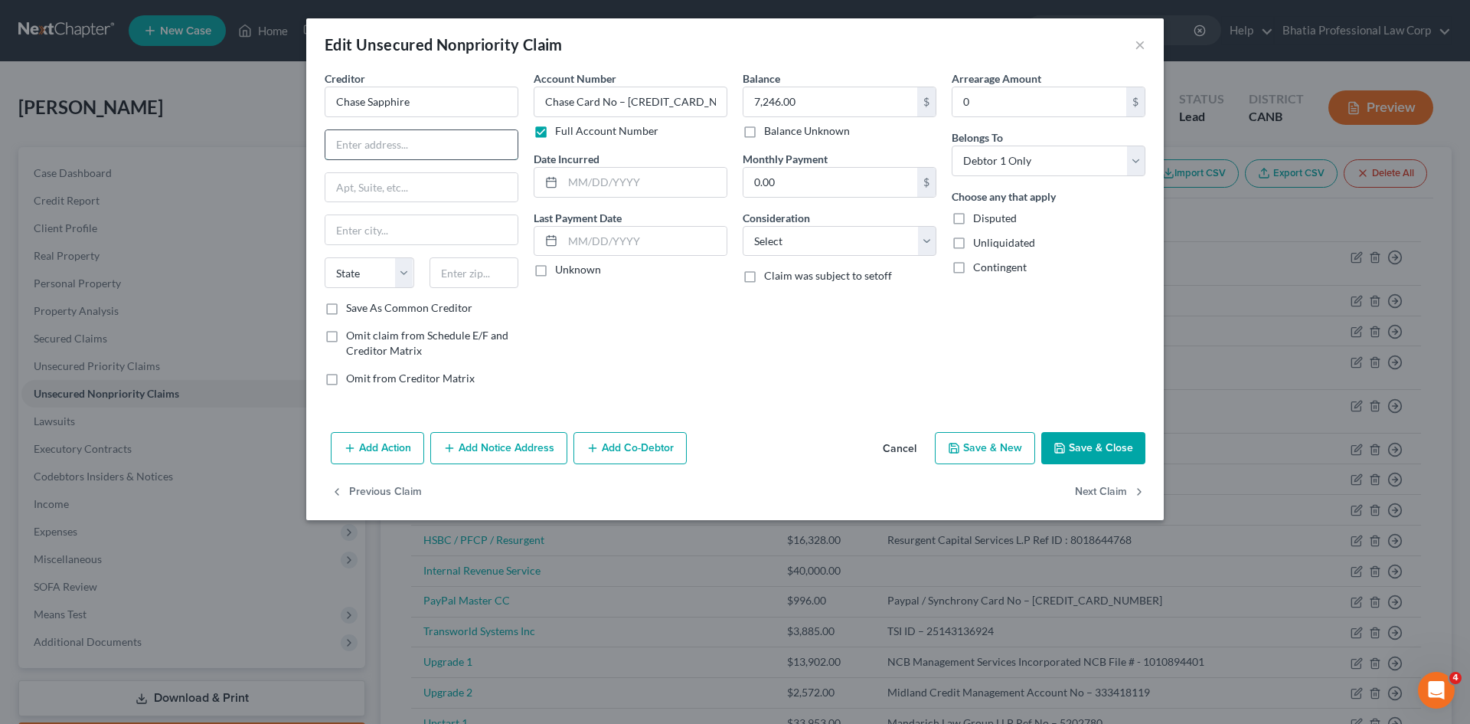
click at [436, 149] on input "text" at bounding box center [421, 144] width 192 height 29
paste input "PO BOX 6294"
type input "PO BOX 6294"
click at [370, 230] on input "text" at bounding box center [421, 229] width 192 height 29
paste input "[PERSON_NAME] STREAM"
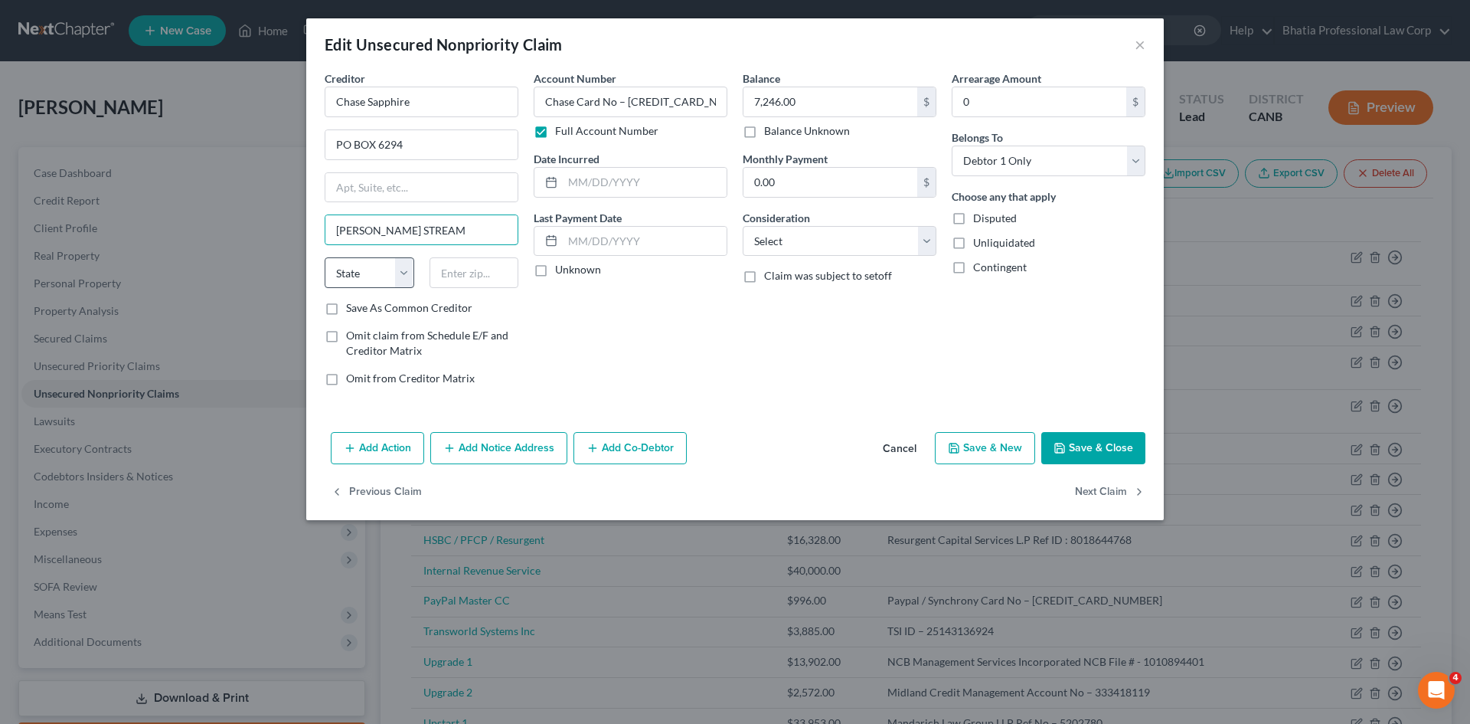
type input "[PERSON_NAME] STREAM"
click at [409, 273] on select "State [US_STATE] AK AR AZ CA CO CT DE DC [GEOGRAPHIC_DATA] [GEOGRAPHIC_DATA] GU…" at bounding box center [370, 272] width 90 height 31
select select "14"
click at [325, 257] on select "State [US_STATE] AK AR AZ CA CO CT DE DC [GEOGRAPHIC_DATA] [GEOGRAPHIC_DATA] GU…" at bounding box center [370, 272] width 90 height 31
click at [472, 272] on input "text" at bounding box center [475, 272] width 90 height 31
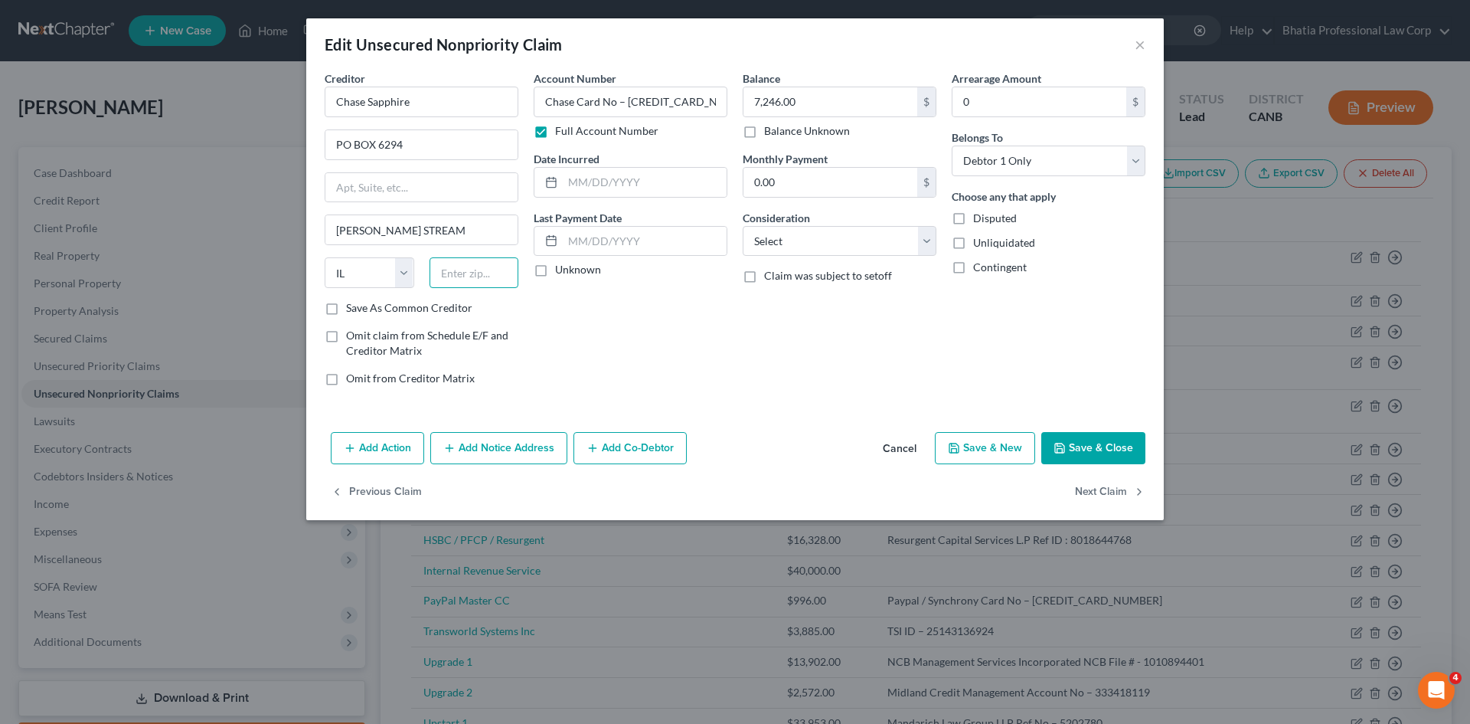
paste input "60197-6294"
type input "60197-6294"
drag, startPoint x: 1099, startPoint y: 443, endPoint x: 1912, endPoint y: 283, distance: 828.9
click at [1458, 283] on html "Home New Case Client Portal Bhatia Professional Law Corp [EMAIL_ADDRESS][DOMAIN…" at bounding box center [735, 556] width 1470 height 1113
click at [694, 105] on input "Chase Card No – [CREDIT_CARD_NUMBER]" at bounding box center [631, 102] width 194 height 31
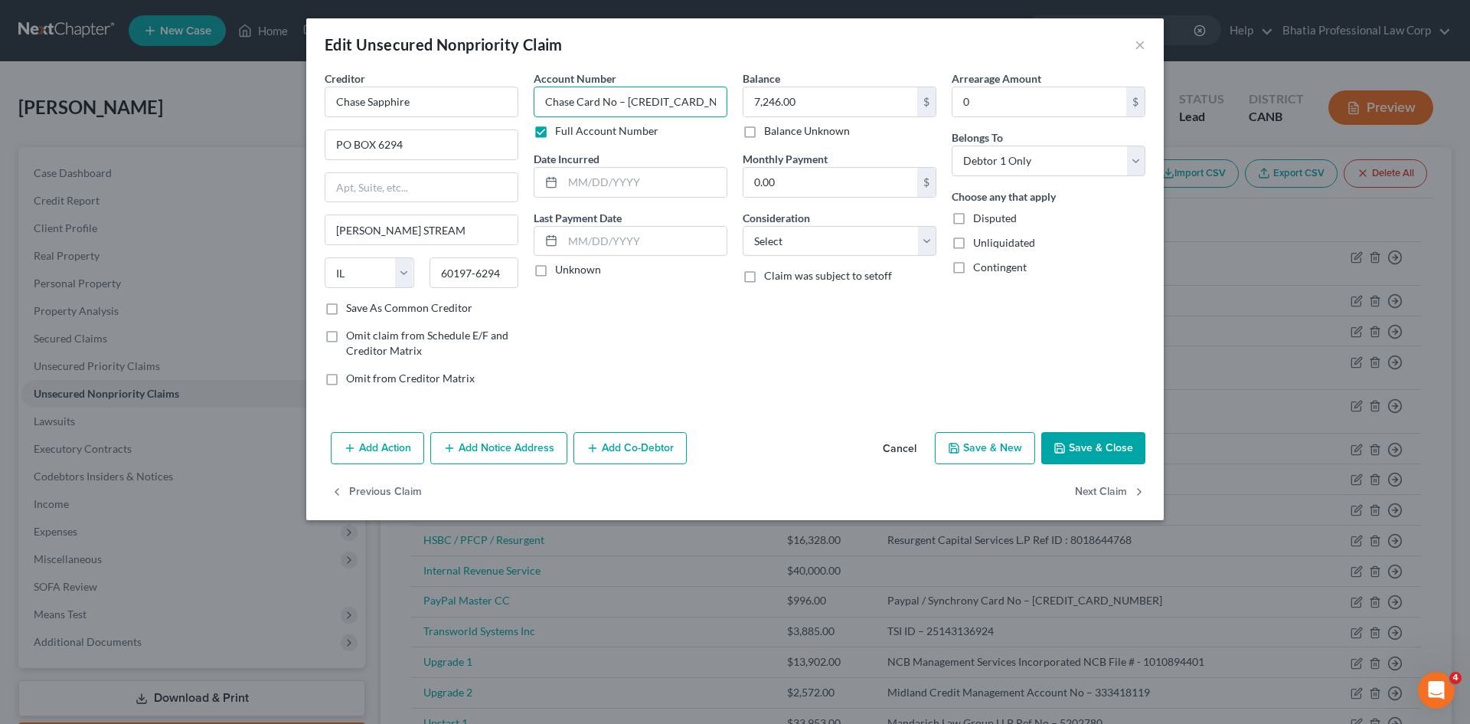
scroll to position [0, 21]
drag, startPoint x: 546, startPoint y: 100, endPoint x: 743, endPoint y: 99, distance: 197.5
click at [743, 99] on div "Creditor * Chase Sapphire PO BOX [GEOGRAPHIC_DATA][PERSON_NAME][US_STATE] AZ CA…" at bounding box center [735, 234] width 836 height 328
click at [809, 100] on input "7,246.00" at bounding box center [830, 101] width 174 height 29
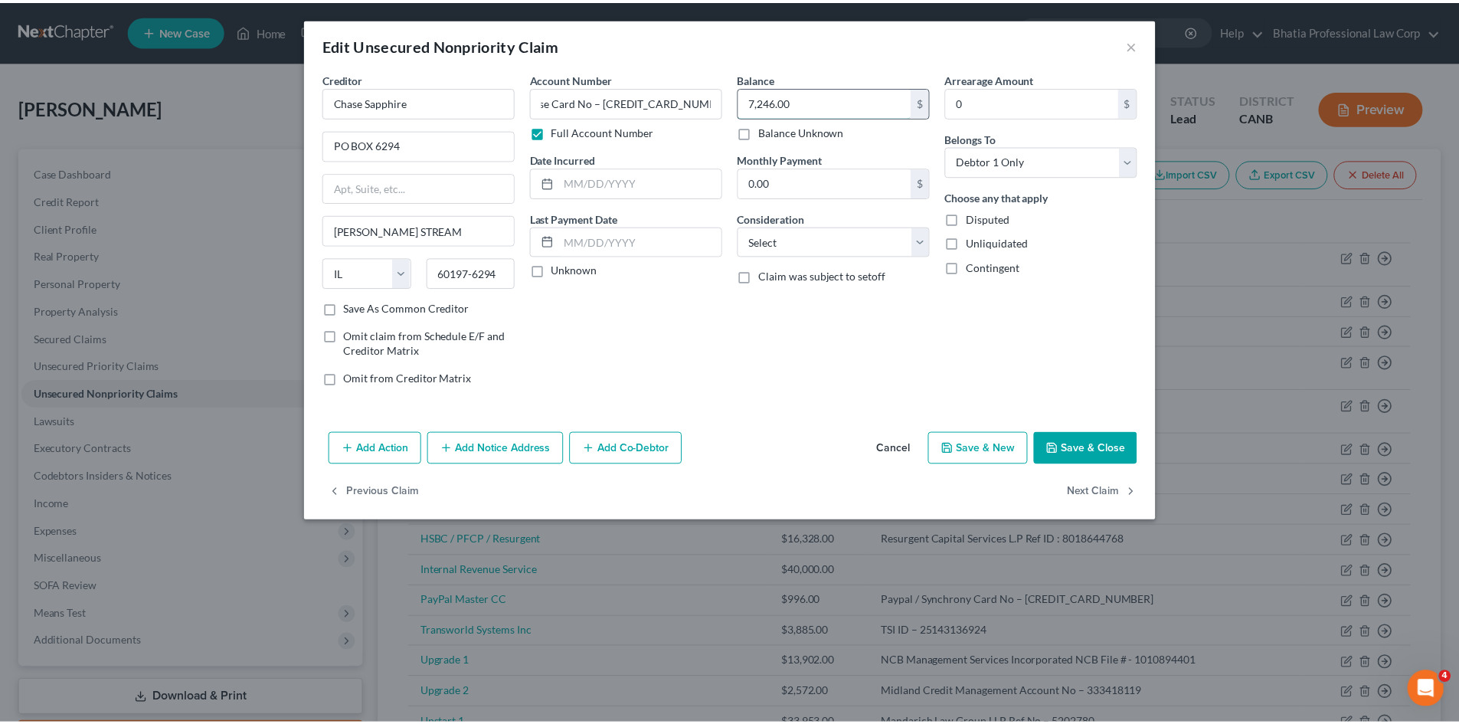
scroll to position [0, 0]
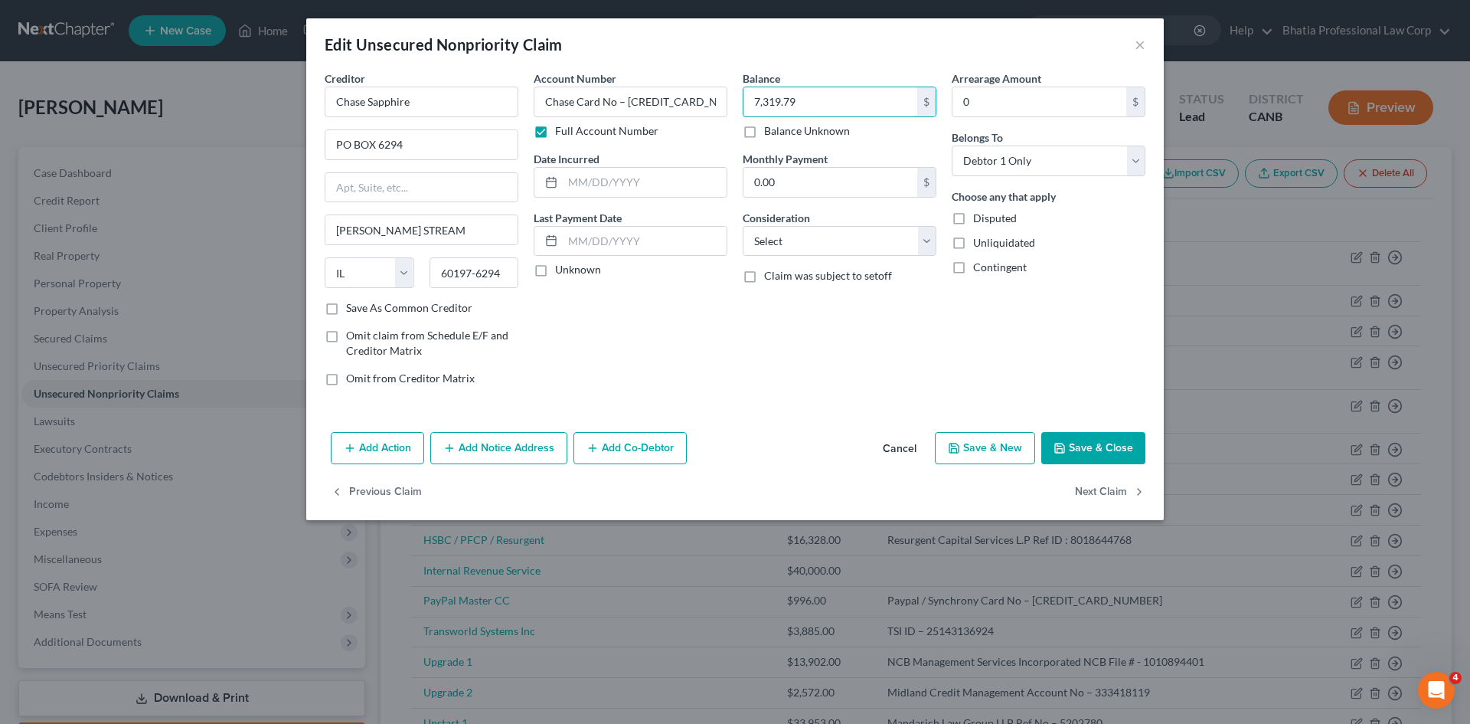
type input "7,319.79"
click at [1109, 436] on button "Save & Close" at bounding box center [1093, 448] width 104 height 32
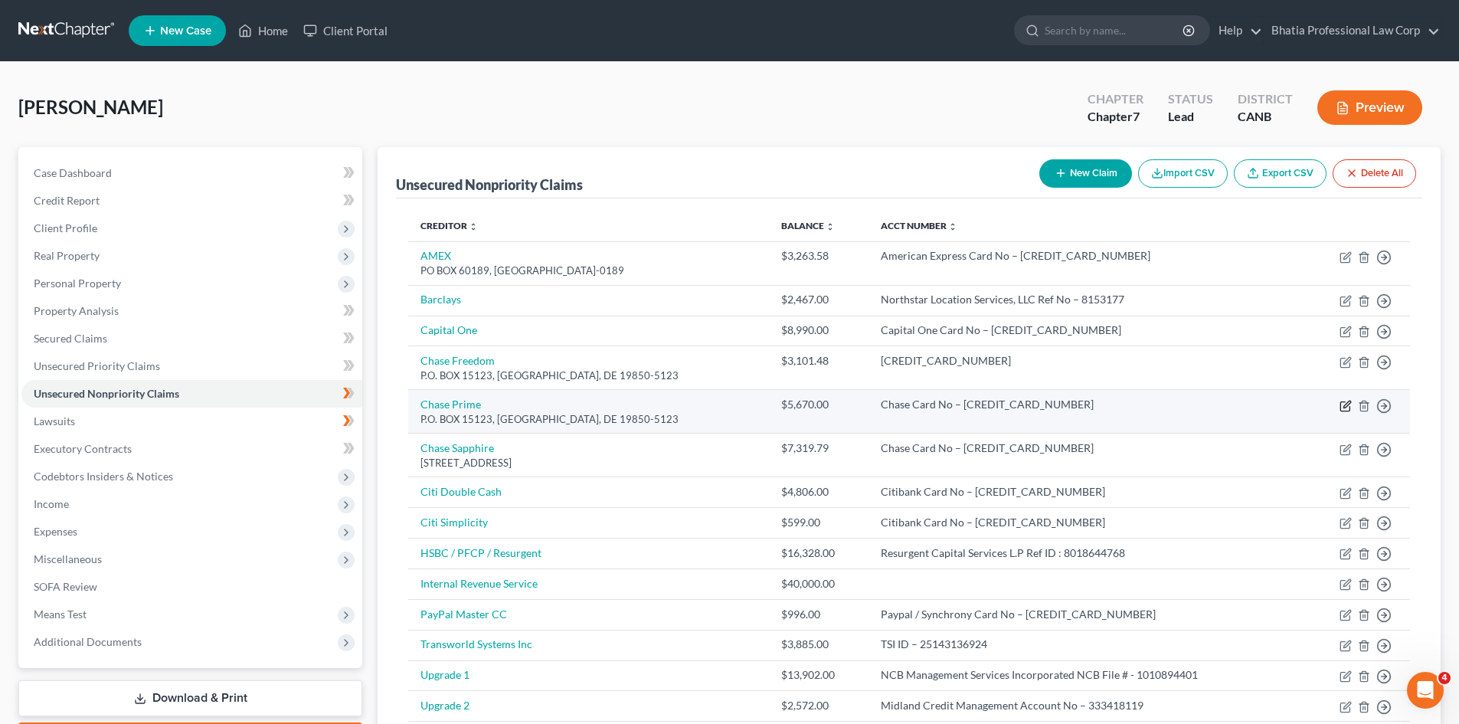
click at [1346, 404] on icon "button" at bounding box center [1345, 406] width 12 height 12
select select "7"
select select "0"
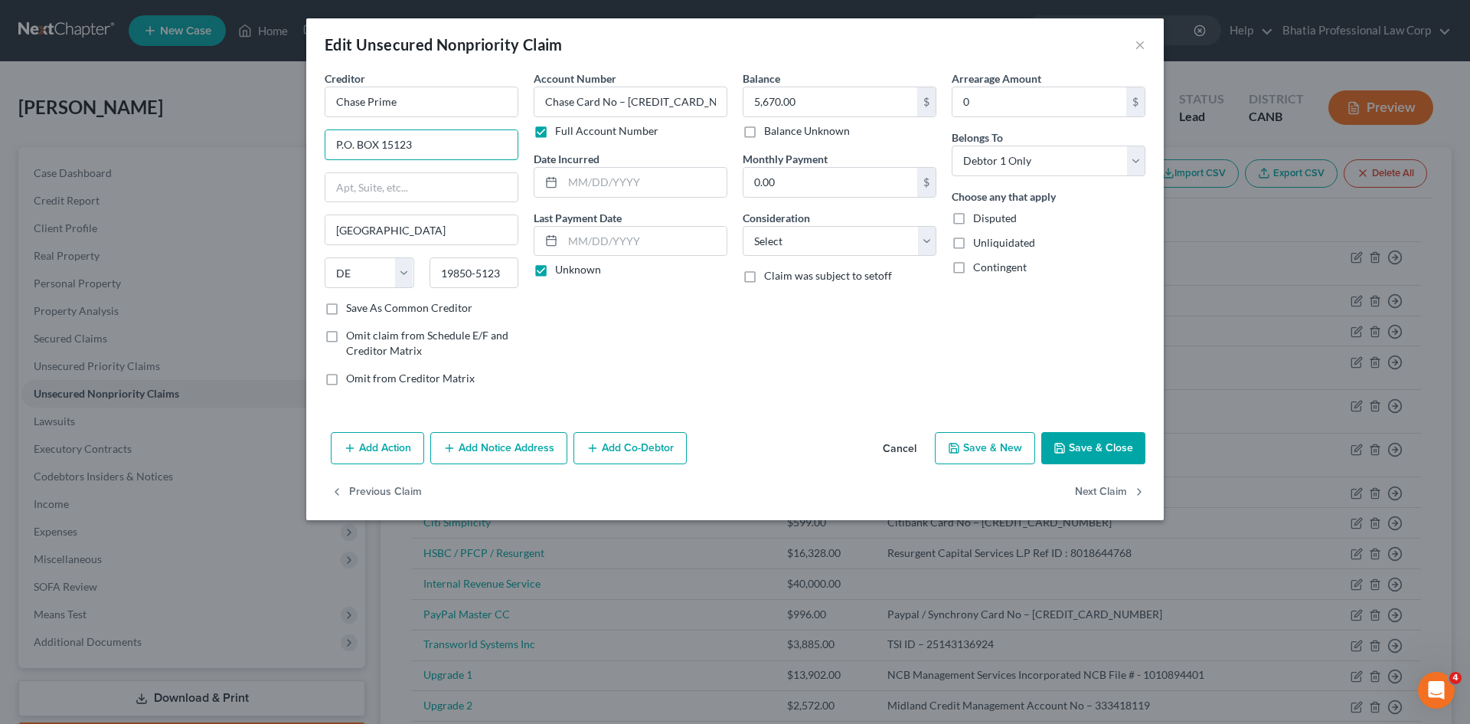
drag, startPoint x: 433, startPoint y: 145, endPoint x: 191, endPoint y: 165, distance: 242.8
click at [191, 165] on div "Edit Unsecured Nonpriority Claim × Creditor * Chase Prime P.O. BOX [GEOGRAPHIC_…" at bounding box center [735, 362] width 1470 height 724
paste input "O BOX 6294"
type input "PO BOX 6294"
drag, startPoint x: 424, startPoint y: 227, endPoint x: 246, endPoint y: 234, distance: 178.5
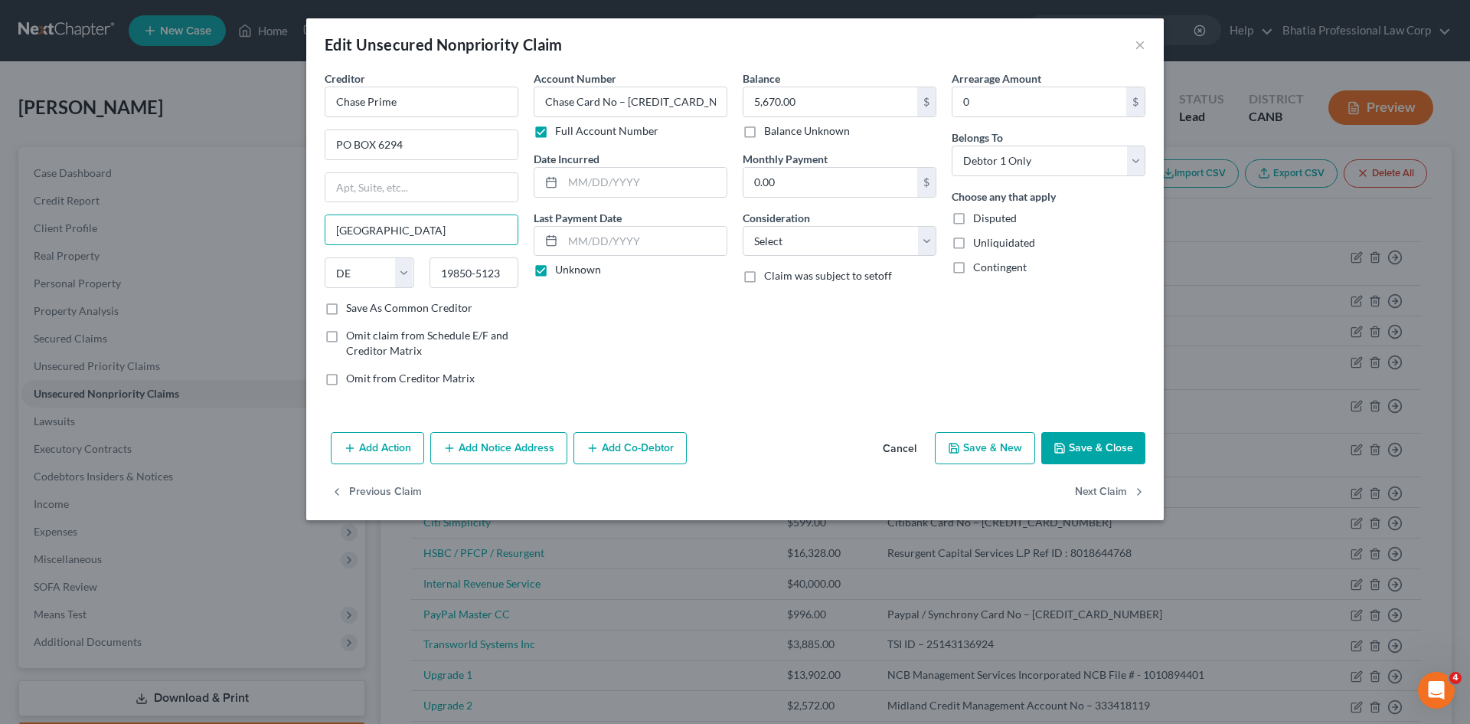
click at [247, 234] on div "Edit Unsecured Nonpriority Claim × Creditor * Chase Prime PO BOX [GEOGRAPHIC_DA…" at bounding box center [735, 362] width 1470 height 724
paste input "[PERSON_NAME] STREAM"
type input "[PERSON_NAME] STREAM"
click at [408, 270] on select "State [US_STATE] AK AR AZ CA CO CT DE DC [GEOGRAPHIC_DATA] [GEOGRAPHIC_DATA] GU…" at bounding box center [370, 272] width 90 height 31
select select "14"
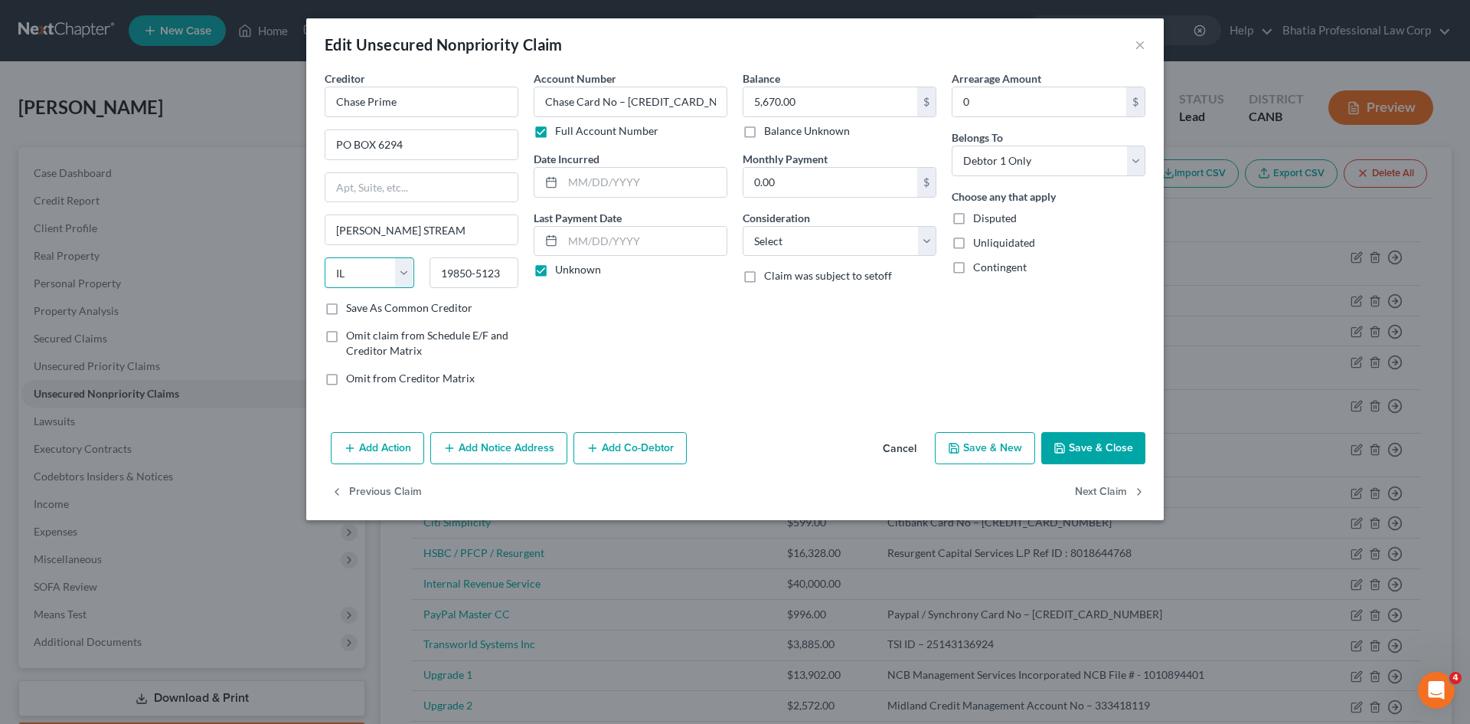
click at [325, 257] on select "State [US_STATE] AK AR AZ CA CO CT DE DC [GEOGRAPHIC_DATA] [GEOGRAPHIC_DATA] GU…" at bounding box center [370, 272] width 90 height 31
drag, startPoint x: 439, startPoint y: 273, endPoint x: 554, endPoint y: 270, distance: 114.9
click at [554, 270] on div "Creditor * Chase Prime PO BOX 6294 [PERSON_NAME] STREAM State [US_STATE] AK AR …" at bounding box center [735, 234] width 836 height 328
paste input "60197-6294"
type input "60197-6294"
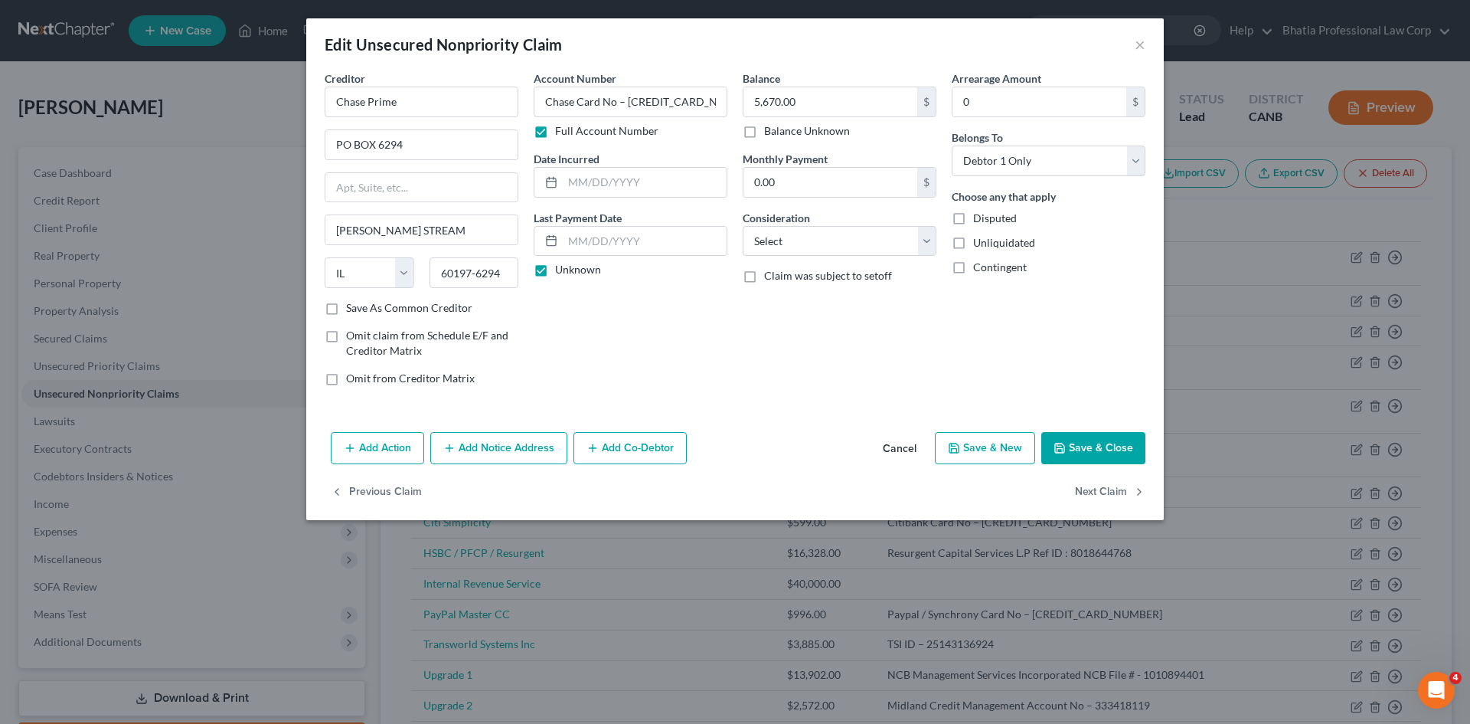
click at [1105, 444] on button "Save & Close" at bounding box center [1093, 448] width 104 height 32
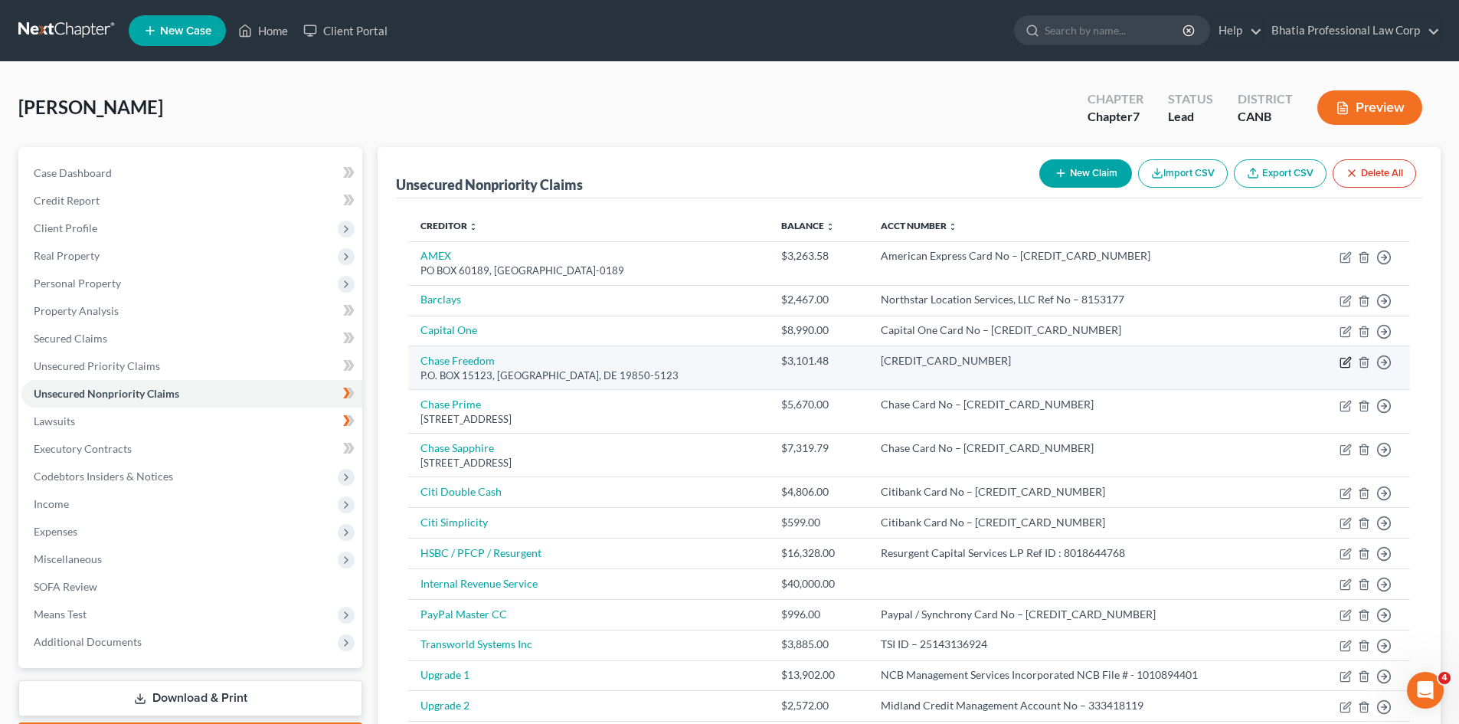
click at [1348, 360] on icon "button" at bounding box center [1345, 362] width 12 height 12
select select "7"
select select "0"
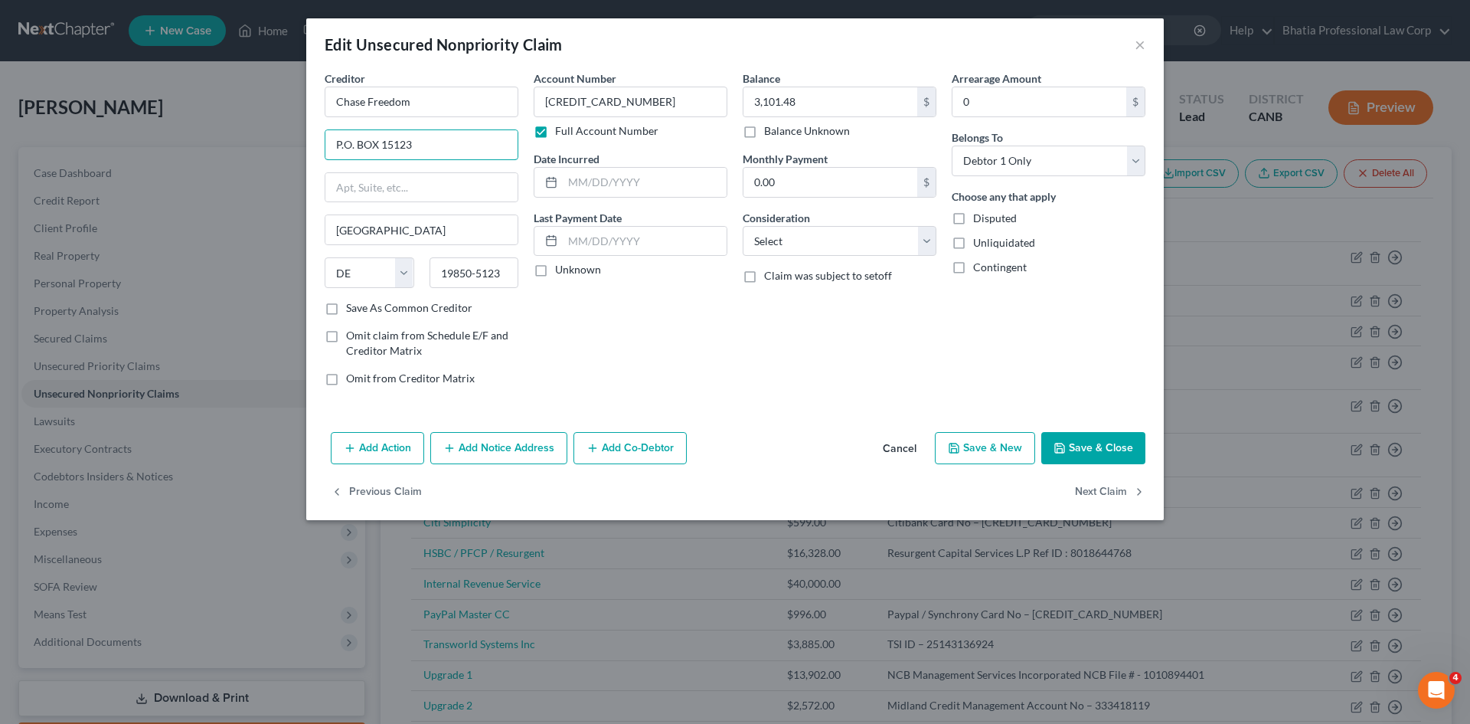
drag, startPoint x: 447, startPoint y: 149, endPoint x: 250, endPoint y: 139, distance: 197.8
click at [252, 139] on div "Edit Unsecured Nonpriority Claim × Creditor * Chase Freedom P.O. BOX [GEOGRAPHI…" at bounding box center [735, 362] width 1470 height 724
paste input "O BOX 6294"
type input "PO BOX 6294"
drag, startPoint x: 431, startPoint y: 223, endPoint x: 239, endPoint y: 234, distance: 192.5
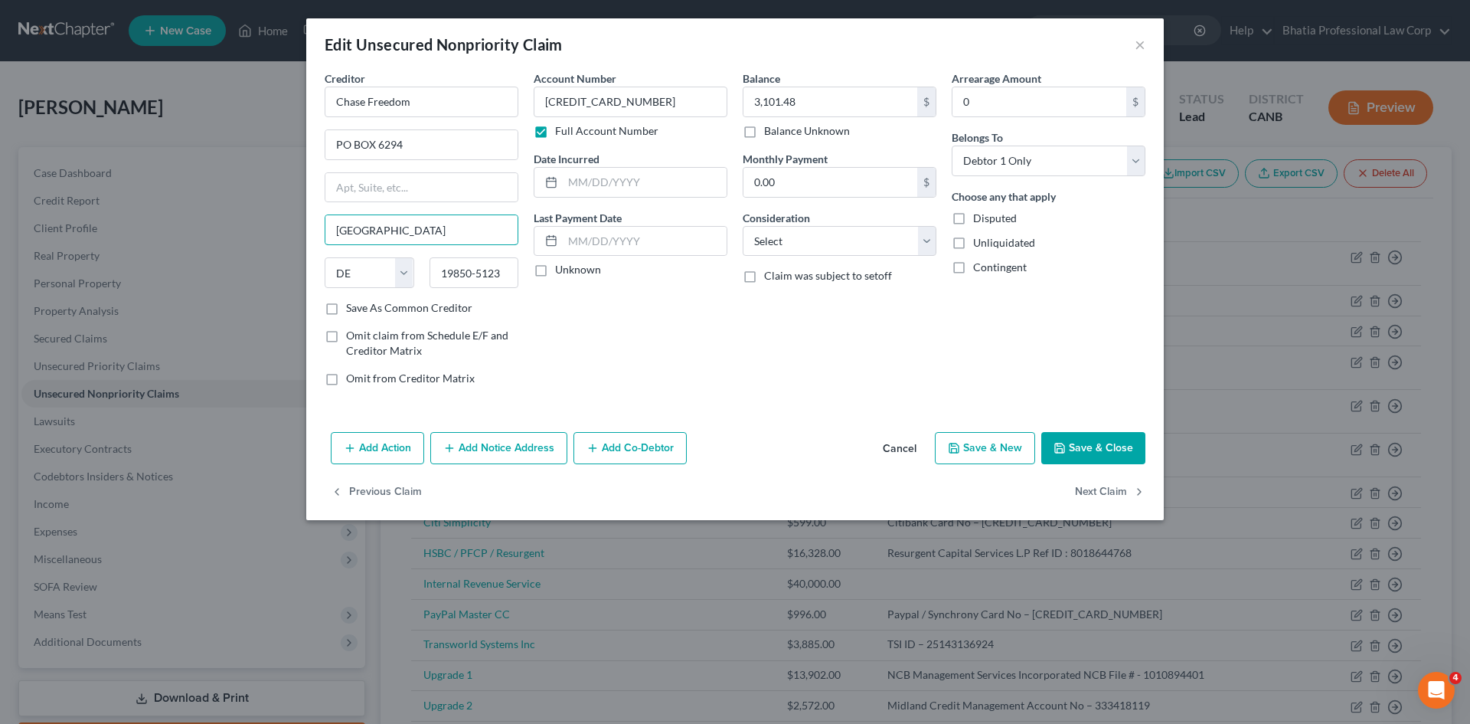
click at [245, 234] on div "Edit Unsecured Nonpriority Claim × Creditor * Chase Freedom PO BOX [GEOGRAPHIC_…" at bounding box center [735, 362] width 1470 height 724
paste input "[PERSON_NAME] STREAM"
type input "[PERSON_NAME] STREAM"
click at [399, 271] on select "State [US_STATE] AK AR AZ CA CO CT DE DC [GEOGRAPHIC_DATA] [GEOGRAPHIC_DATA] GU…" at bounding box center [370, 272] width 90 height 31
select select "14"
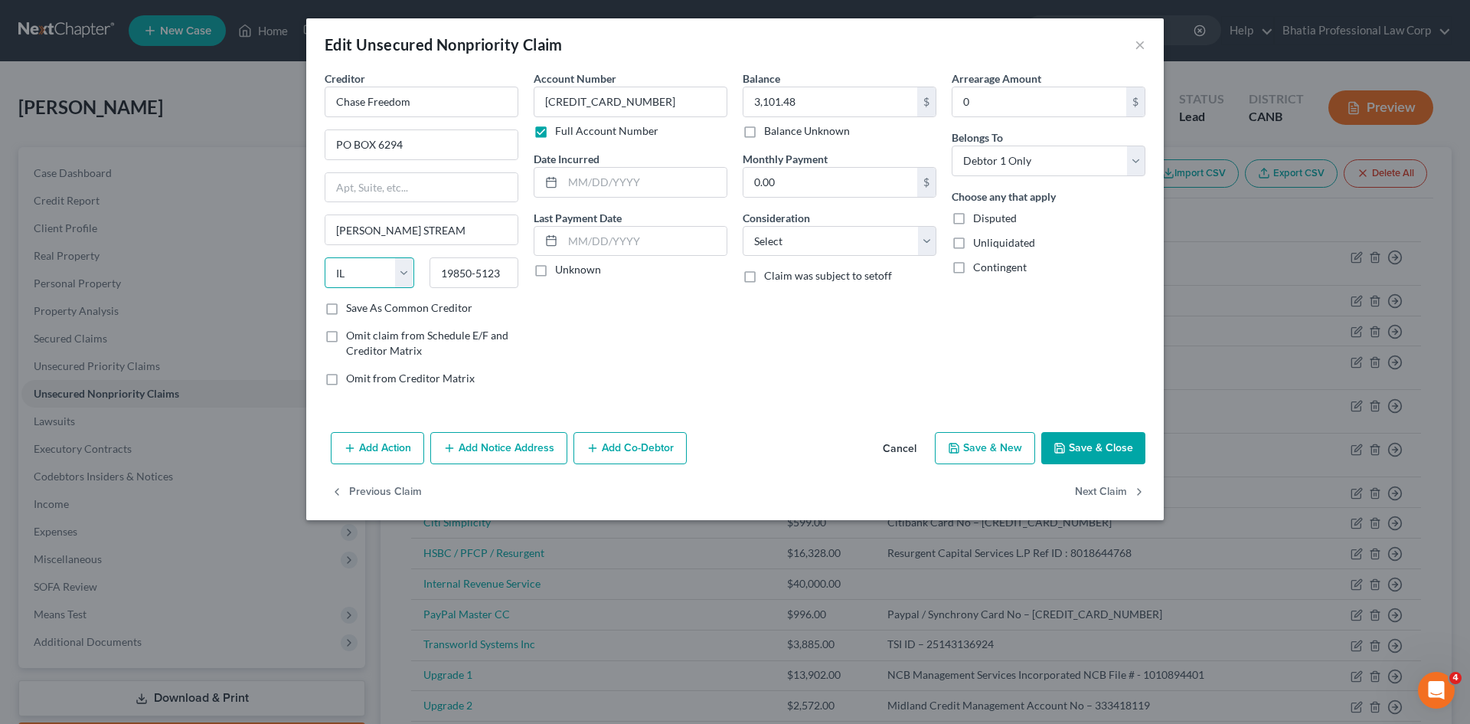
click at [325, 257] on select "State [US_STATE] AK AR AZ CA CO CT DE DC [GEOGRAPHIC_DATA] [GEOGRAPHIC_DATA] GU…" at bounding box center [370, 272] width 90 height 31
drag, startPoint x: 505, startPoint y: 270, endPoint x: 359, endPoint y: 279, distance: 146.5
click at [361, 279] on div "State [US_STATE] AK AR AZ CA CO CT DE DC [GEOGRAPHIC_DATA] [GEOGRAPHIC_DATA] GU…" at bounding box center [421, 278] width 209 height 43
paste input "60197-6294"
type input "60197-6294"
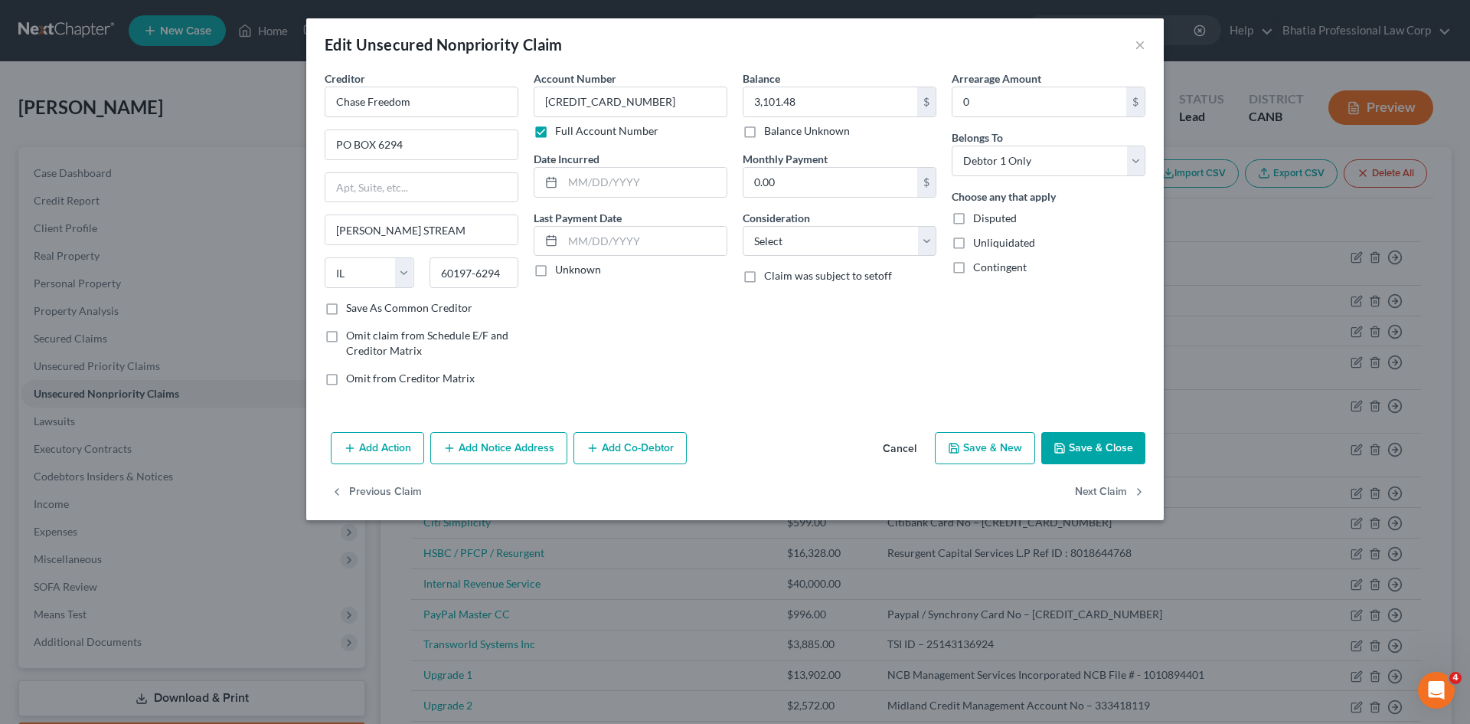
click at [1107, 445] on button "Save & Close" at bounding box center [1093, 448] width 104 height 32
